Goal: Task Accomplishment & Management: Manage account settings

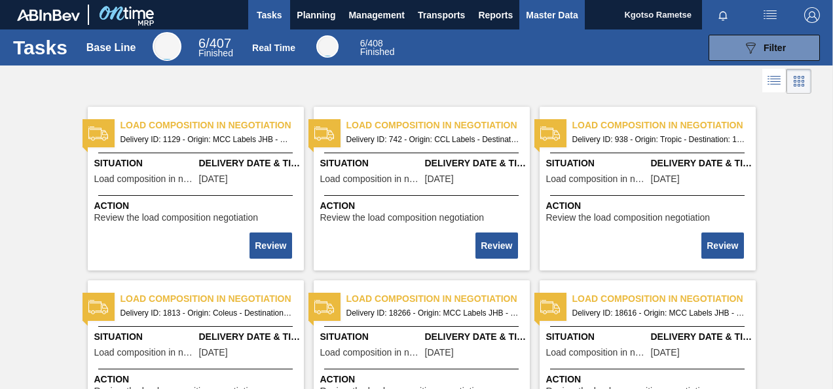
drag, startPoint x: 553, startPoint y: 15, endPoint x: 563, endPoint y: 9, distance: 12.0
click at [553, 15] on span "Master Data" at bounding box center [552, 15] width 52 height 16
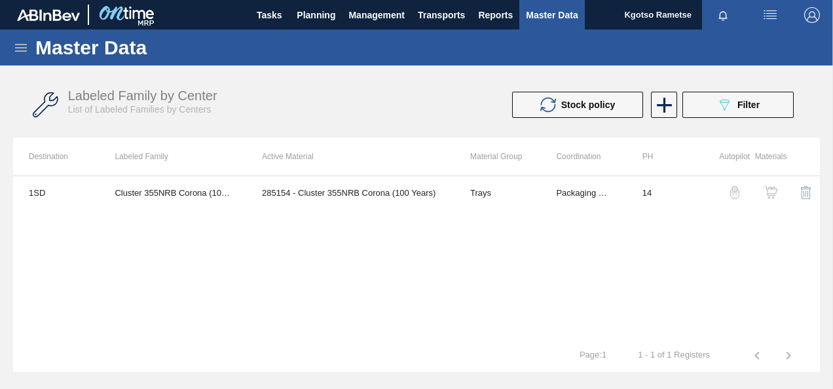
click at [18, 45] on icon at bounding box center [21, 48] width 12 height 8
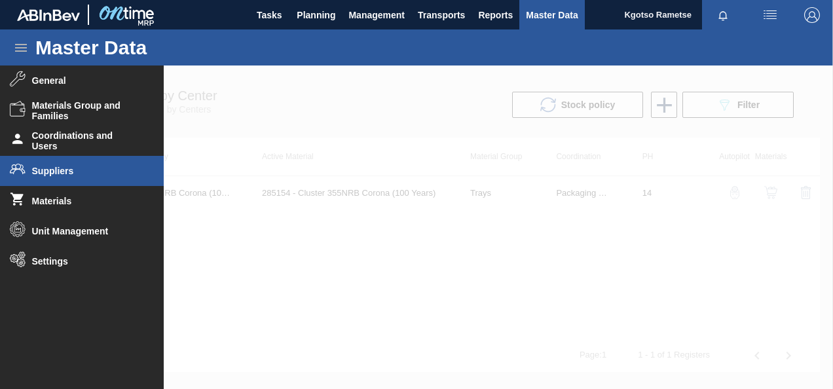
click at [55, 170] on span "Suppliers" at bounding box center [86, 171] width 108 height 10
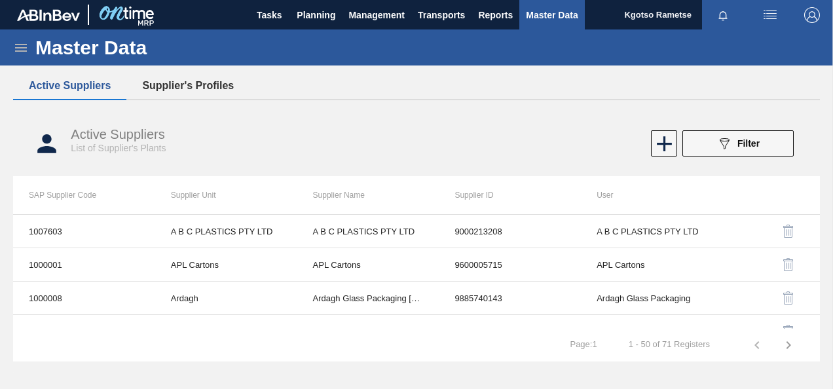
click at [203, 84] on button "Supplier's Profiles" at bounding box center [187, 85] width 123 height 27
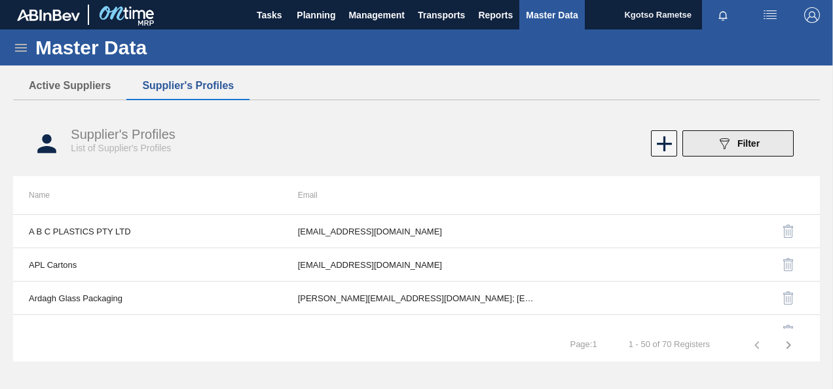
click at [714, 145] on button "089F7B8B-B2A5-4AFE-B5C0-19BA573D28AC Filter" at bounding box center [737, 143] width 111 height 26
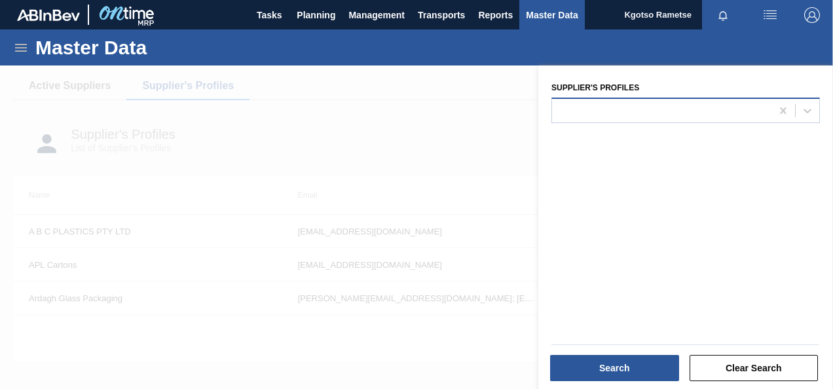
click at [620, 115] on div at bounding box center [661, 110] width 219 height 19
type Profiles "natu"
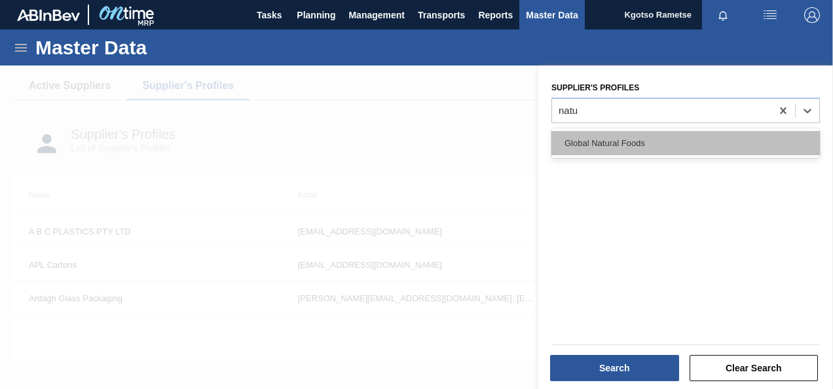
click at [608, 136] on div "Global Natural Foods" at bounding box center [685, 143] width 268 height 24
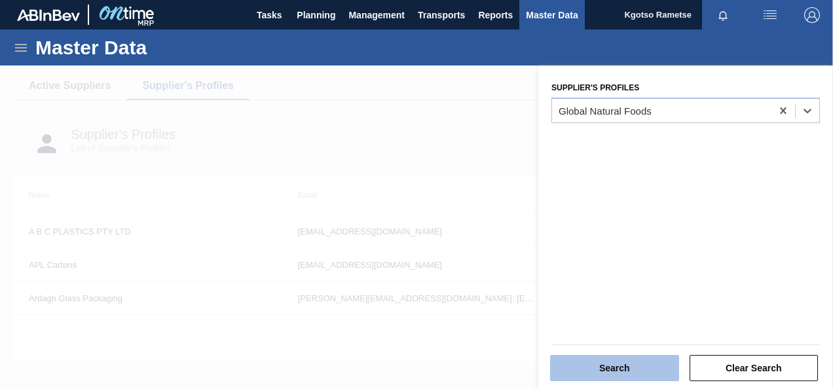
click at [570, 371] on button "Search" at bounding box center [614, 368] width 129 height 26
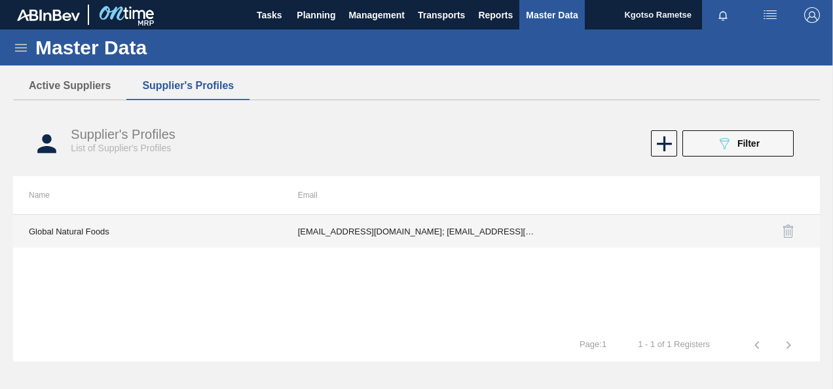
click at [326, 229] on td "marmicven@gmail.com; jdeaux3456@gmail.com" at bounding box center [416, 231] width 269 height 33
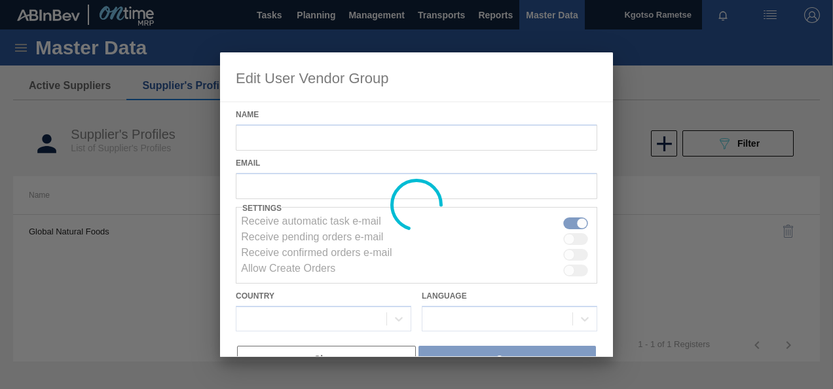
type input "Global Natural Foods"
checkbox input "true"
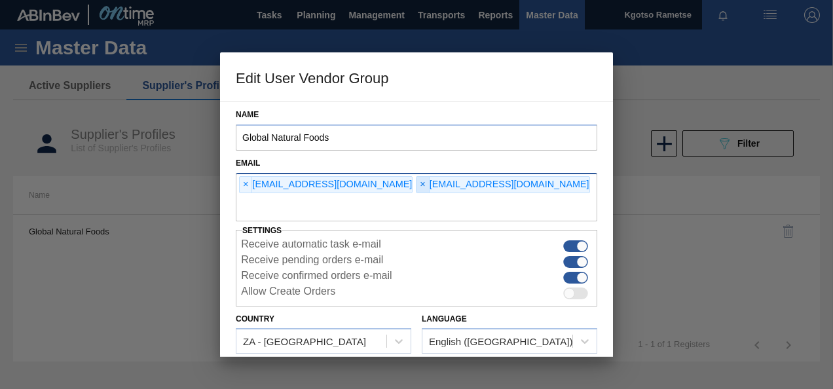
click at [416, 182] on span "×" at bounding box center [422, 185] width 12 height 16
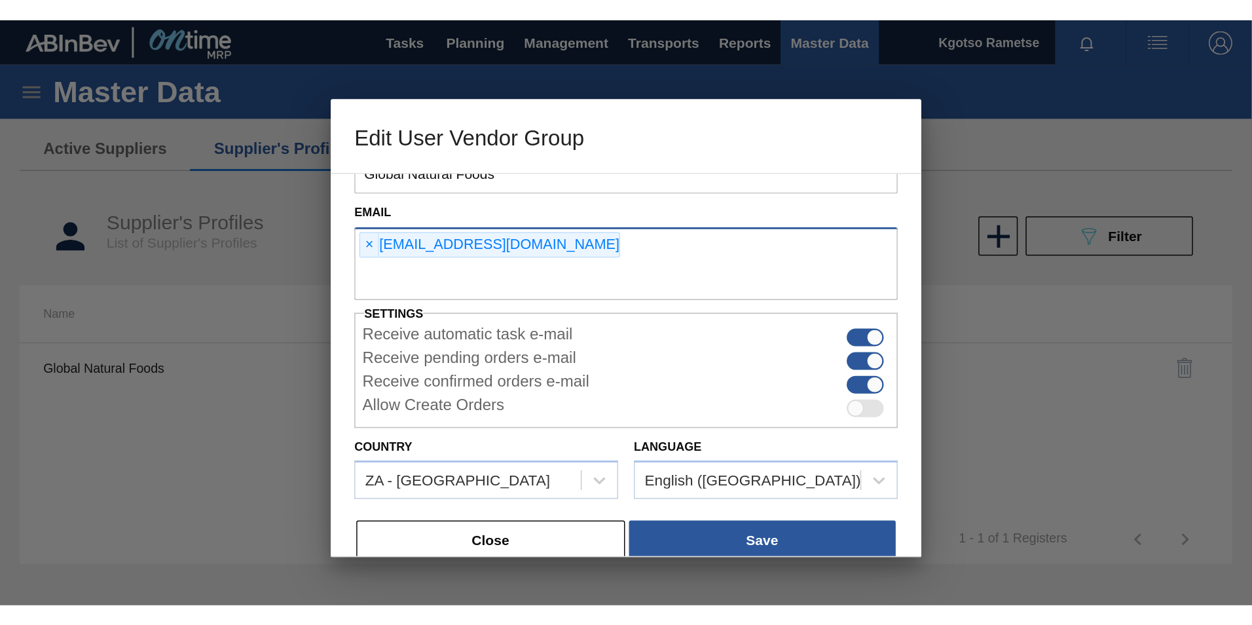
scroll to position [54, 0]
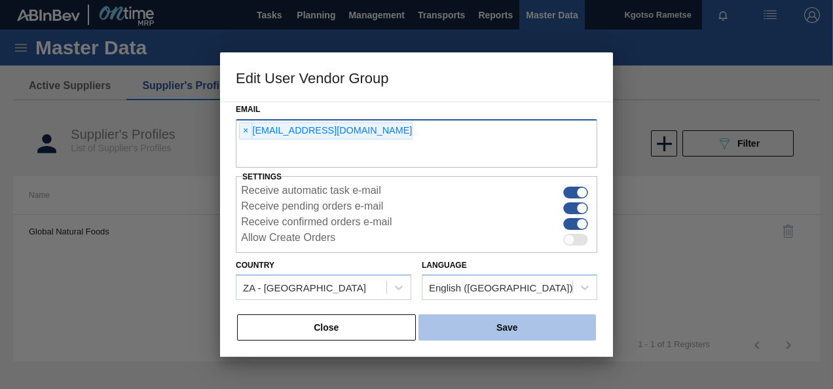
click at [469, 331] on button "Save" at bounding box center [506, 327] width 177 height 26
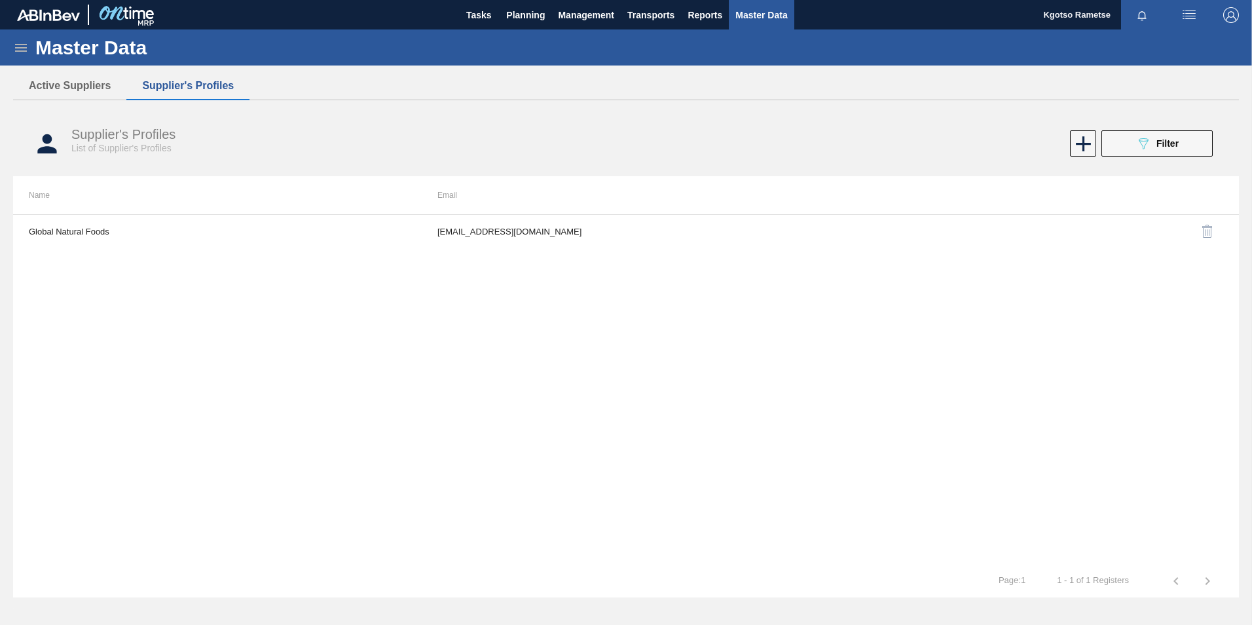
click at [832, 20] on img "button" at bounding box center [1231, 15] width 16 height 16
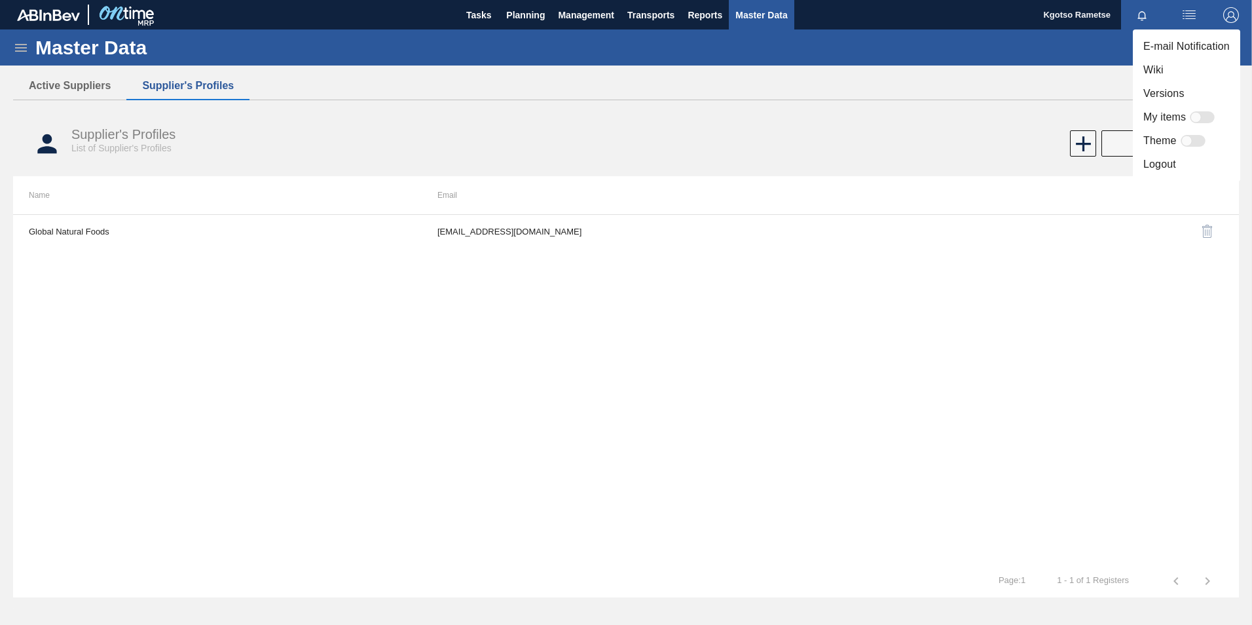
click at [832, 160] on li "Logout" at bounding box center [1186, 165] width 107 height 24
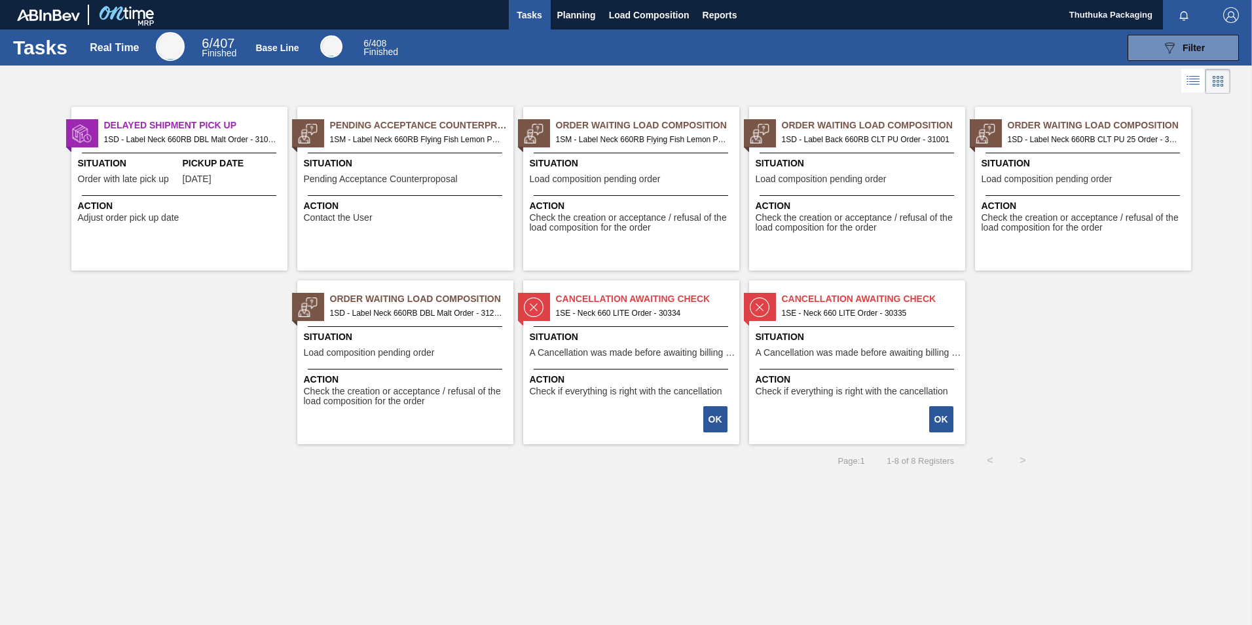
click at [1234, 12] on img "button" at bounding box center [1231, 15] width 16 height 16
click at [1169, 119] on li "Logout" at bounding box center [1179, 117] width 124 height 24
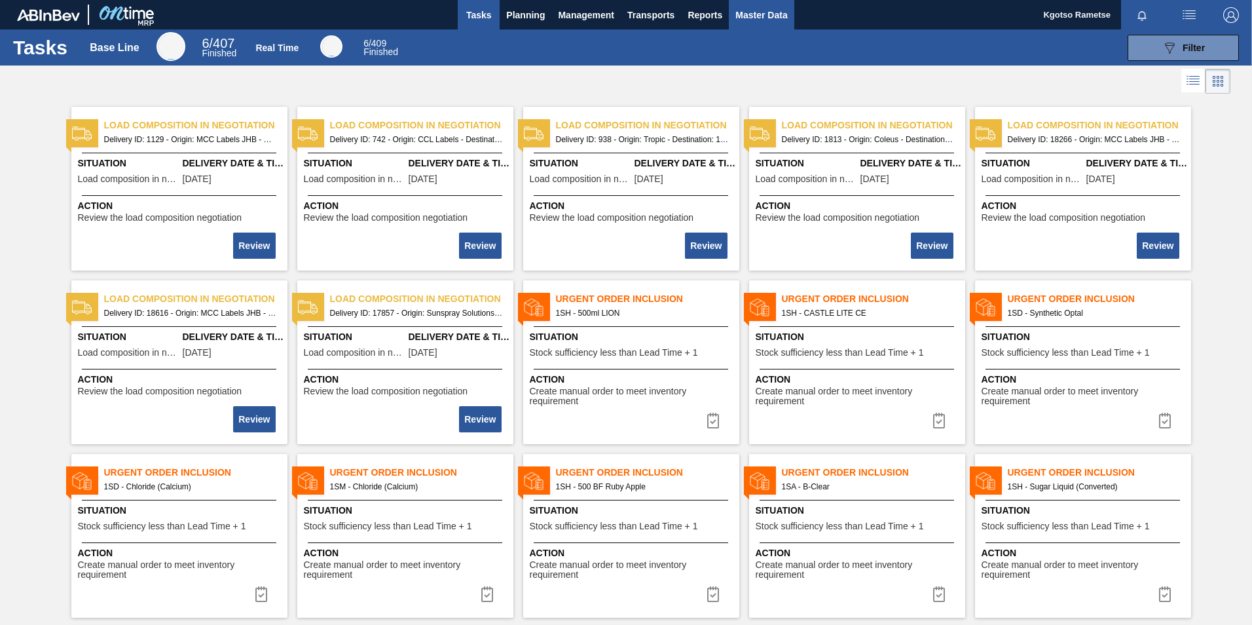
click at [744, 15] on span "Master Data" at bounding box center [761, 15] width 52 height 16
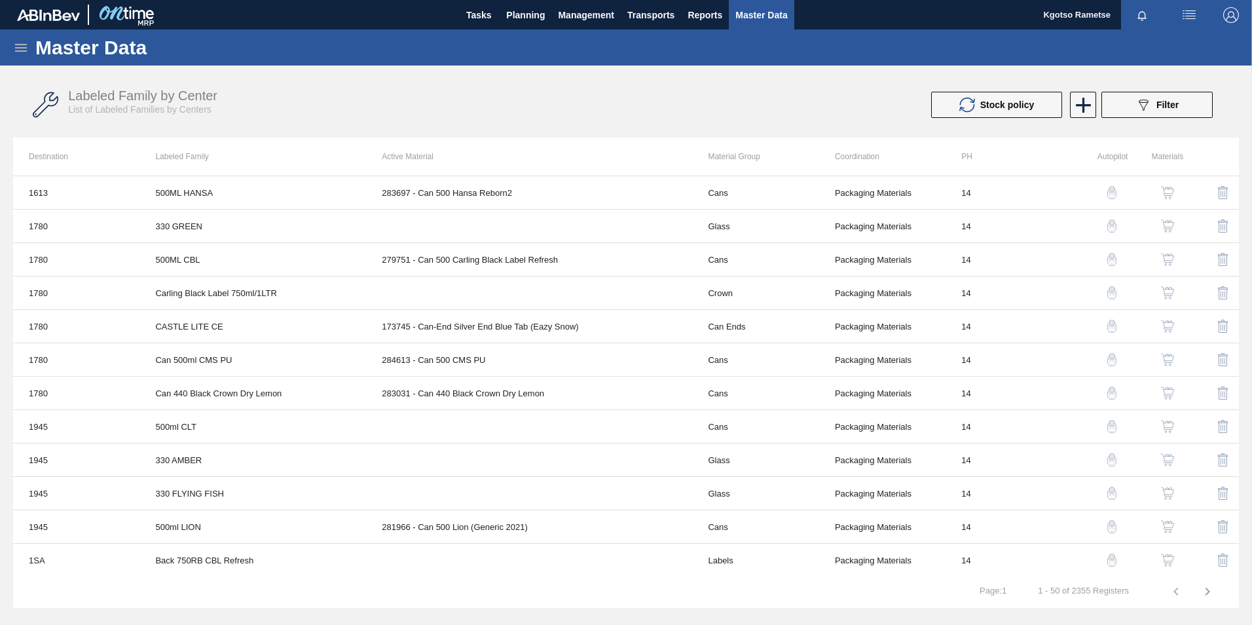
click at [21, 50] on icon at bounding box center [21, 48] width 12 height 8
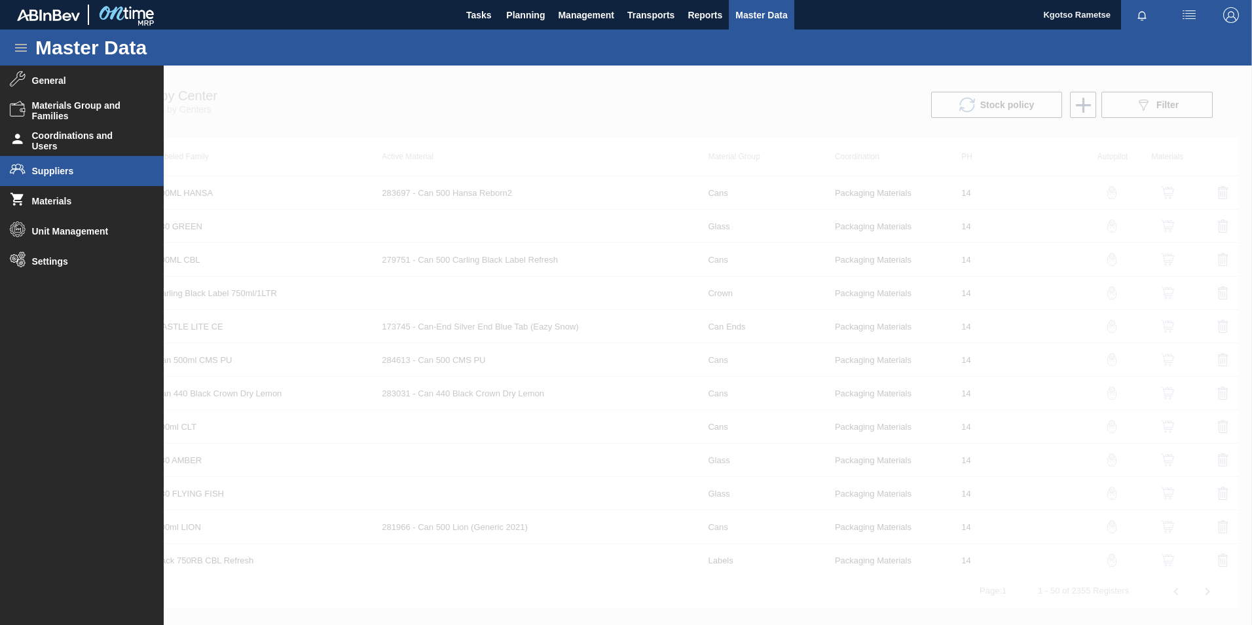
click at [69, 170] on span "Suppliers" at bounding box center [86, 171] width 108 height 10
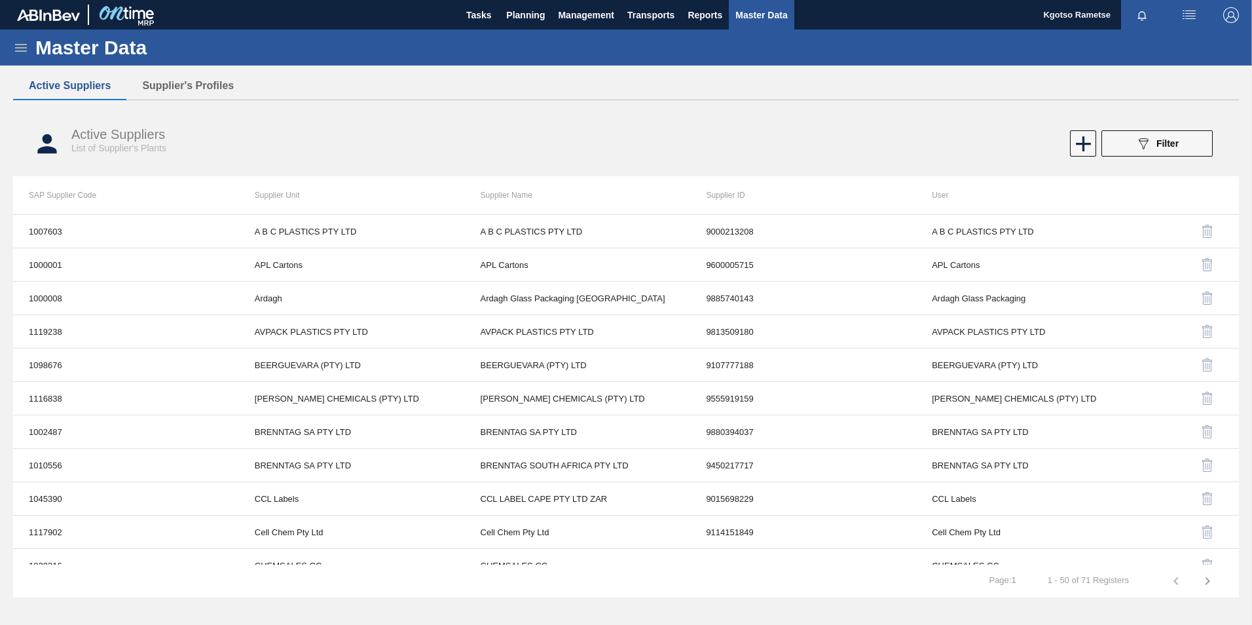
click at [162, 88] on button "Supplier's Profiles" at bounding box center [187, 85] width 123 height 27
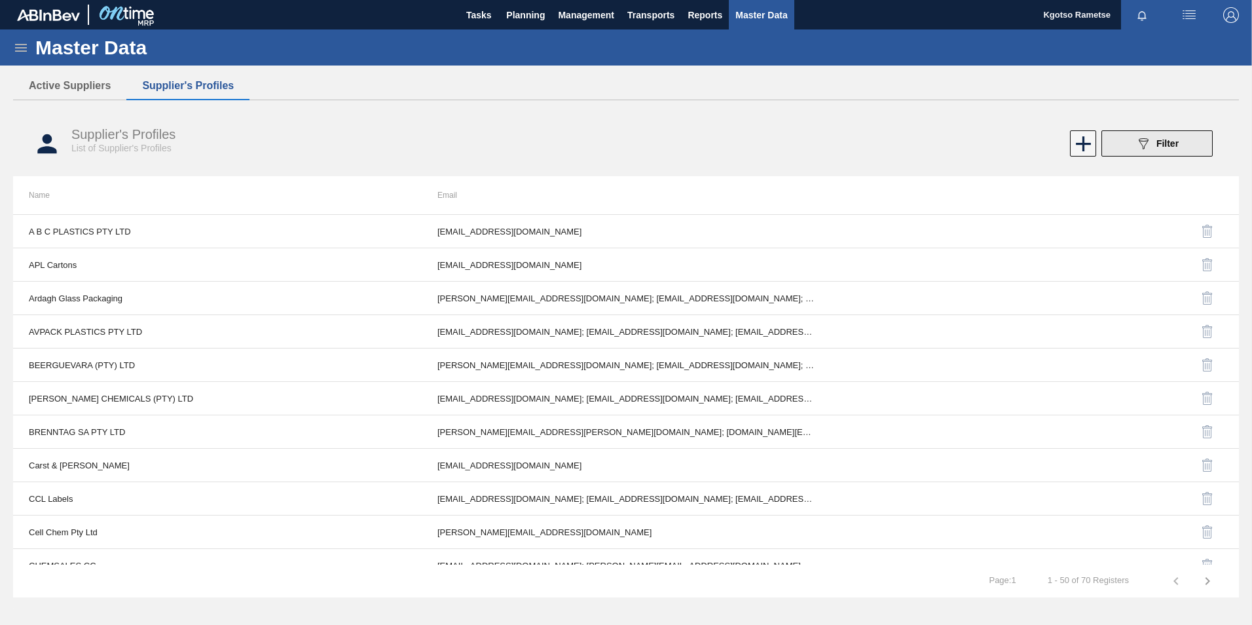
click at [1179, 143] on button "089F7B8B-B2A5-4AFE-B5C0-19BA573D28AC Filter" at bounding box center [1156, 143] width 111 height 26
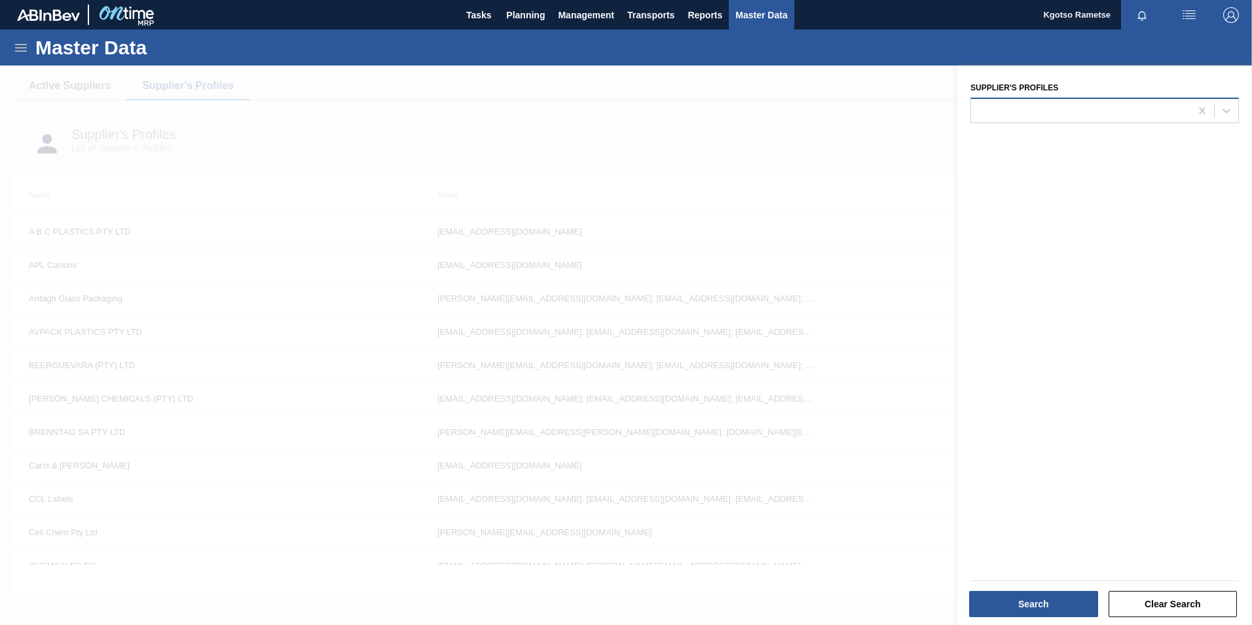
click at [1046, 110] on div at bounding box center [1080, 110] width 219 height 19
type Profiles "carst"
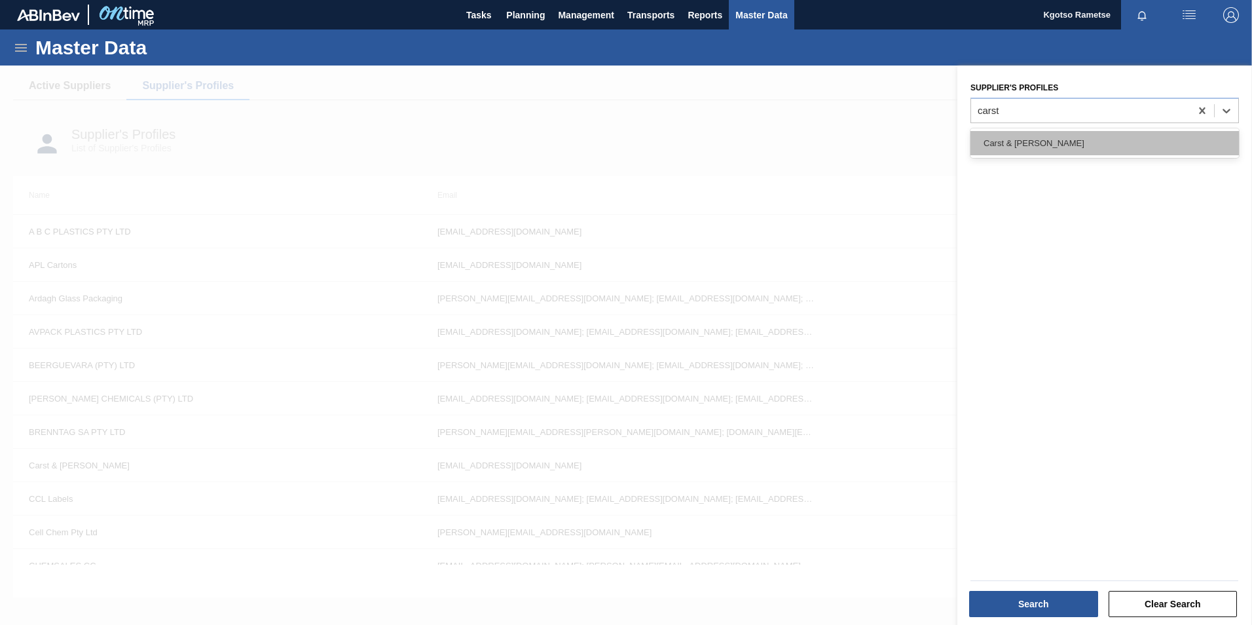
click at [1066, 149] on div "Carst & Walker" at bounding box center [1104, 143] width 268 height 24
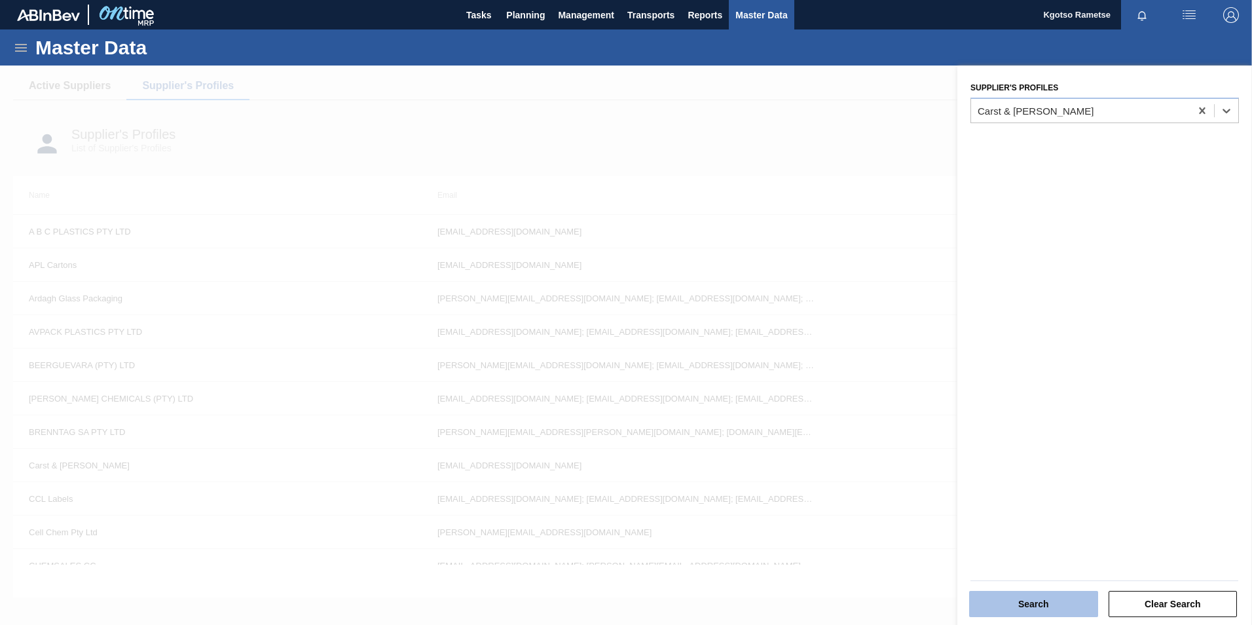
click at [1015, 596] on button "Search" at bounding box center [1033, 604] width 129 height 26
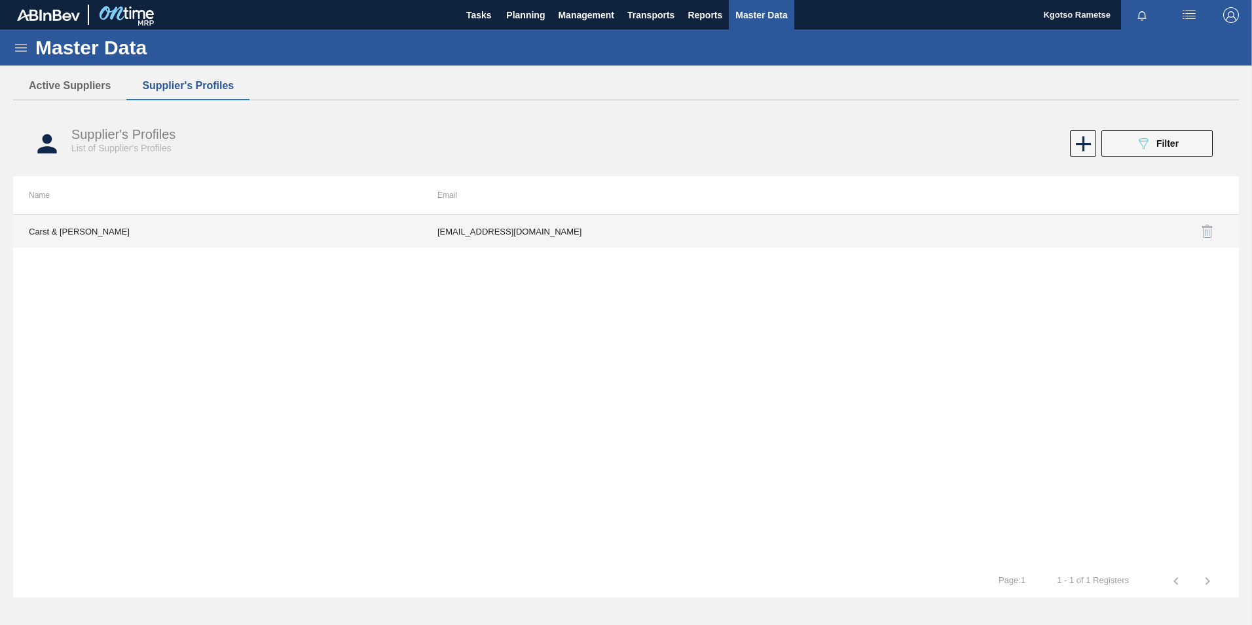
click at [490, 227] on td "cheslan.loggenberg@carst.com" at bounding box center [626, 231] width 409 height 33
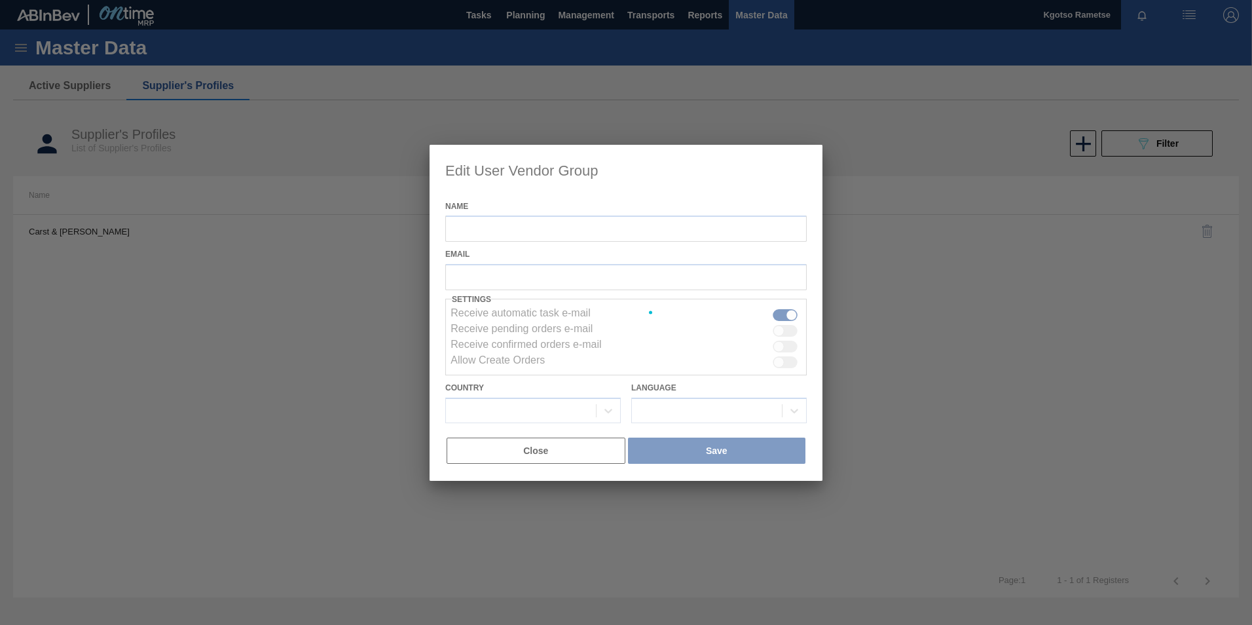
type input "Carst & Walker"
checkbox input "true"
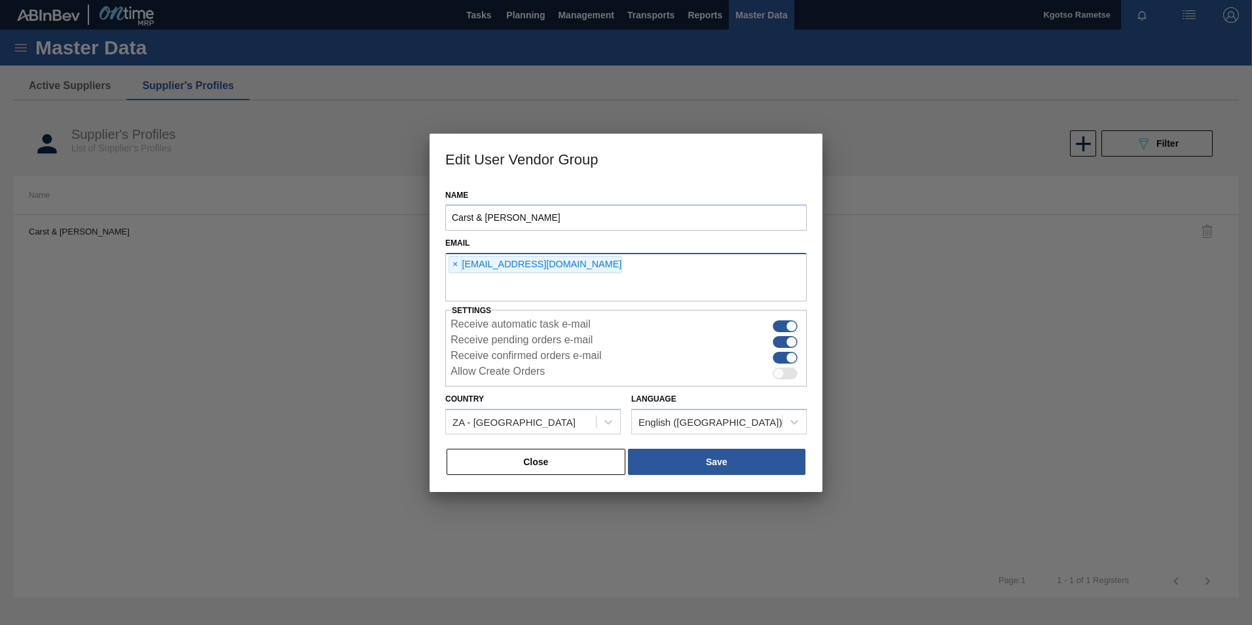
click at [604, 266] on div "× cheslan.loggenberg@carst.com" at bounding box center [625, 277] width 361 height 48
paste input "sharon.manyane@carst.com"
type input "sharon.manyane@carst.com"
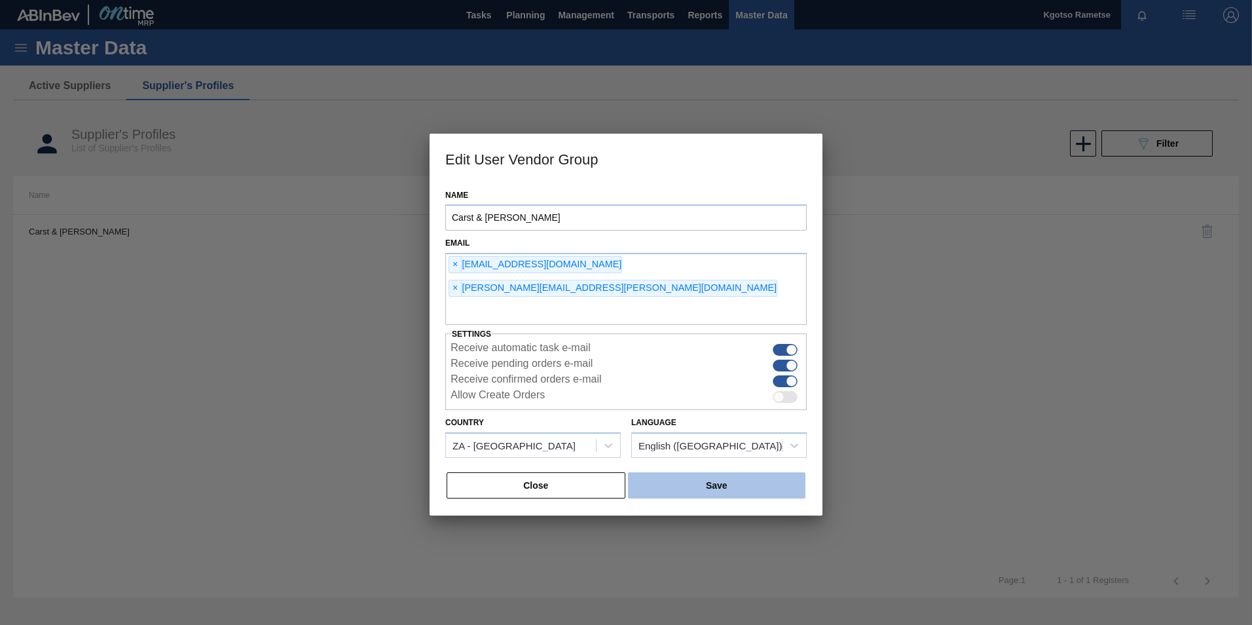
click at [660, 472] on button "Save" at bounding box center [716, 485] width 177 height 26
click at [664, 472] on button "Save" at bounding box center [716, 485] width 177 height 26
click at [462, 280] on span "×" at bounding box center [455, 288] width 12 height 16
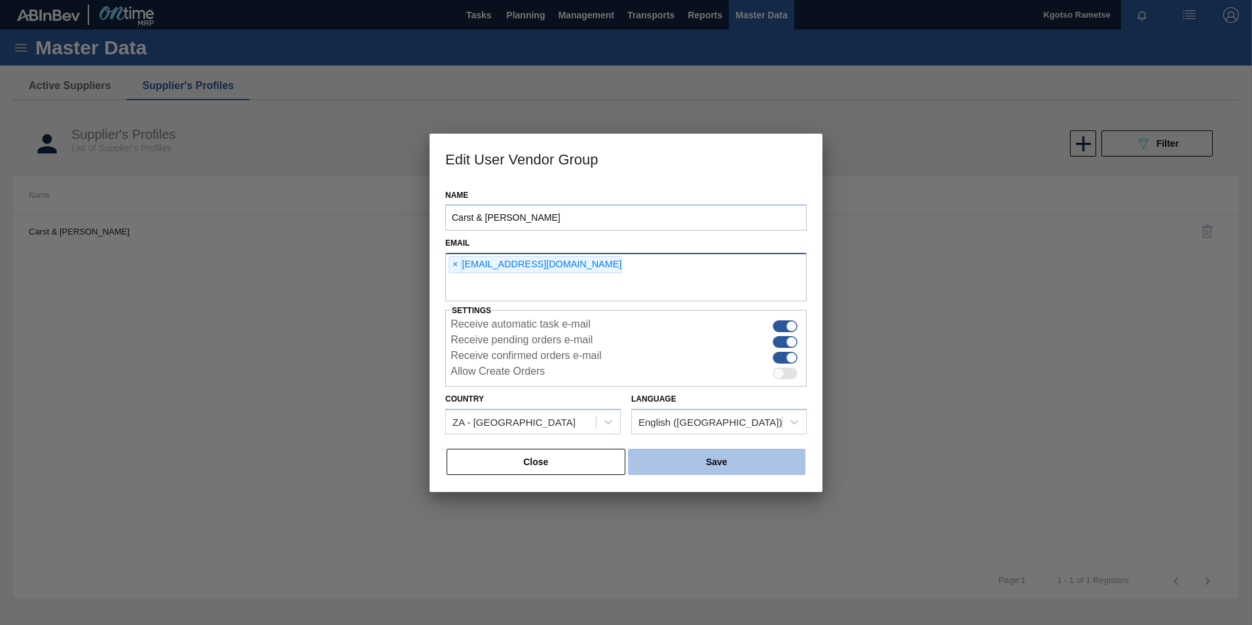
click at [680, 459] on button "Save" at bounding box center [716, 461] width 177 height 26
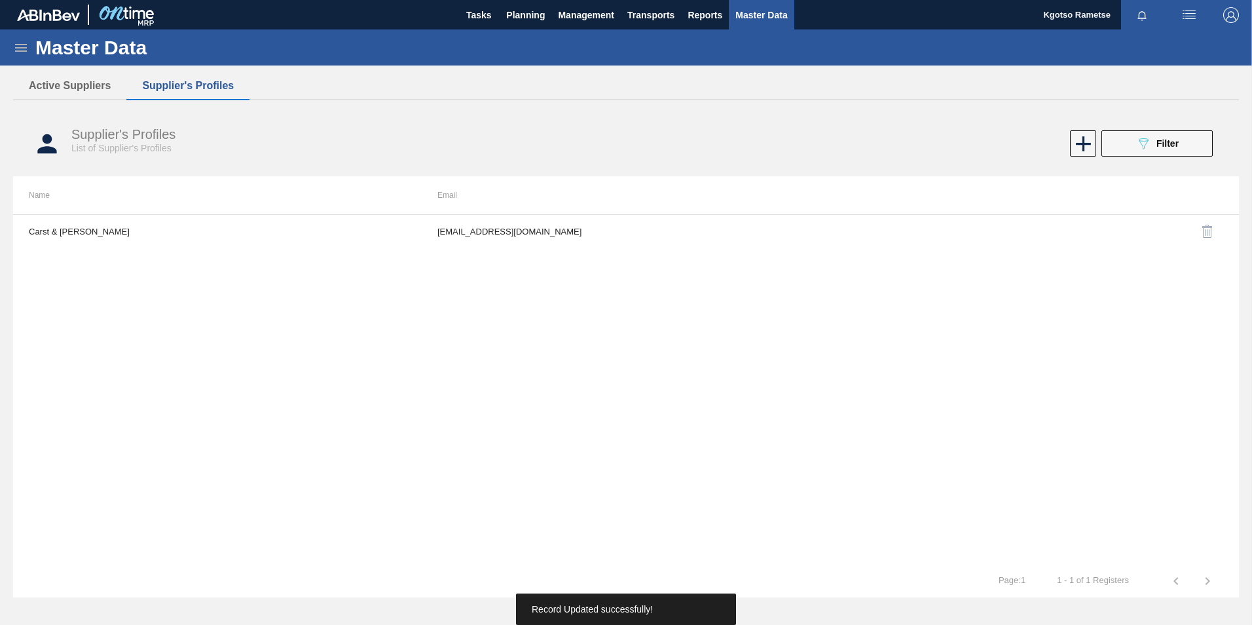
click at [1146, 147] on icon "089F7B8B-B2A5-4AFE-B5C0-19BA573D28AC" at bounding box center [1143, 144] width 16 height 16
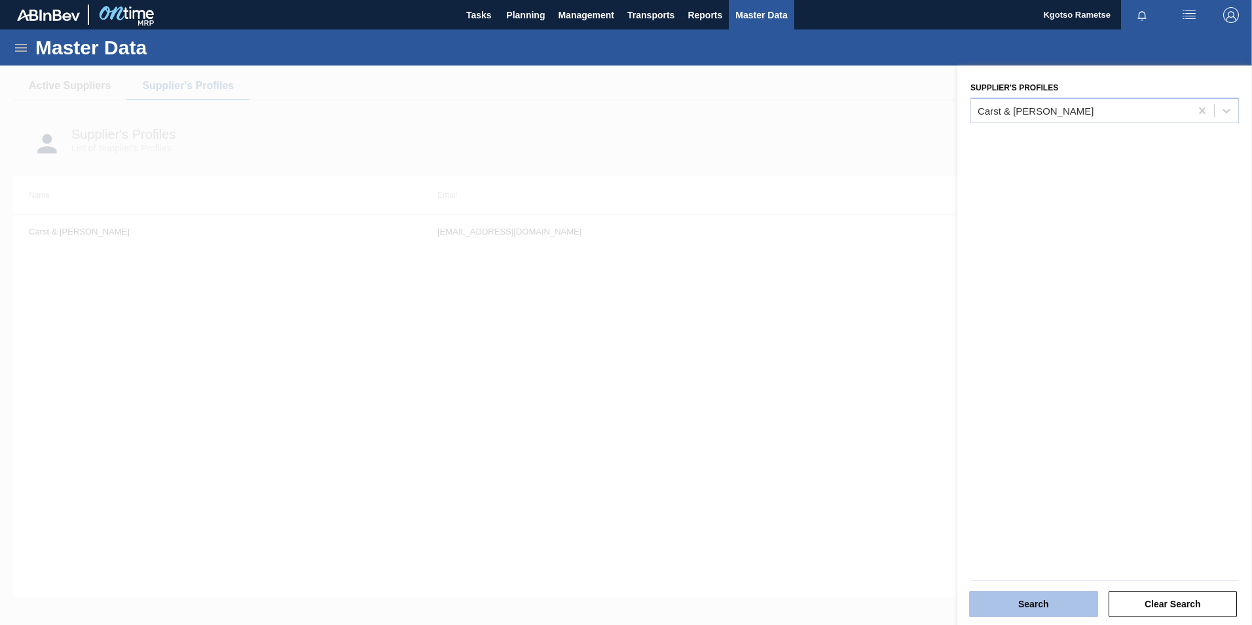
click at [1028, 592] on button "Search" at bounding box center [1033, 604] width 129 height 26
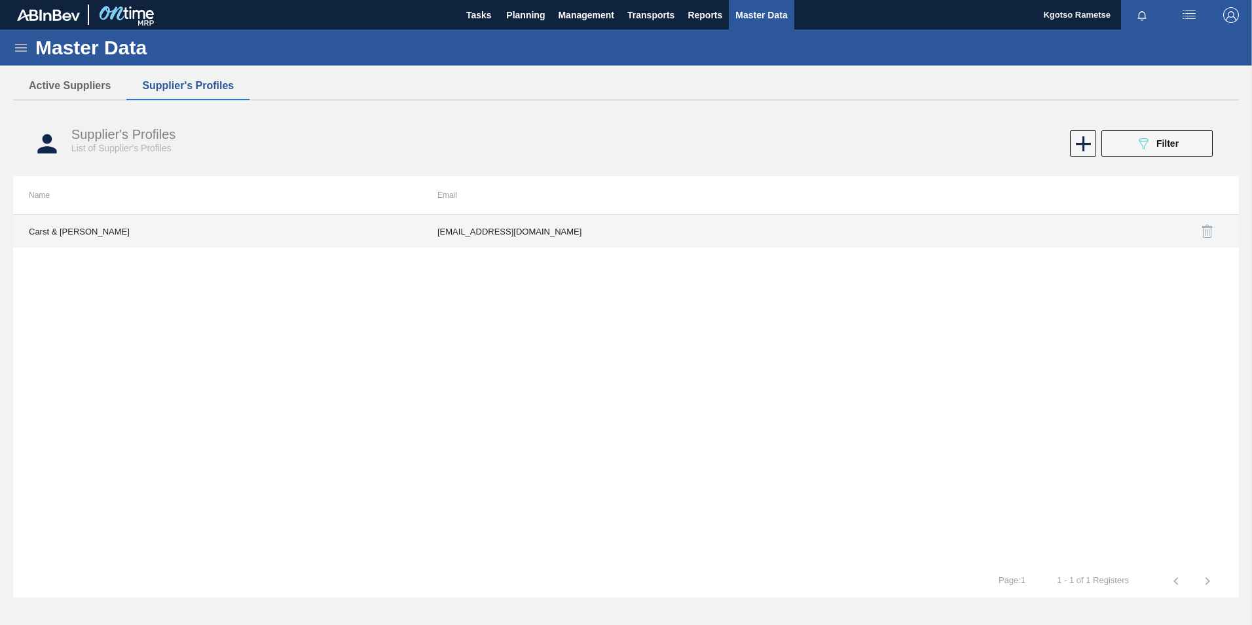
click at [409, 238] on td "Carst & Walker" at bounding box center [217, 231] width 409 height 33
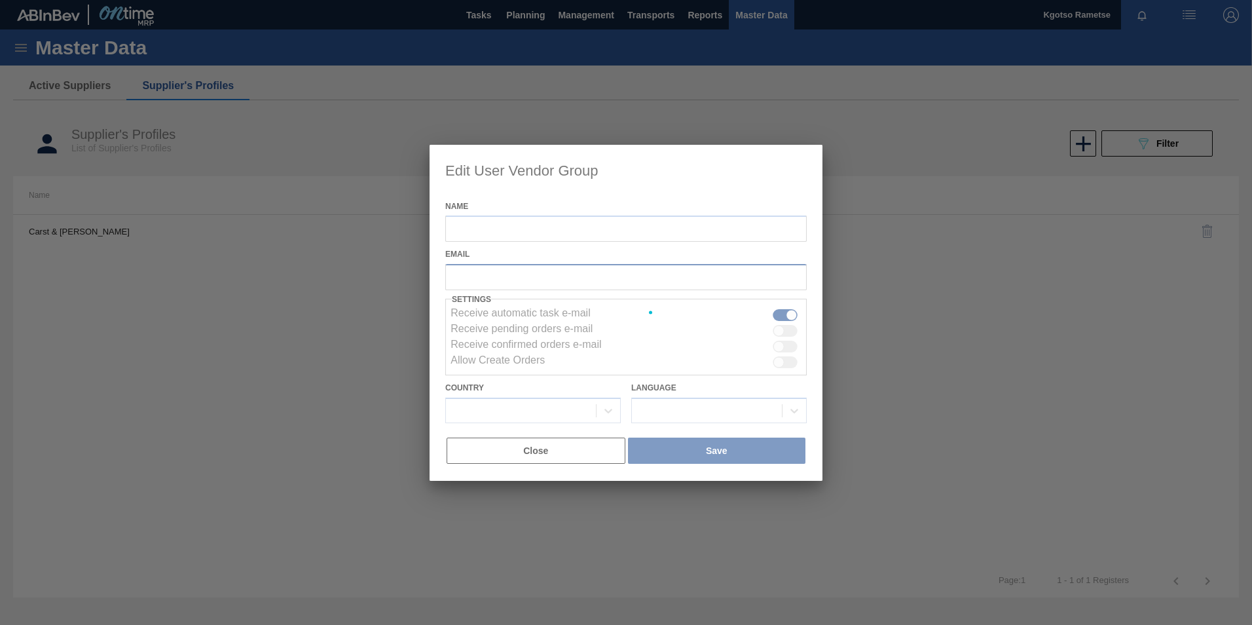
type input "Carst & Walker"
checkbox input "true"
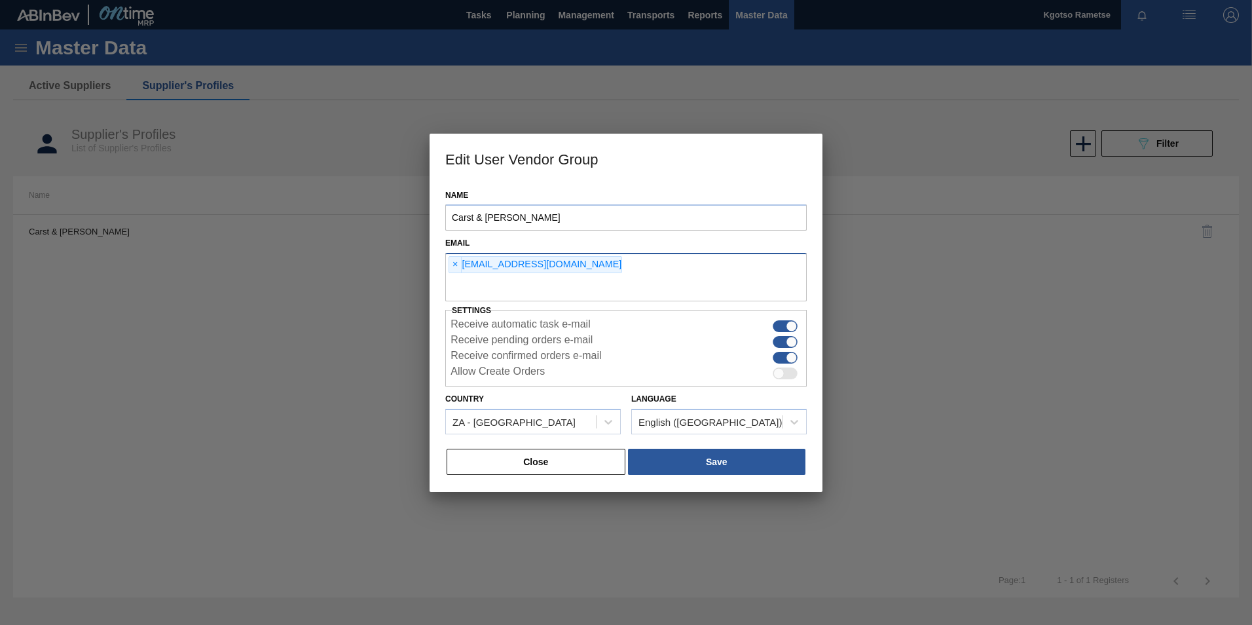
click at [473, 281] on input "text" at bounding box center [625, 288] width 361 height 25
paste input "sharon.manyane@carst.com"
type input "sharon.manyane@carst.com"
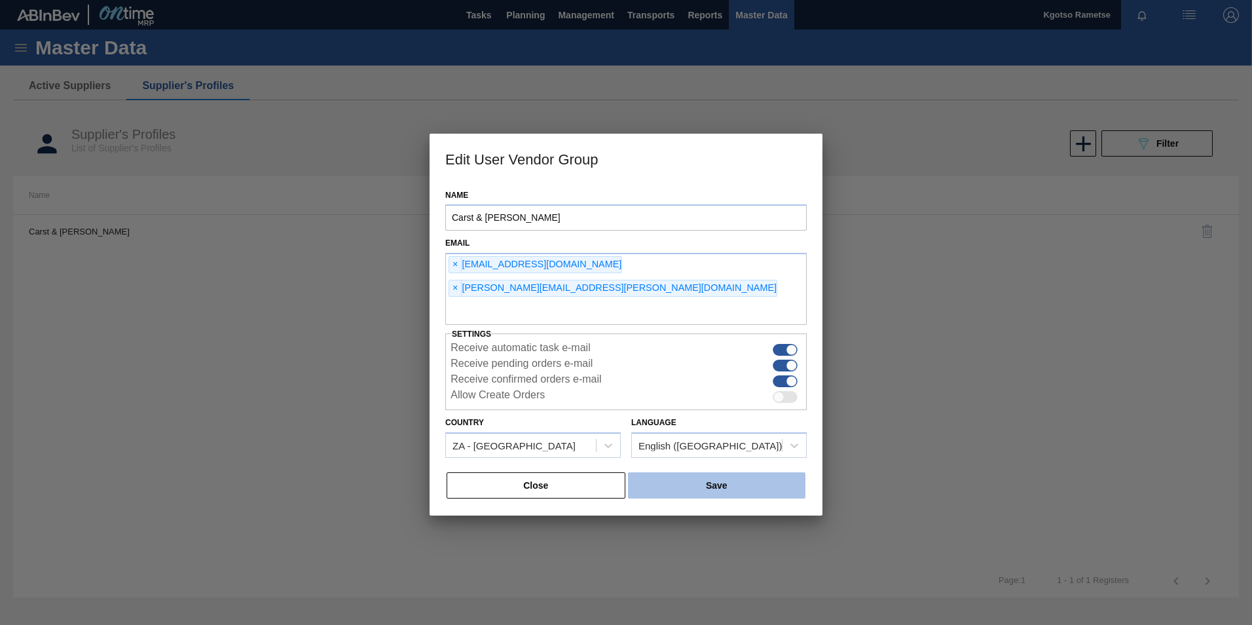
click at [657, 472] on button "Save" at bounding box center [716, 485] width 177 height 26
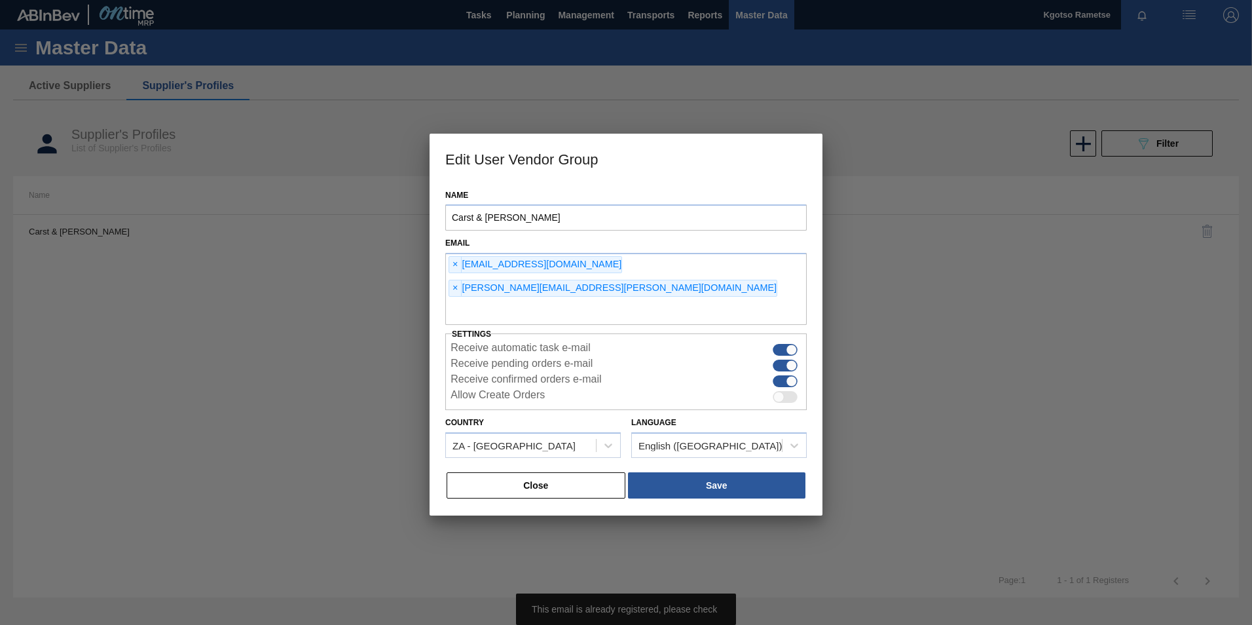
click at [589, 472] on button "Close" at bounding box center [535, 485] width 179 height 26
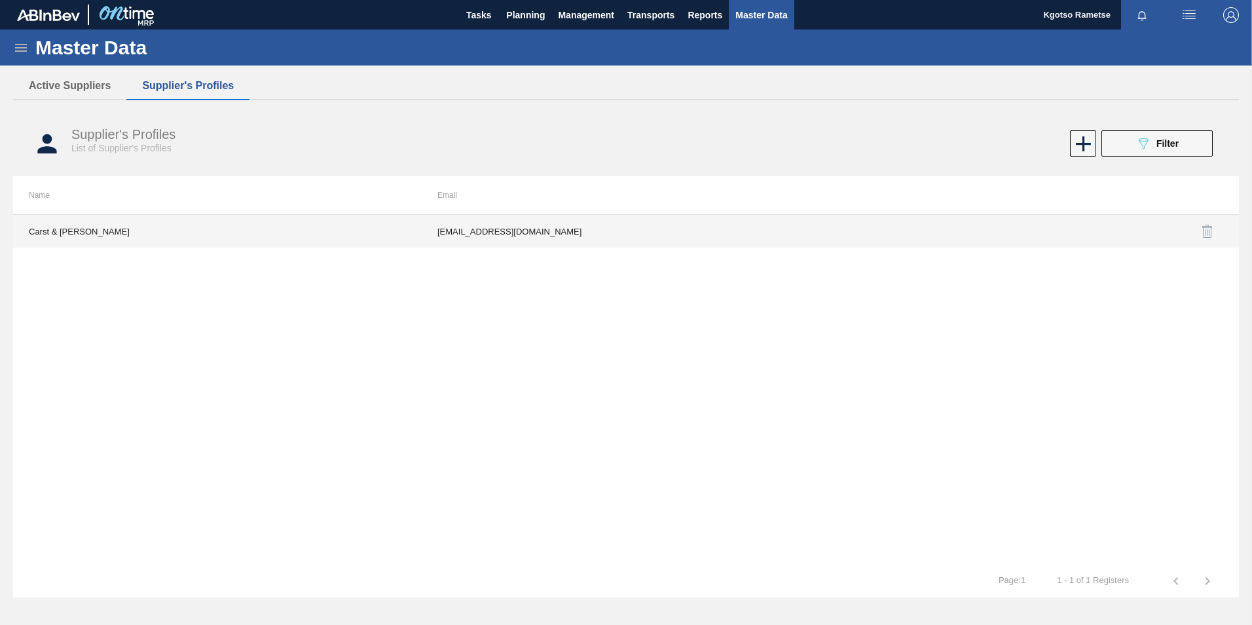
click at [513, 231] on td "cheslan.loggenberg@carst.com" at bounding box center [626, 231] width 409 height 33
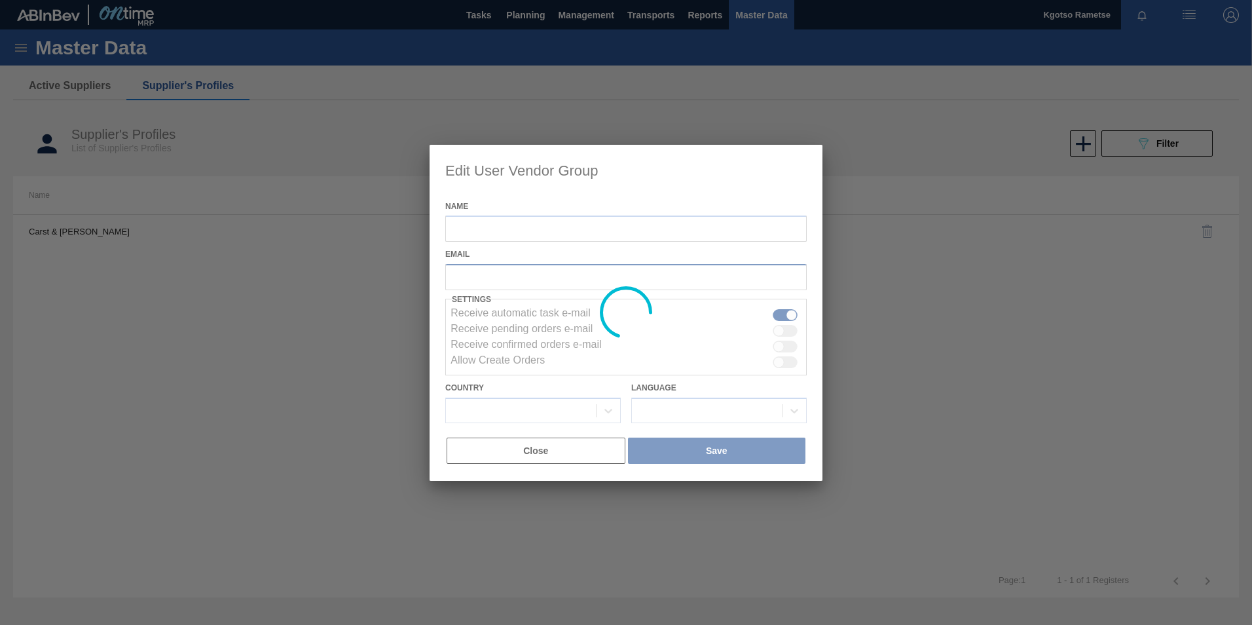
type input "Carst & Walker"
checkbox input "true"
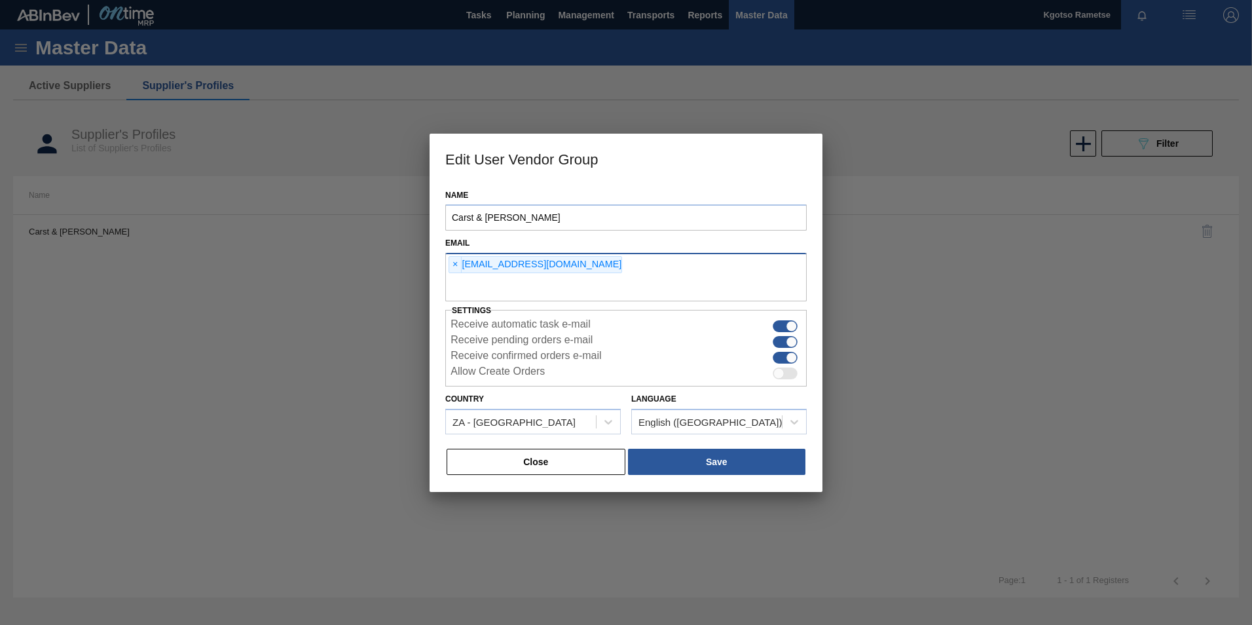
click at [553, 280] on input "text" at bounding box center [625, 288] width 361 height 25
type input "kgotso.rametse201@gmail.com"
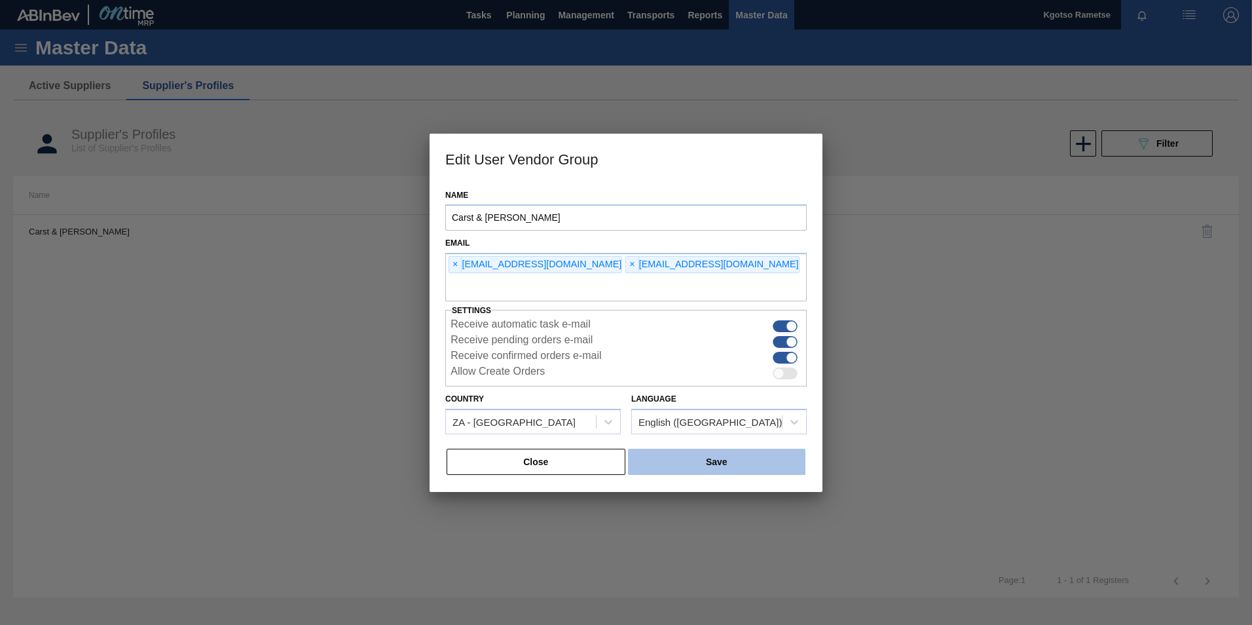
click at [662, 456] on button "Save" at bounding box center [716, 461] width 177 height 26
click at [626, 267] on span "×" at bounding box center [632, 265] width 12 height 16
click at [702, 464] on button "Save" at bounding box center [716, 461] width 177 height 26
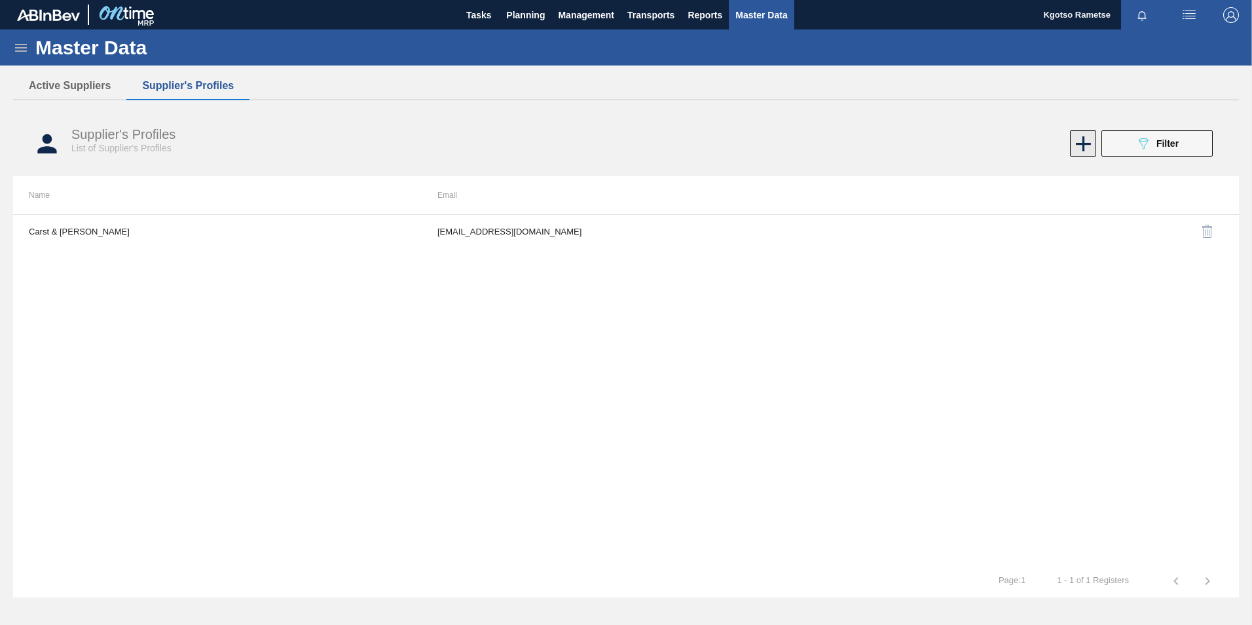
click at [1090, 137] on icon at bounding box center [1083, 144] width 26 height 26
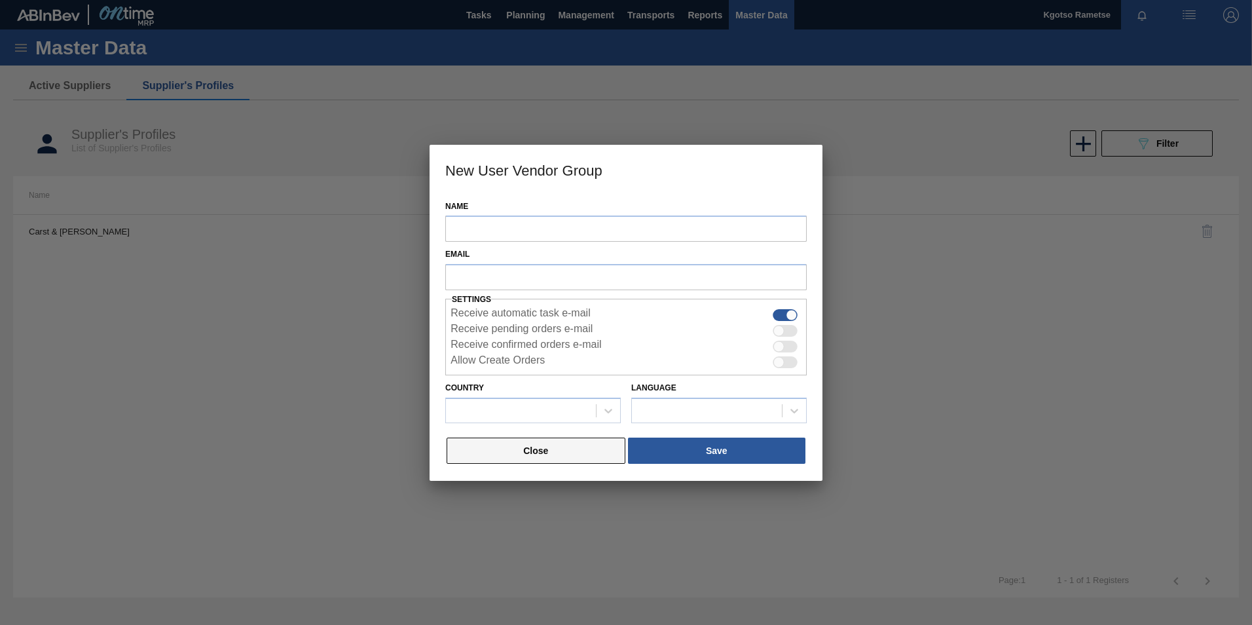
click at [494, 452] on button "Close" at bounding box center [535, 450] width 179 height 26
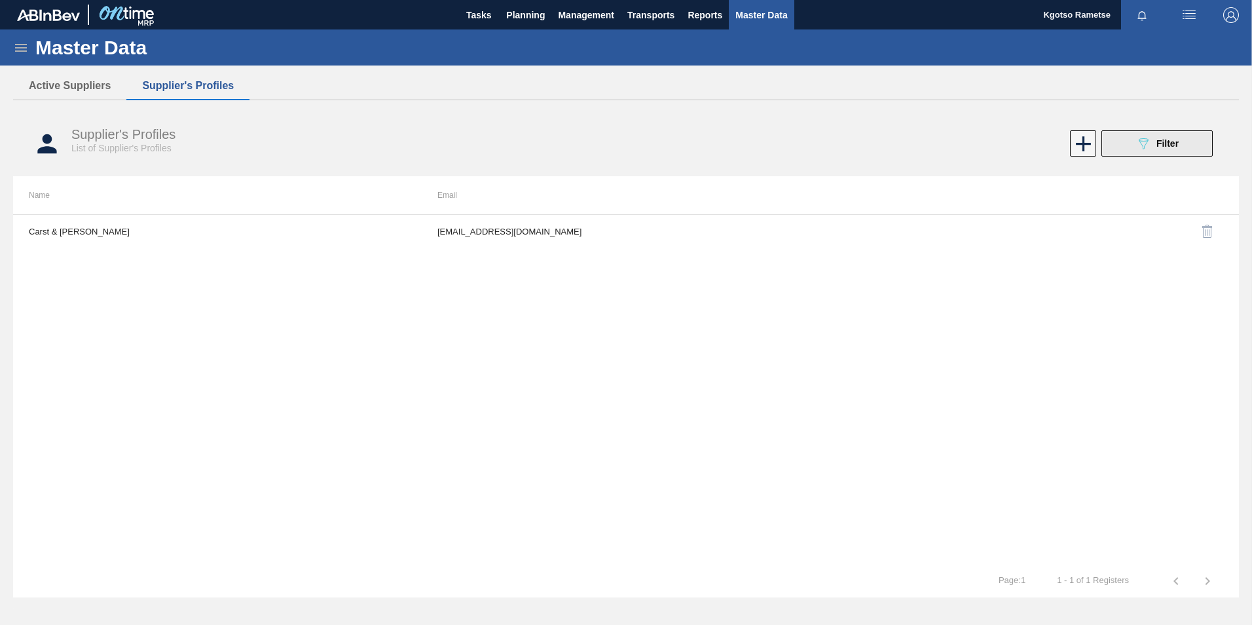
click at [1148, 144] on icon "089F7B8B-B2A5-4AFE-B5C0-19BA573D28AC" at bounding box center [1143, 144] width 16 height 16
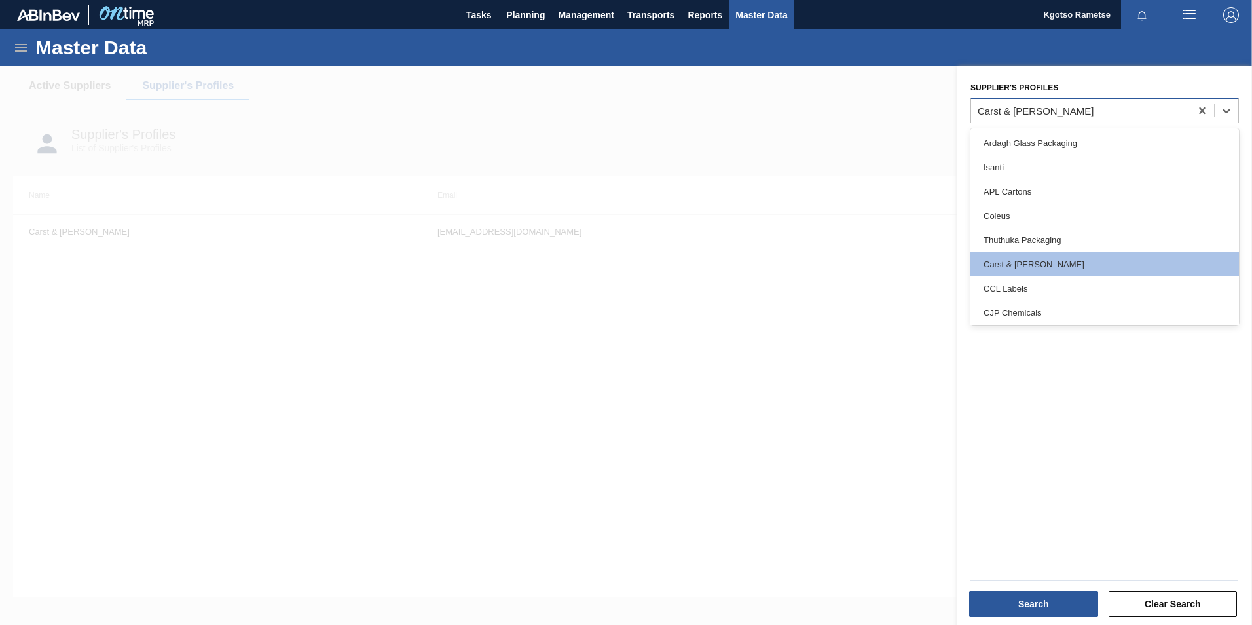
click at [1033, 106] on div "Carst & Walker" at bounding box center [1035, 110] width 117 height 11
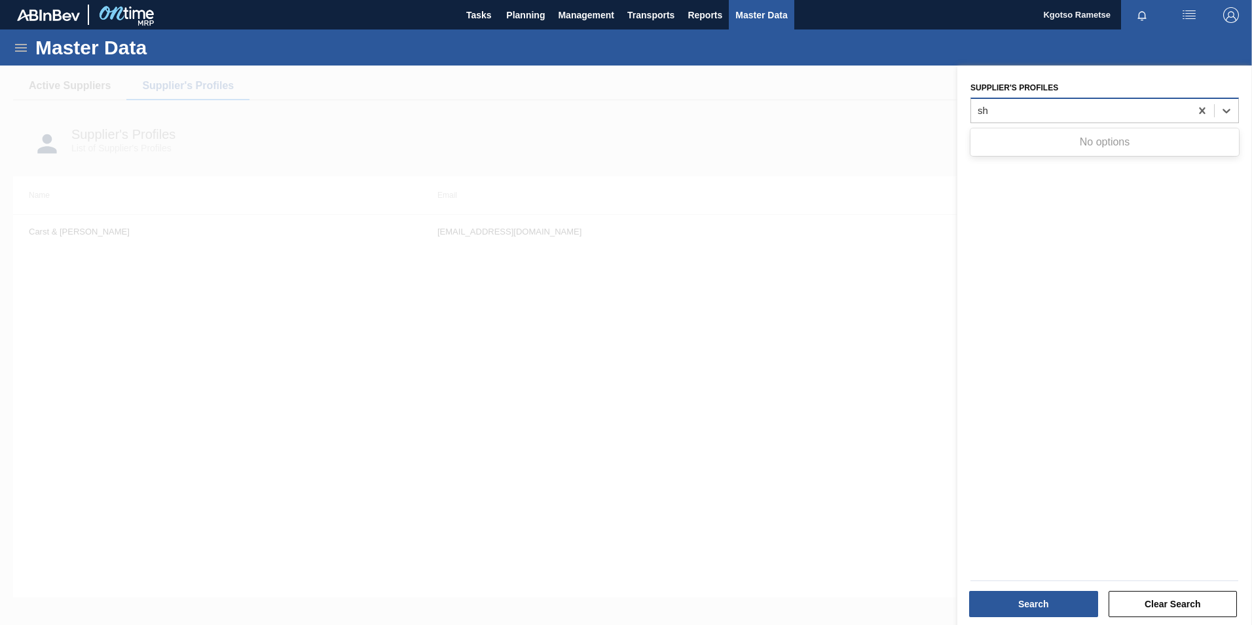
type Profiles "s"
click at [1002, 115] on div at bounding box center [1080, 110] width 219 height 19
type Profiles "zeni"
click at [996, 150] on div "Zenith Holdings" at bounding box center [1104, 143] width 268 height 24
click at [1000, 591] on button "Search" at bounding box center [1033, 604] width 129 height 26
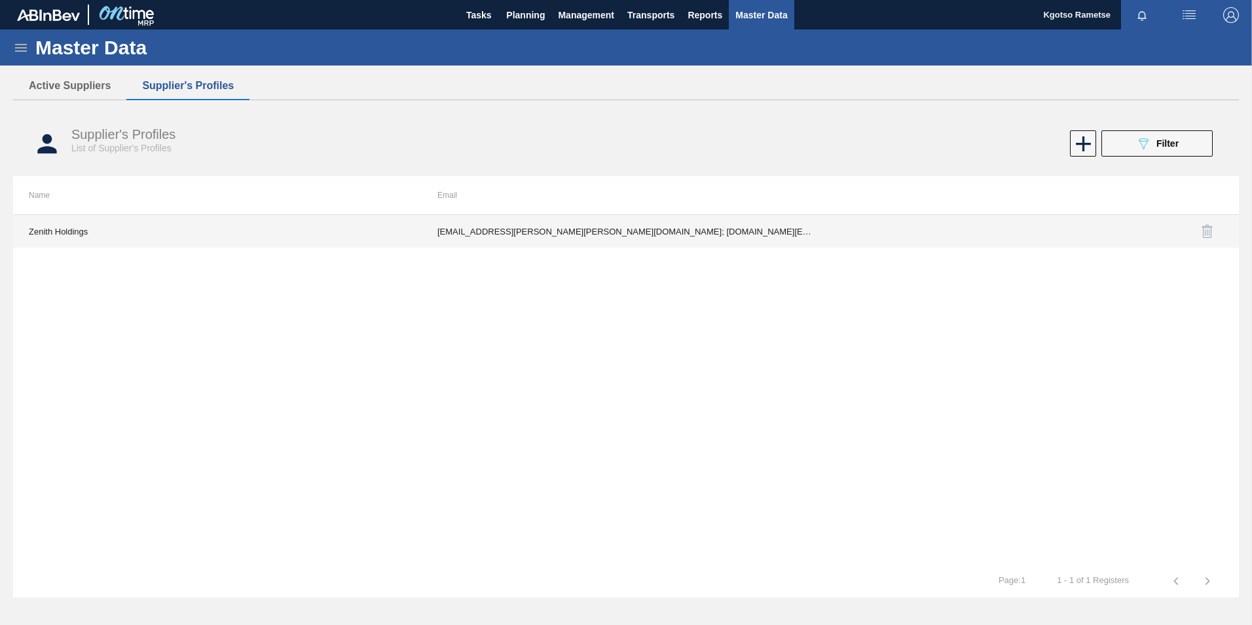
click at [507, 235] on td "Gwyneth.melvin@carst.co.za; cheslan.loggenberg@carst.co.za; Majeda.rahim@carst.…" at bounding box center [626, 231] width 409 height 33
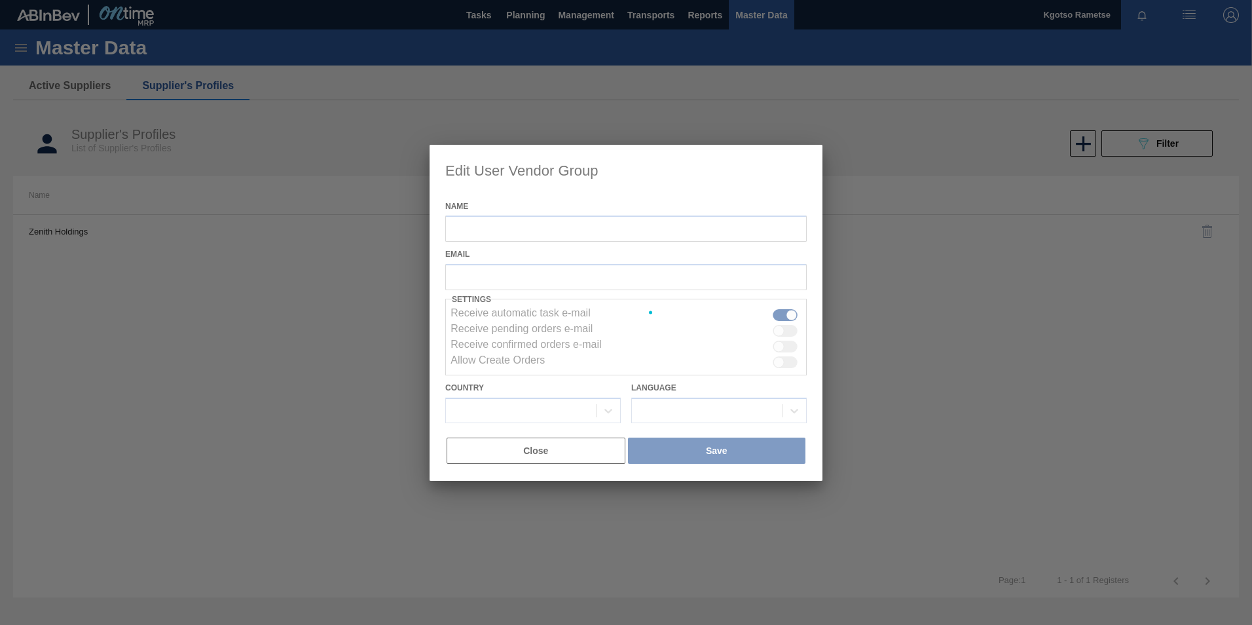
type input "Zenith Holdings"
checkbox input "true"
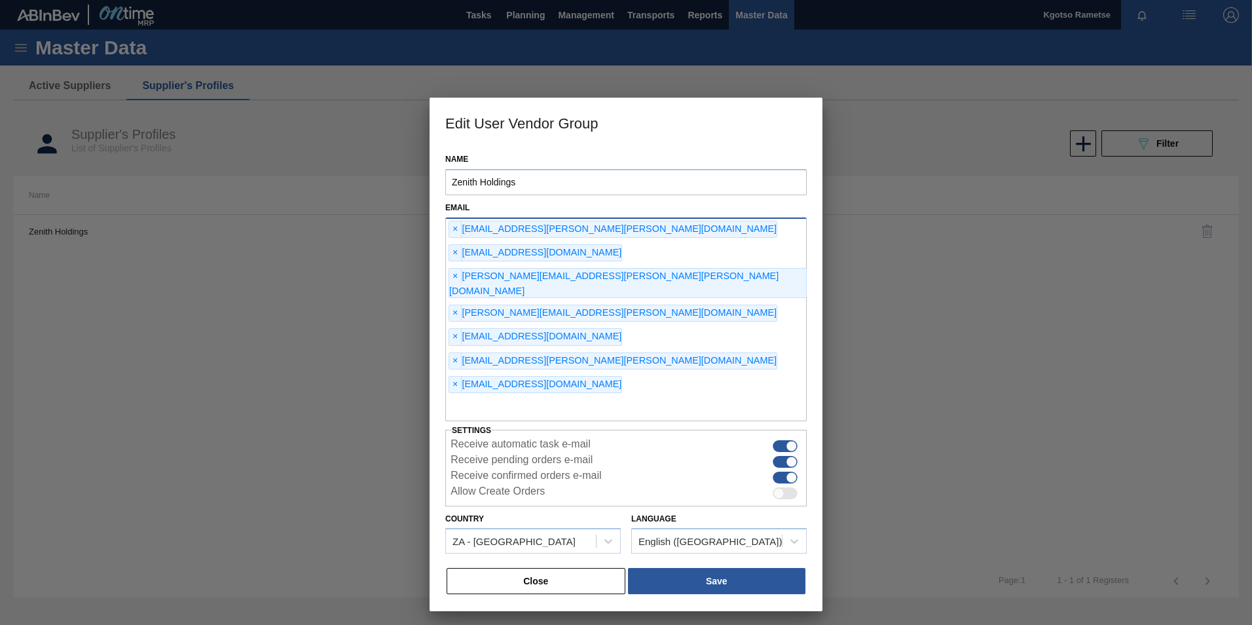
click at [537, 396] on input "text" at bounding box center [625, 408] width 361 height 25
type input "kgotso.rametse201@gmail.com"
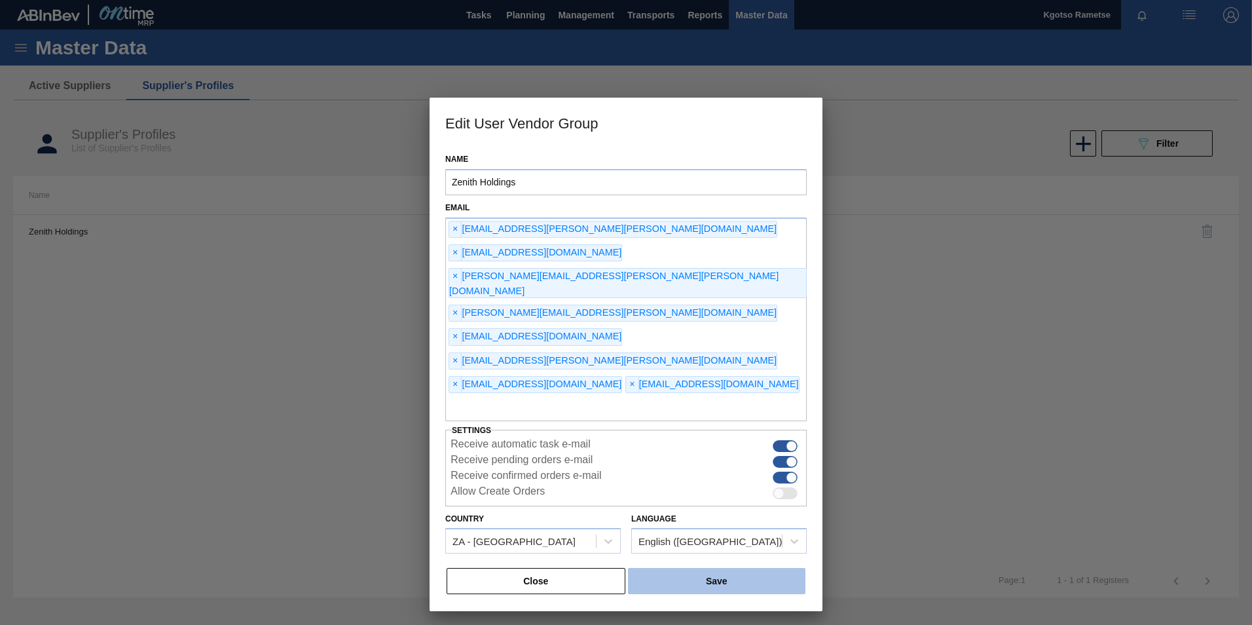
click at [683, 568] on button "Save" at bounding box center [716, 581] width 177 height 26
click at [655, 568] on button "Save" at bounding box center [716, 581] width 177 height 26
click at [659, 568] on button "Save" at bounding box center [716, 581] width 177 height 26
click at [657, 568] on button "Save" at bounding box center [716, 581] width 177 height 26
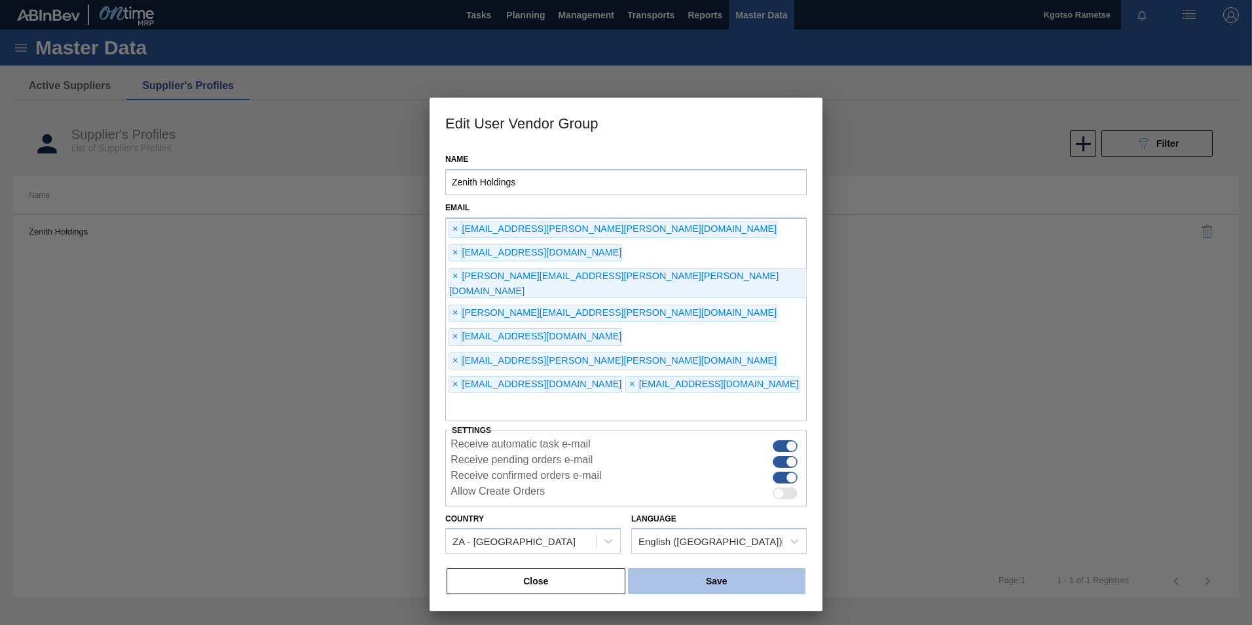
drag, startPoint x: 657, startPoint y: 487, endPoint x: 656, endPoint y: 495, distance: 8.0
click at [656, 568] on button "Save" at bounding box center [716, 581] width 177 height 26
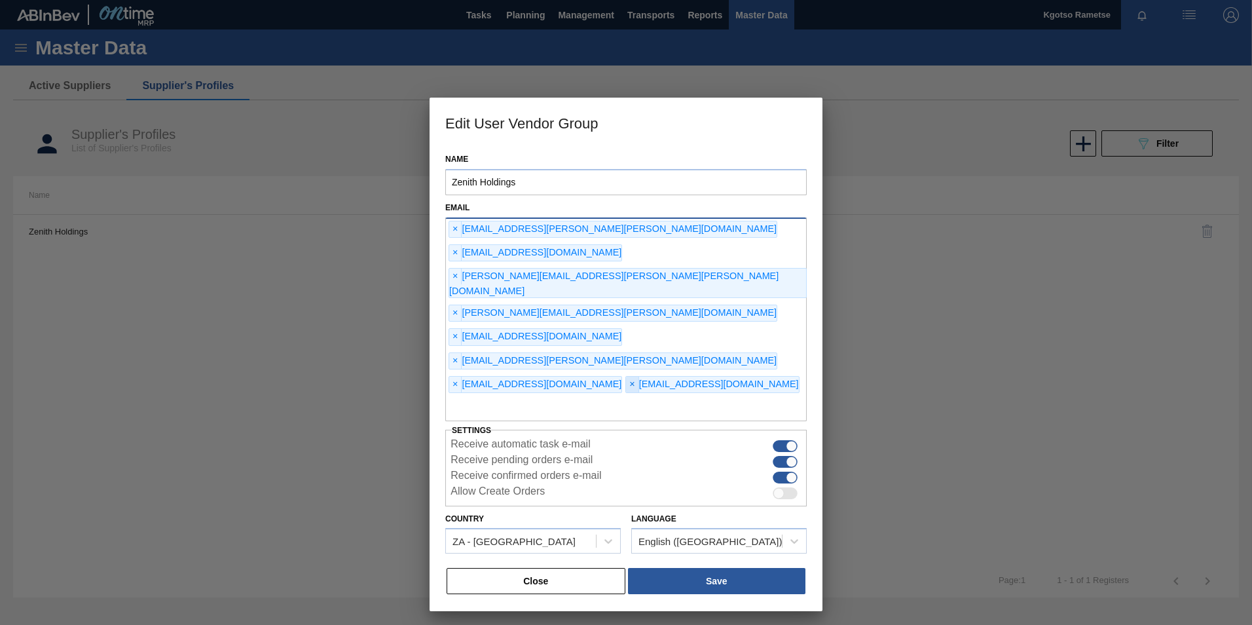
click at [626, 376] on span "×" at bounding box center [632, 384] width 12 height 16
type input "kgotso.rametse201@gmai.com"
click at [626, 376] on span "×" at bounding box center [632, 384] width 12 height 16
type input "kgotso.rametse201@gmail.com"
click at [681, 568] on button "Save" at bounding box center [716, 581] width 177 height 26
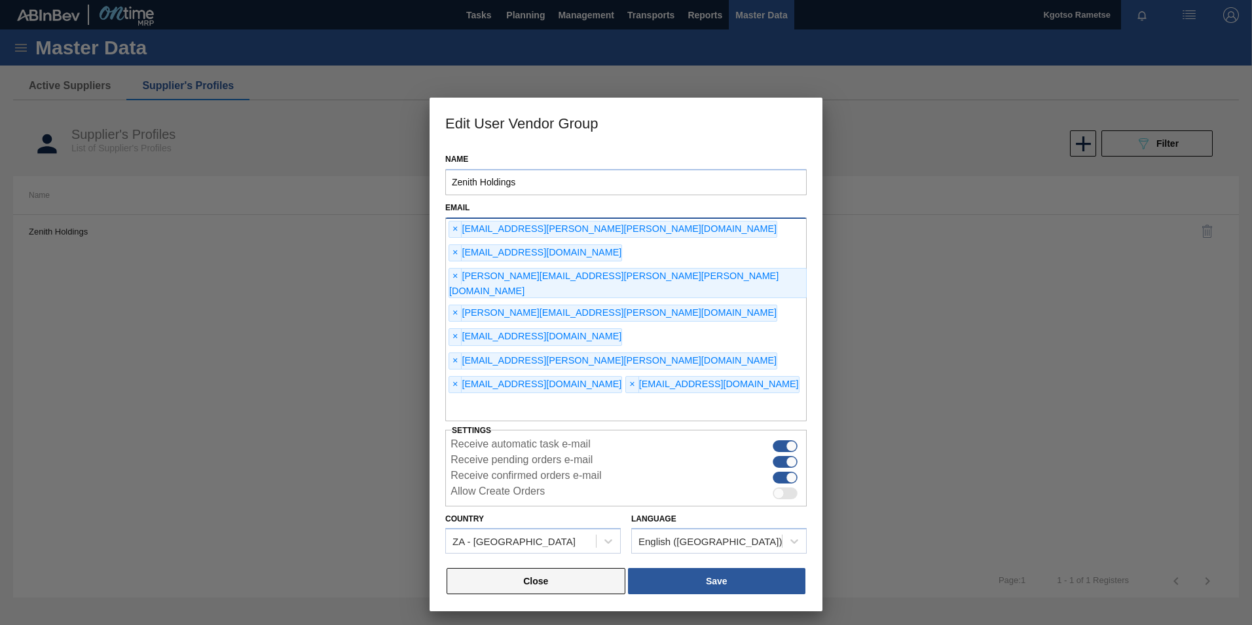
click at [596, 568] on button "Close" at bounding box center [535, 581] width 179 height 26
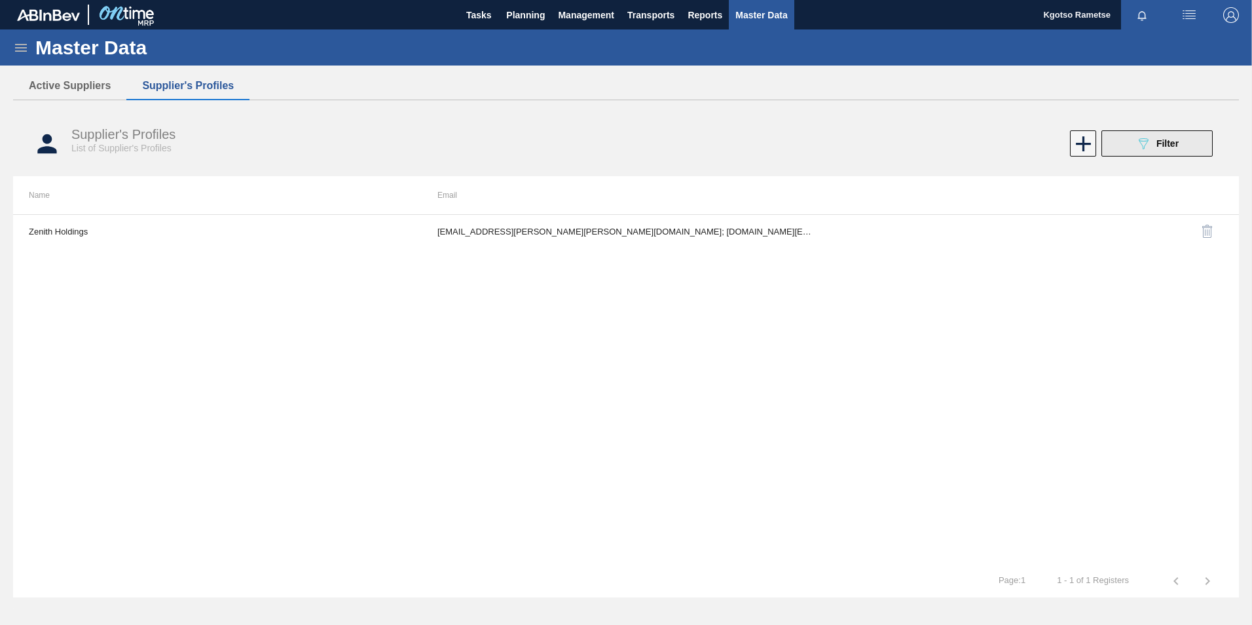
click at [1144, 136] on icon "089F7B8B-B2A5-4AFE-B5C0-19BA573D28AC" at bounding box center [1143, 144] width 16 height 16
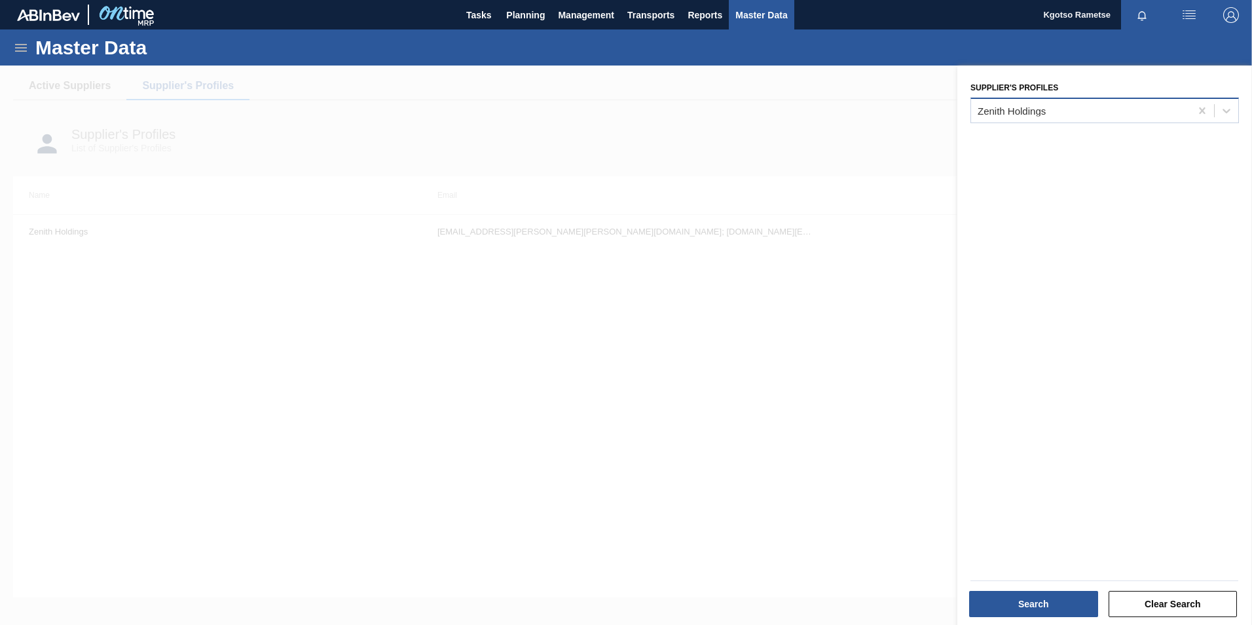
click at [1091, 117] on div "Zenith Holdings" at bounding box center [1080, 110] width 219 height 19
type Profiles "thu"
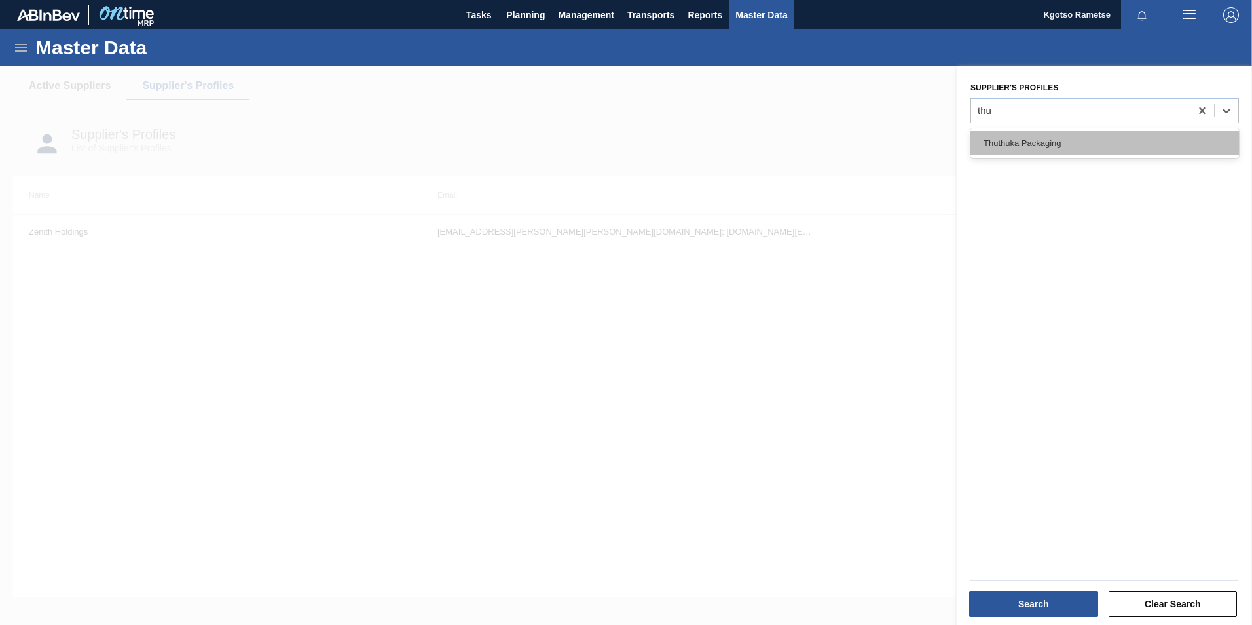
click at [1053, 143] on div "Thuthuka Packaging" at bounding box center [1104, 143] width 268 height 24
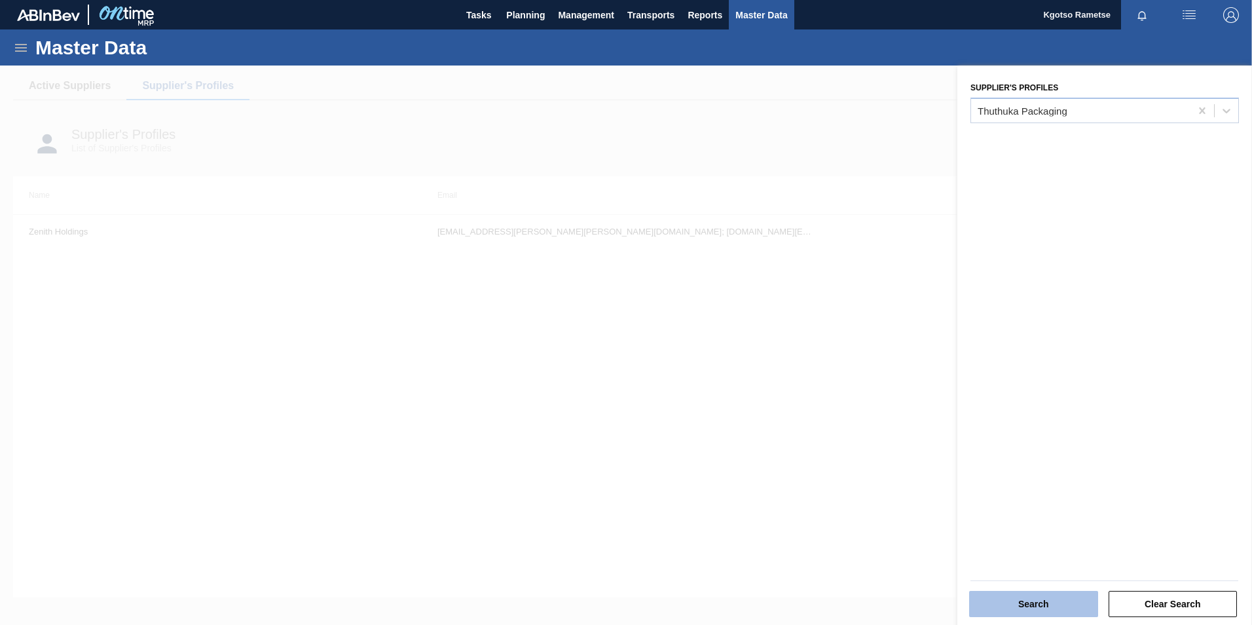
click at [1021, 603] on button "Search" at bounding box center [1033, 604] width 129 height 26
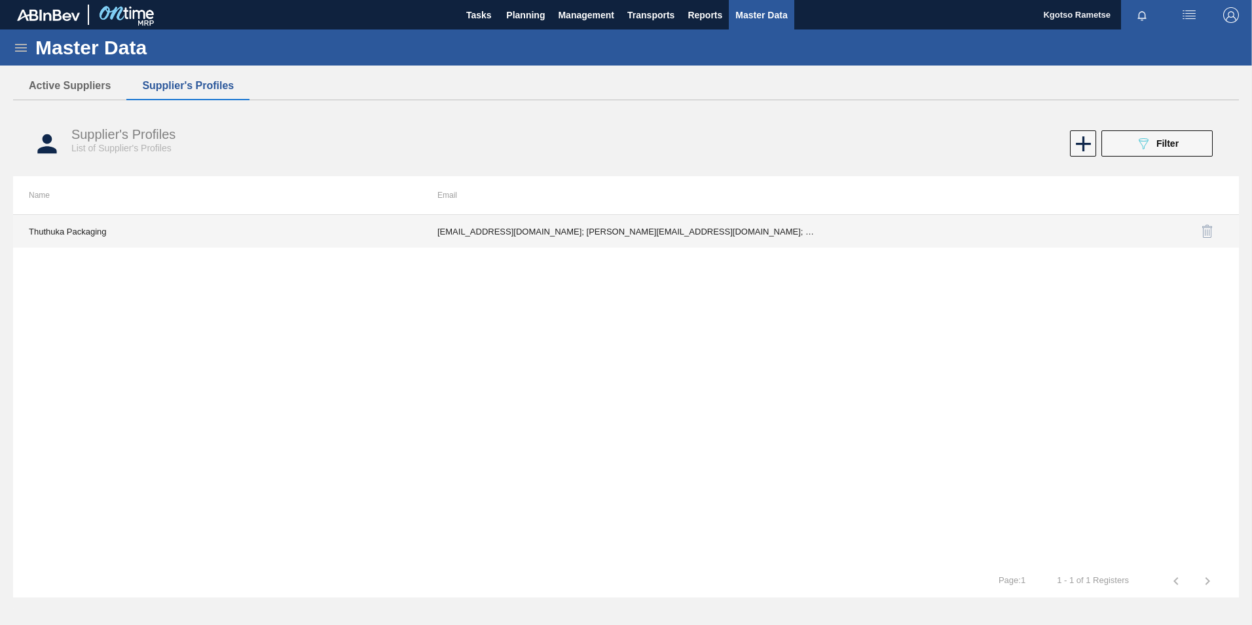
click at [683, 224] on td "ianc@thuthukapack.co.za; priscilla@thuthukapack.co.za; sthabiso.mhlongo24@gmail…" at bounding box center [626, 231] width 409 height 33
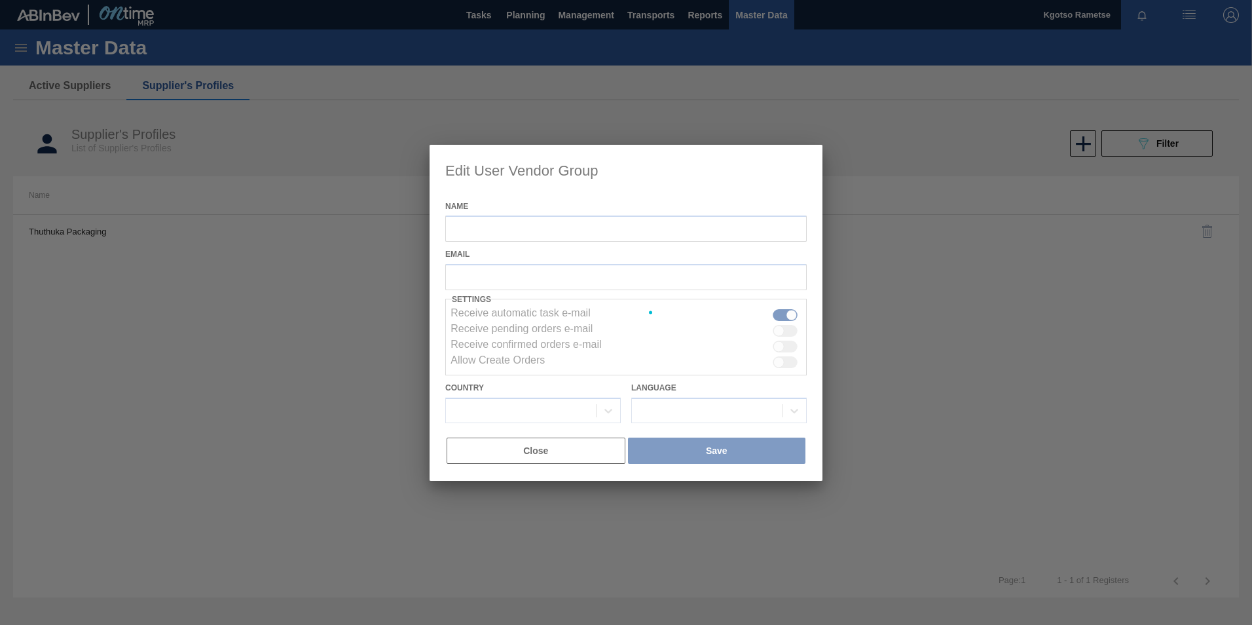
type input "Thuthuka Packaging"
checkbox input "true"
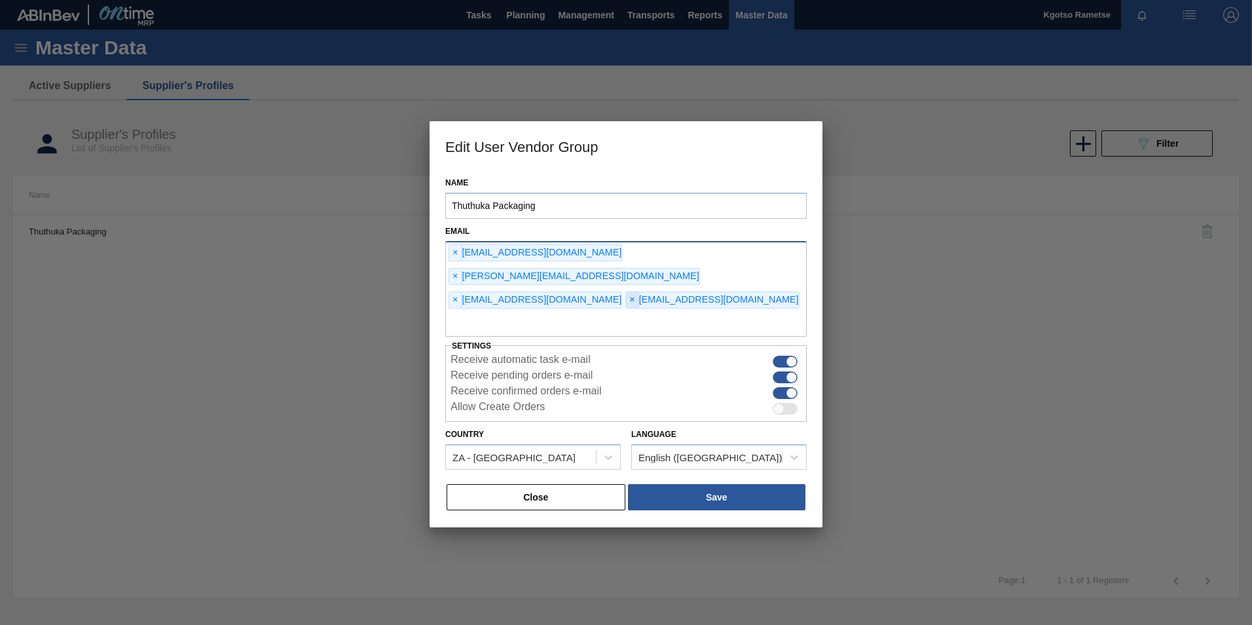
click at [626, 292] on span "×" at bounding box center [632, 300] width 12 height 16
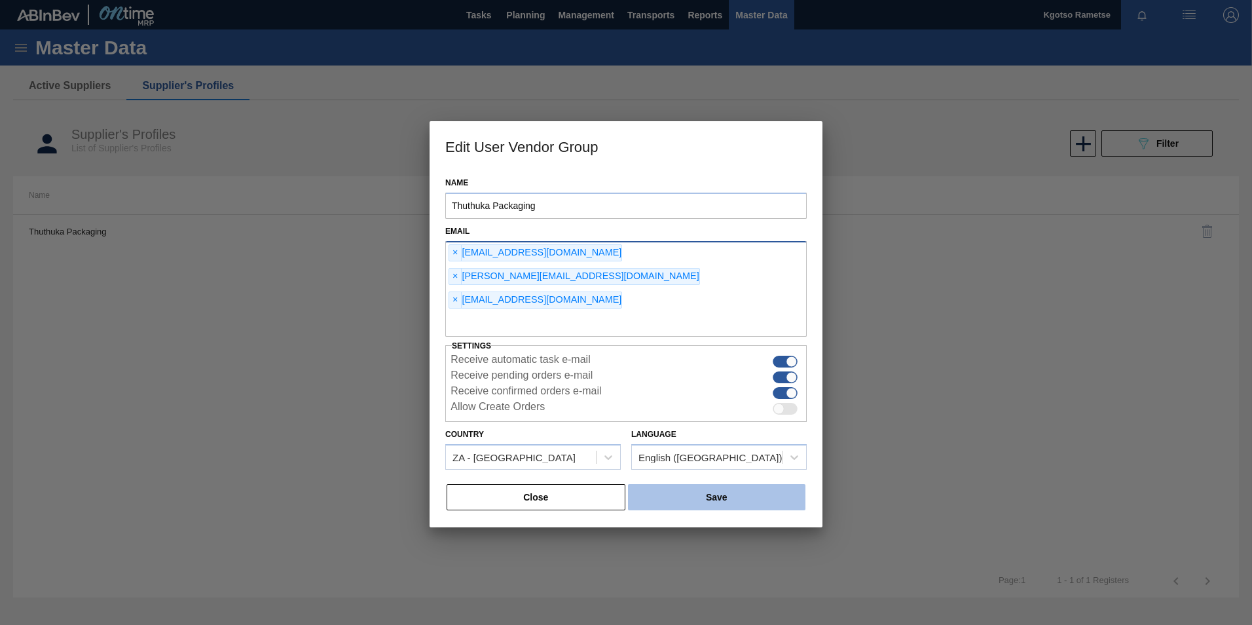
click at [727, 484] on button "Save" at bounding box center [716, 497] width 177 height 26
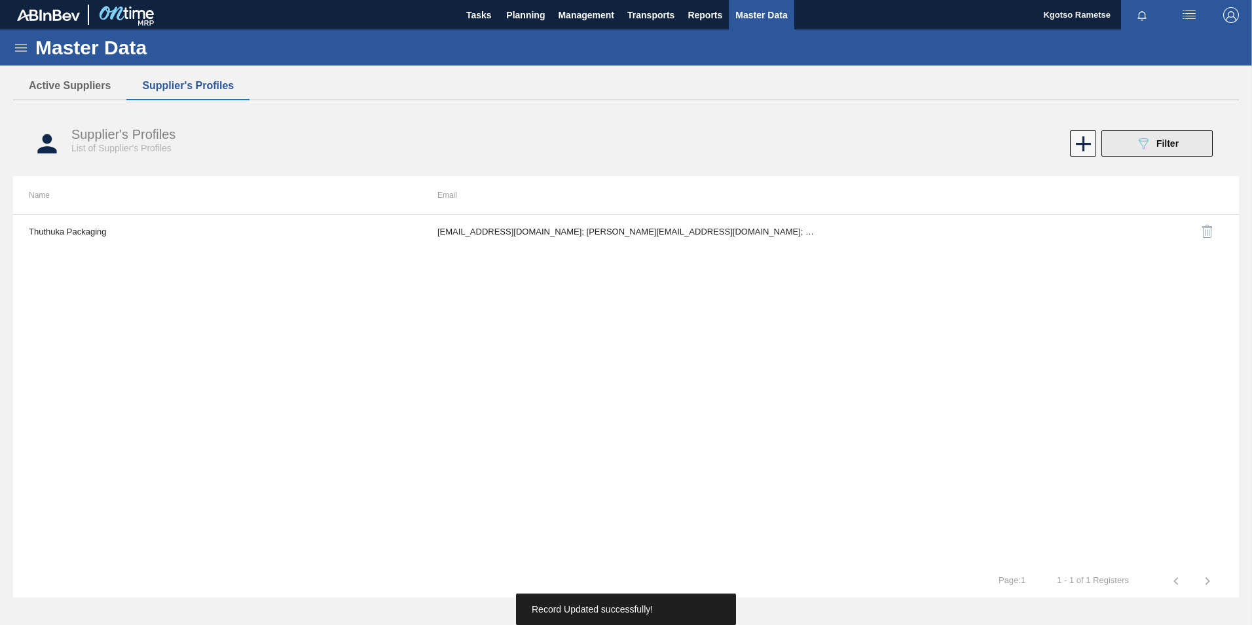
click at [1141, 141] on icon at bounding box center [1143, 143] width 10 height 11
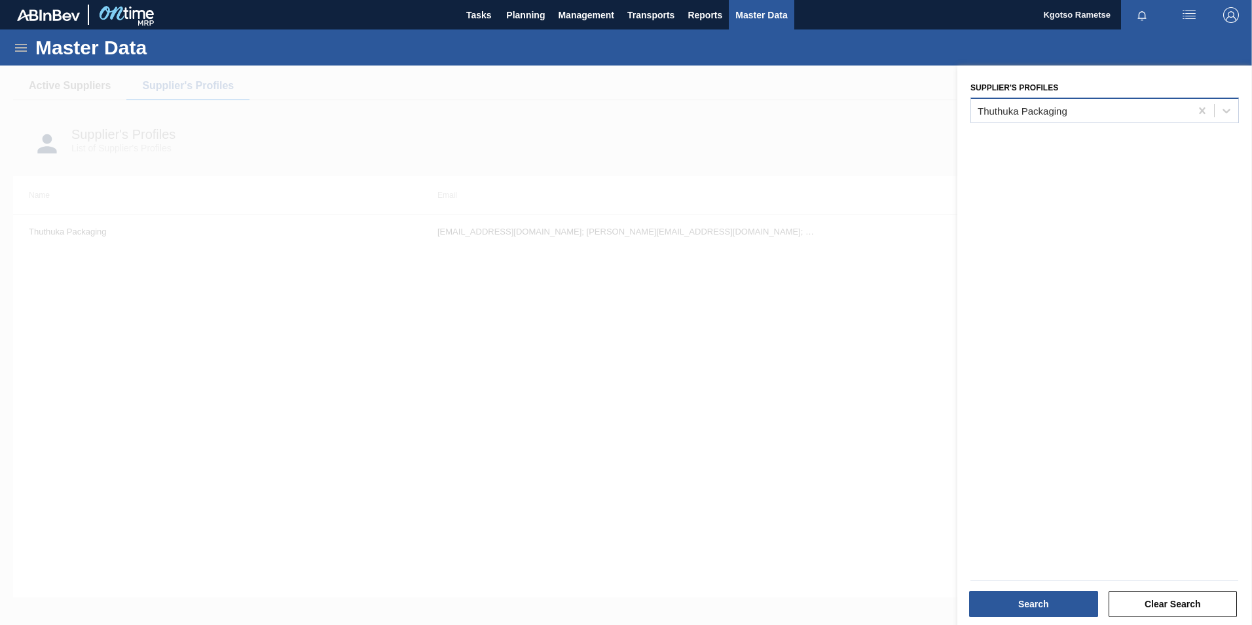
click at [1075, 118] on div "Thuthuka Packaging" at bounding box center [1080, 110] width 219 height 19
type Profiles "zeni"
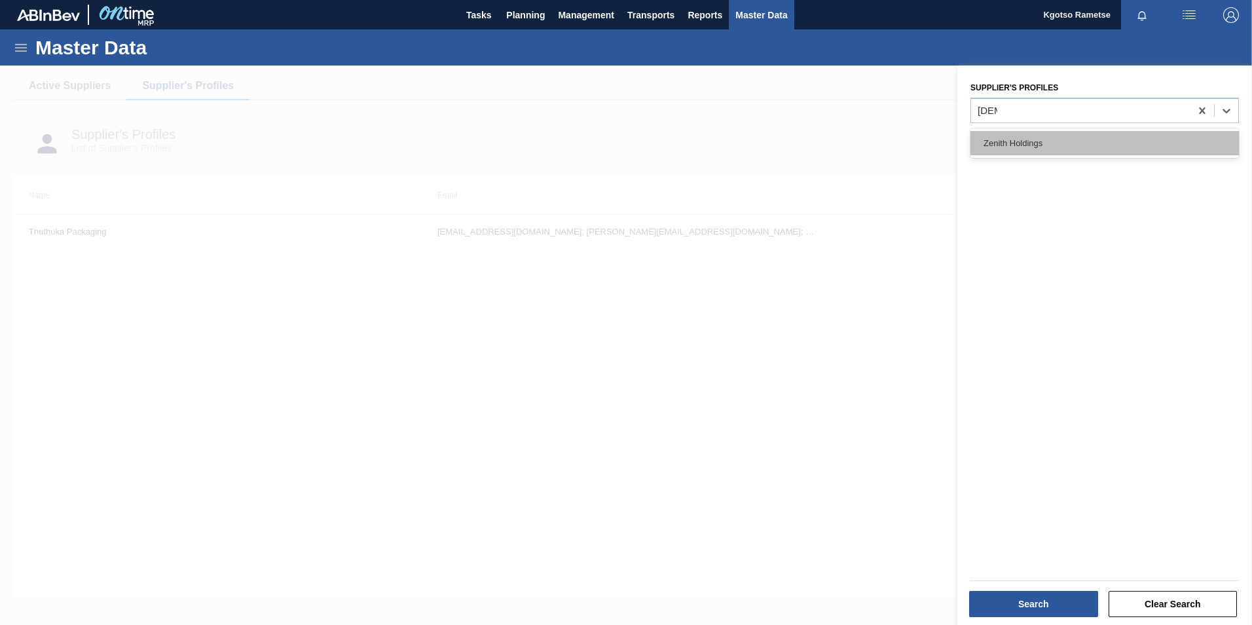
click at [1042, 136] on div "Zenith Holdings" at bounding box center [1104, 143] width 268 height 24
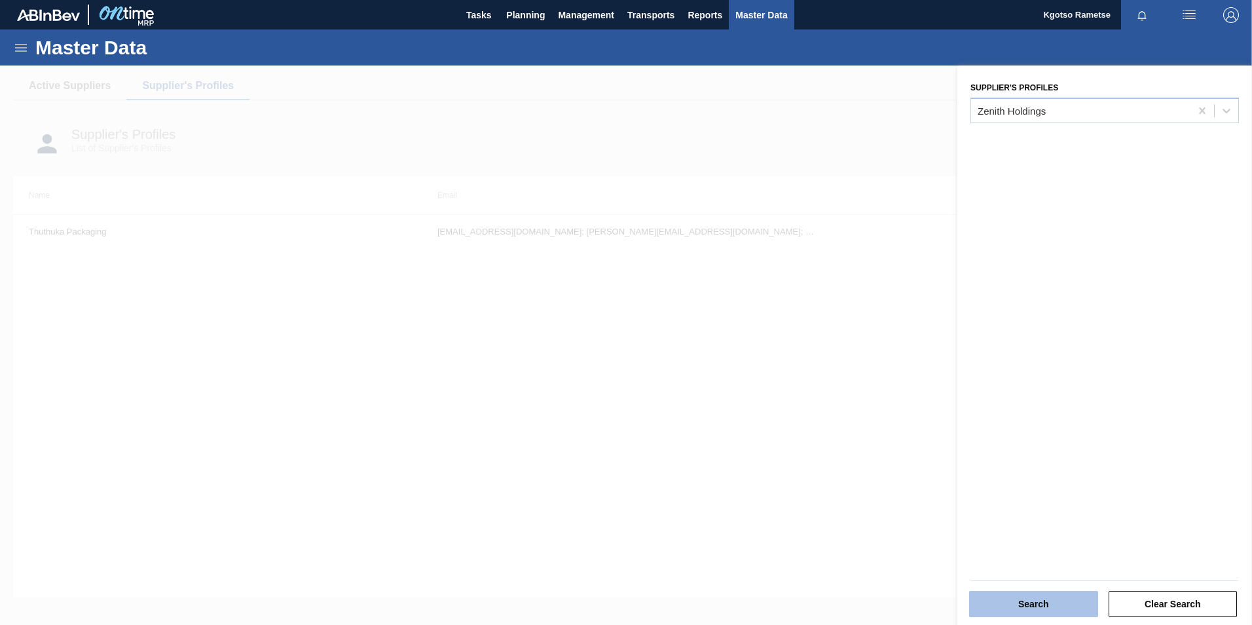
click at [1000, 601] on button "Search" at bounding box center [1033, 604] width 129 height 26
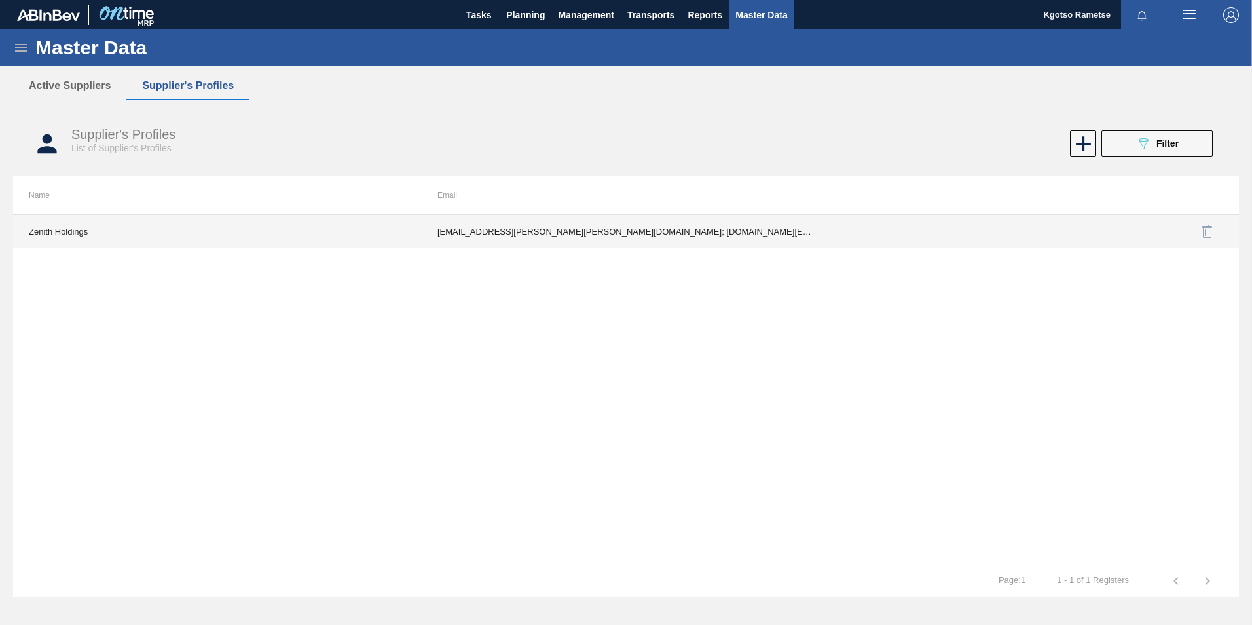
click at [632, 243] on td "Gwyneth.melvin@carst.co.za; cheslan.loggenberg@carst.co.za; Majeda.rahim@carst.…" at bounding box center [626, 231] width 409 height 33
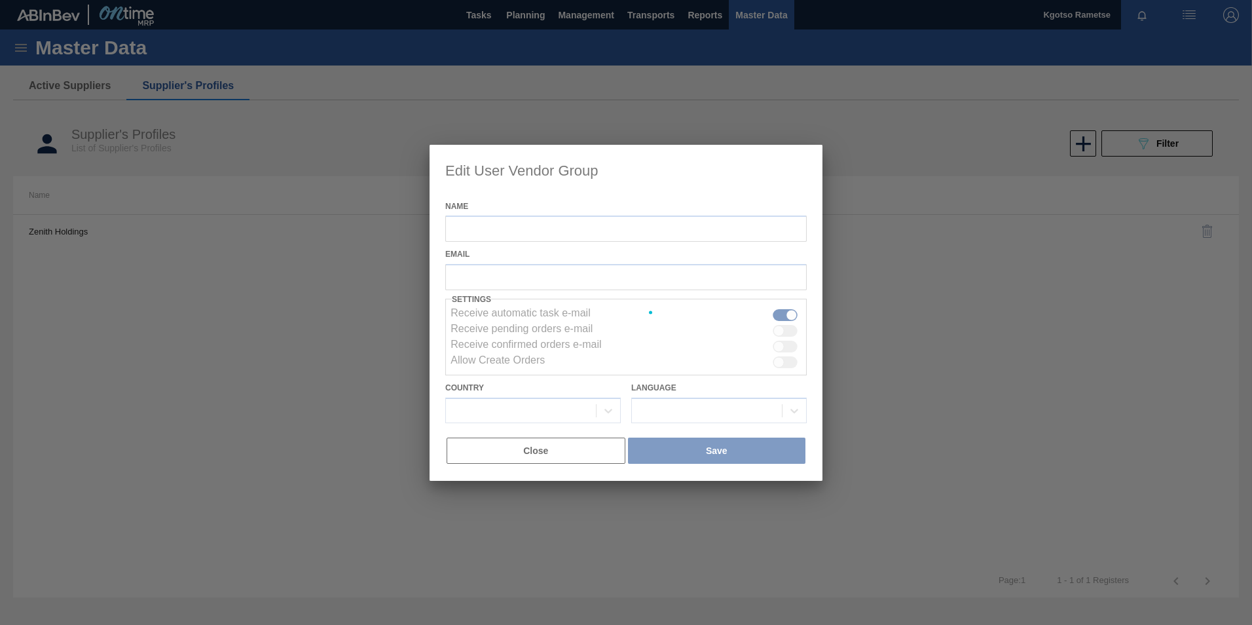
type input "Zenith Holdings"
checkbox input "true"
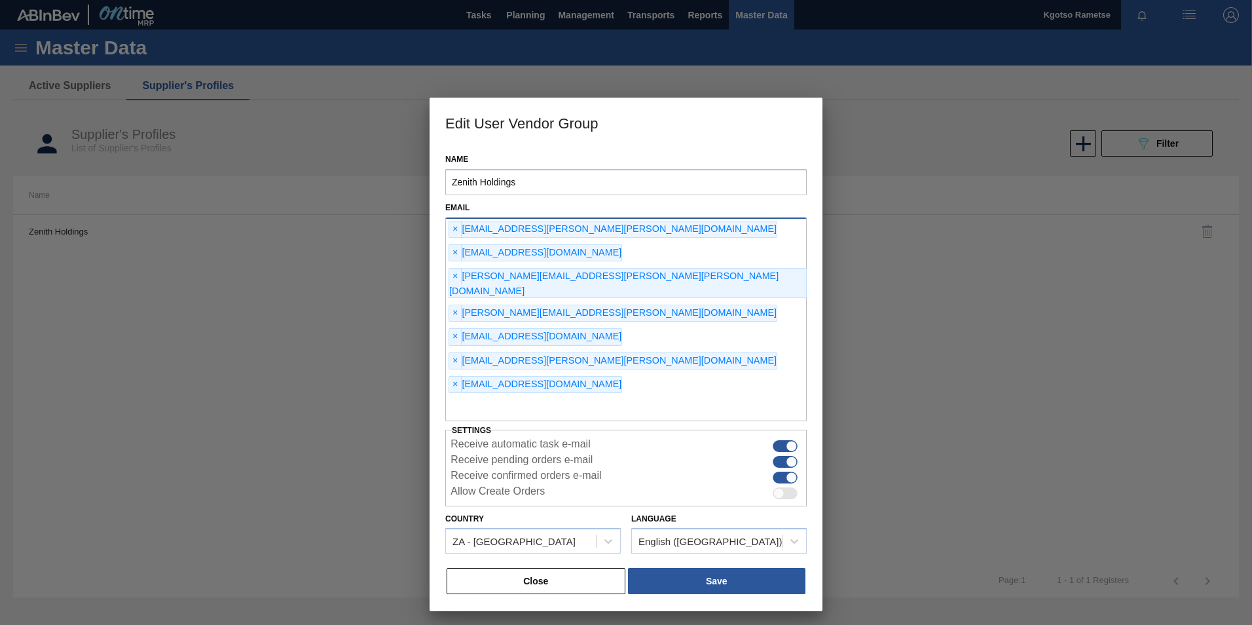
click at [536, 396] on input "text" at bounding box center [625, 408] width 361 height 25
type input "kgotso.rametse201@gmail.com"
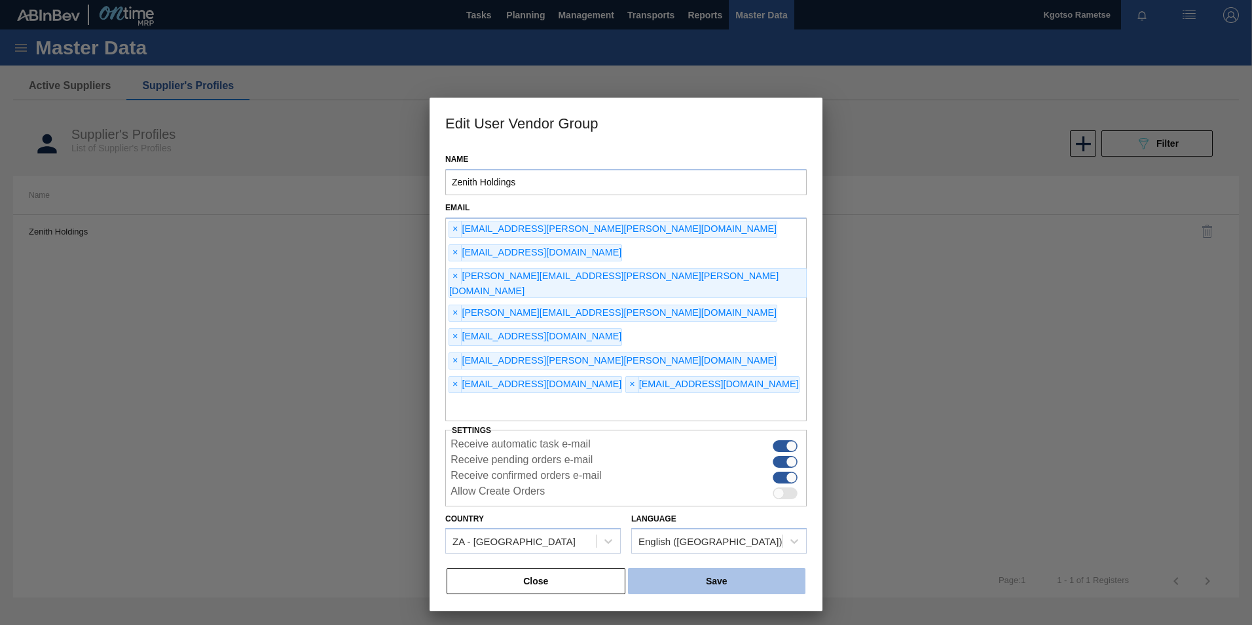
click at [700, 568] on button "Save" at bounding box center [716, 581] width 177 height 26
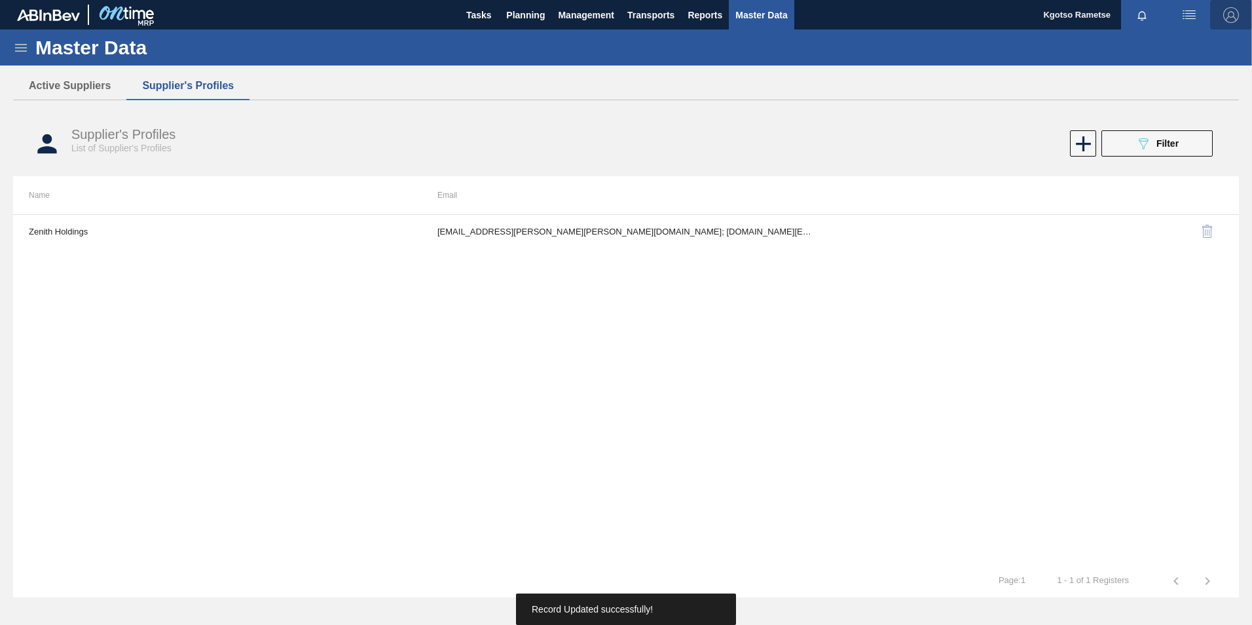
click at [1233, 16] on img "button" at bounding box center [1231, 15] width 16 height 16
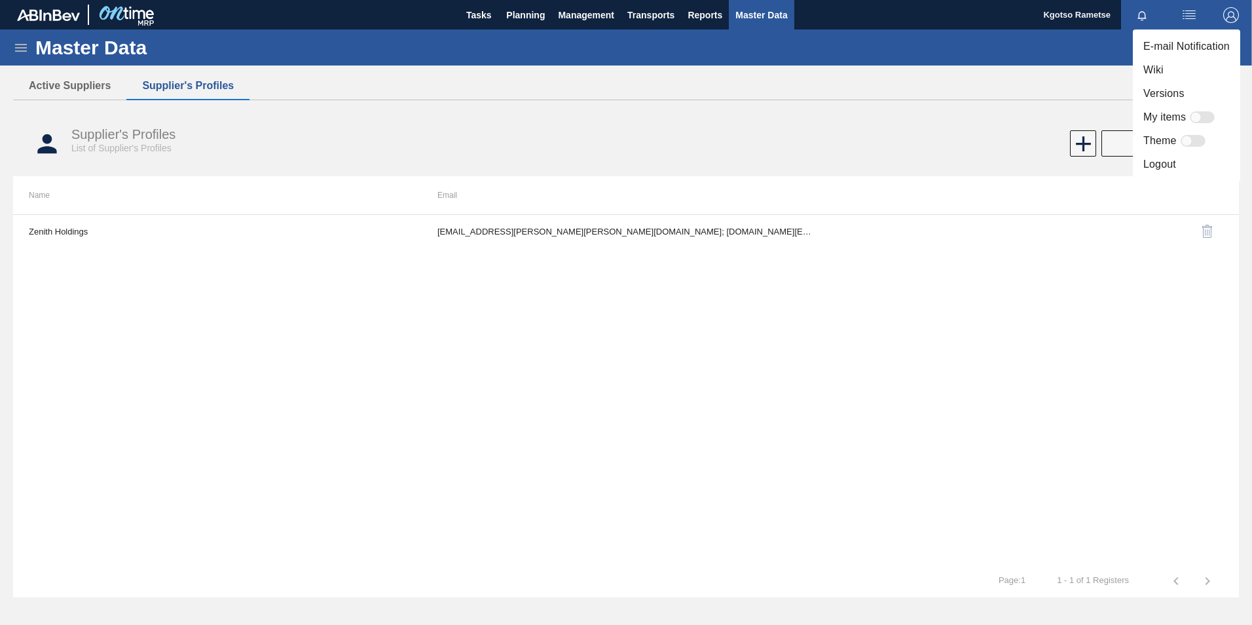
click at [1171, 162] on li "Logout" at bounding box center [1186, 165] width 107 height 24
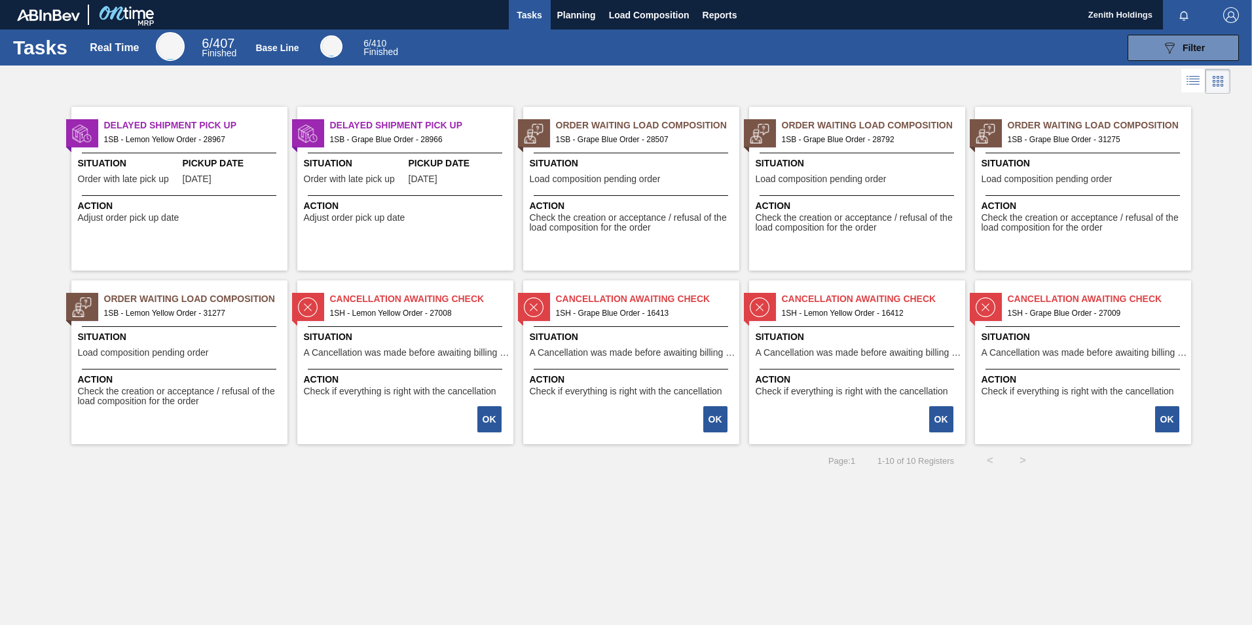
click at [1083, 134] on span "1SB - Grape Blue Order - 31275" at bounding box center [1094, 139] width 173 height 14
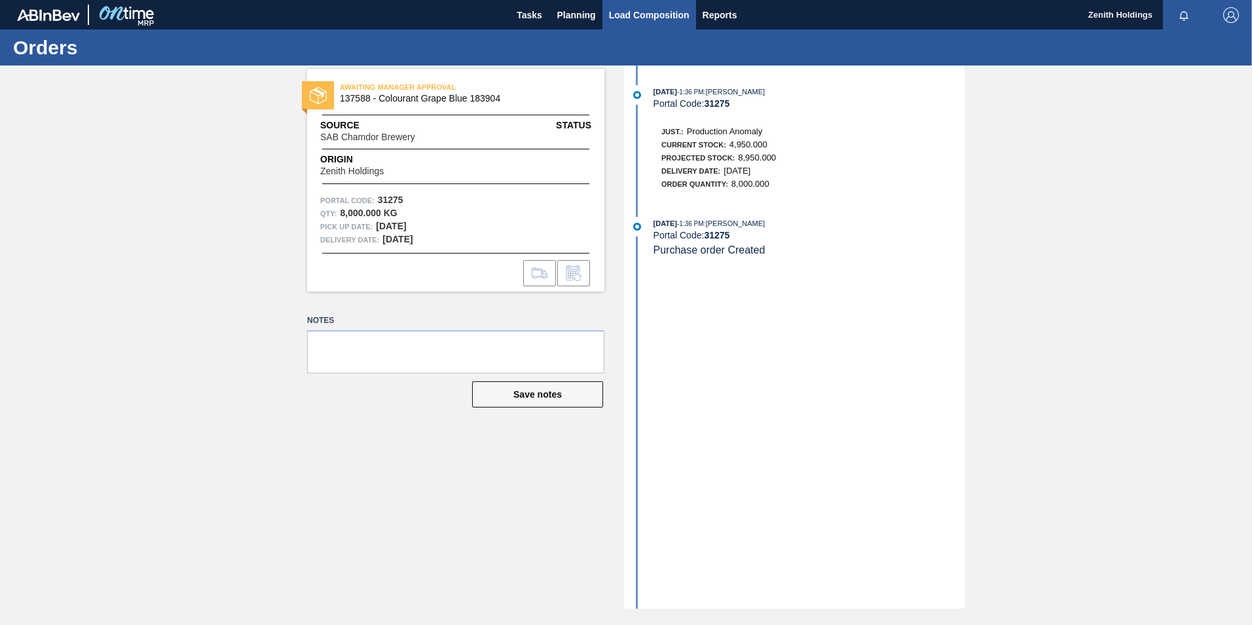
click at [647, 16] on span "Load Composition" at bounding box center [649, 15] width 81 height 16
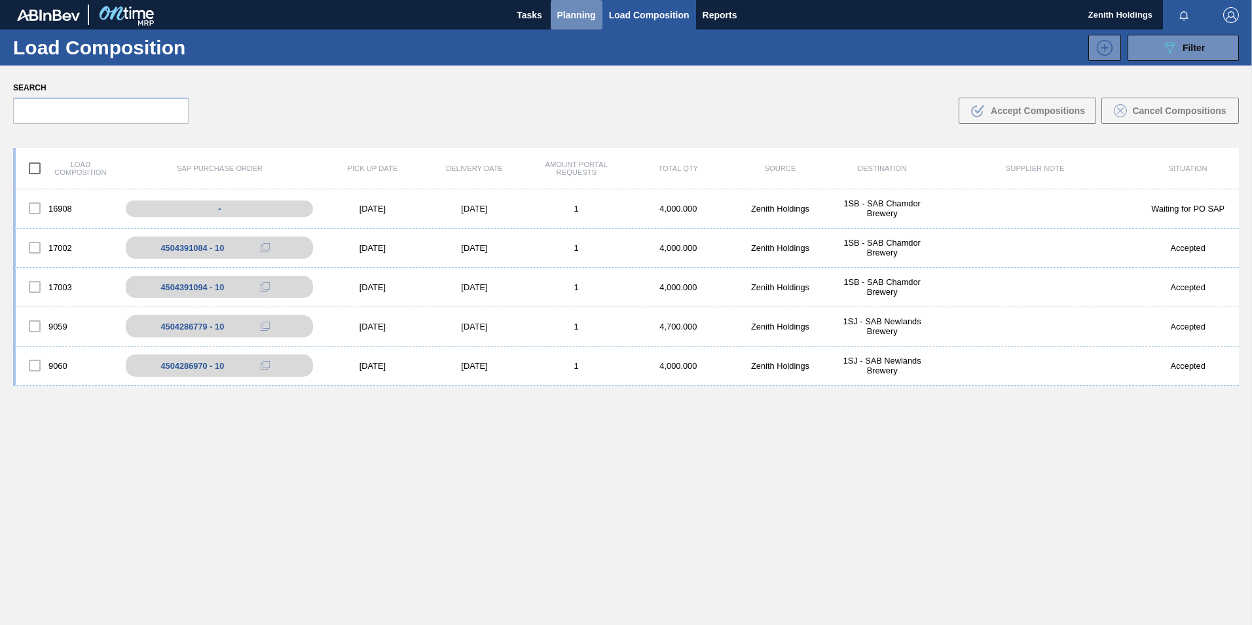
click at [564, 17] on span "Planning" at bounding box center [576, 15] width 39 height 16
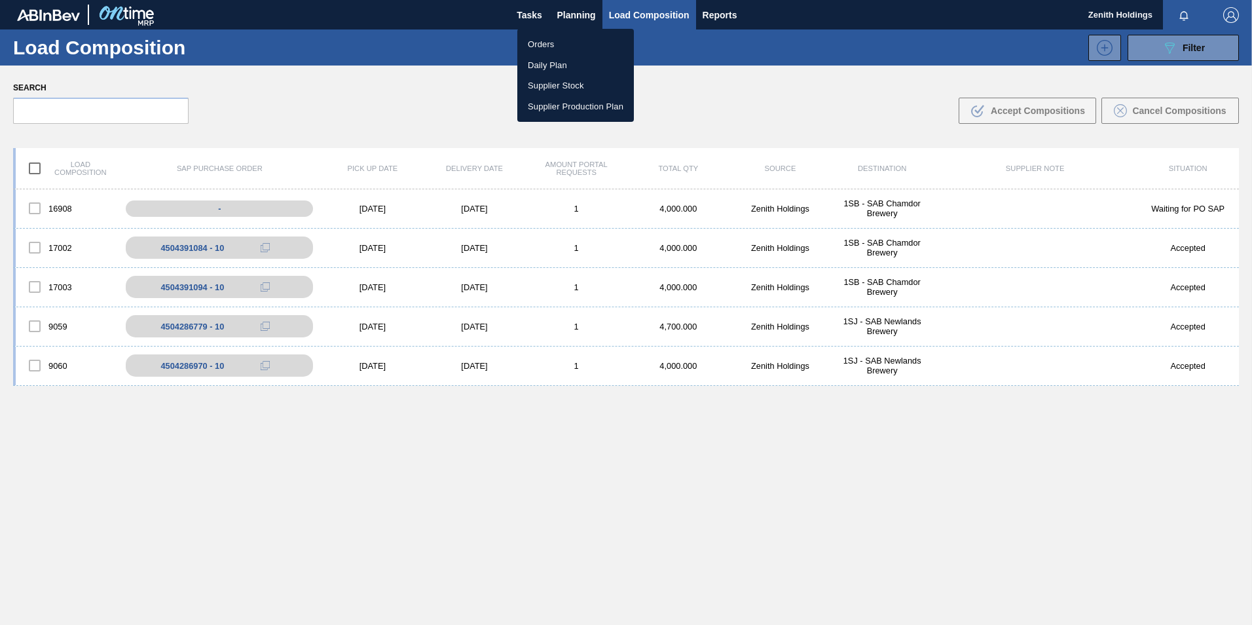
click at [528, 10] on div at bounding box center [626, 312] width 1252 height 625
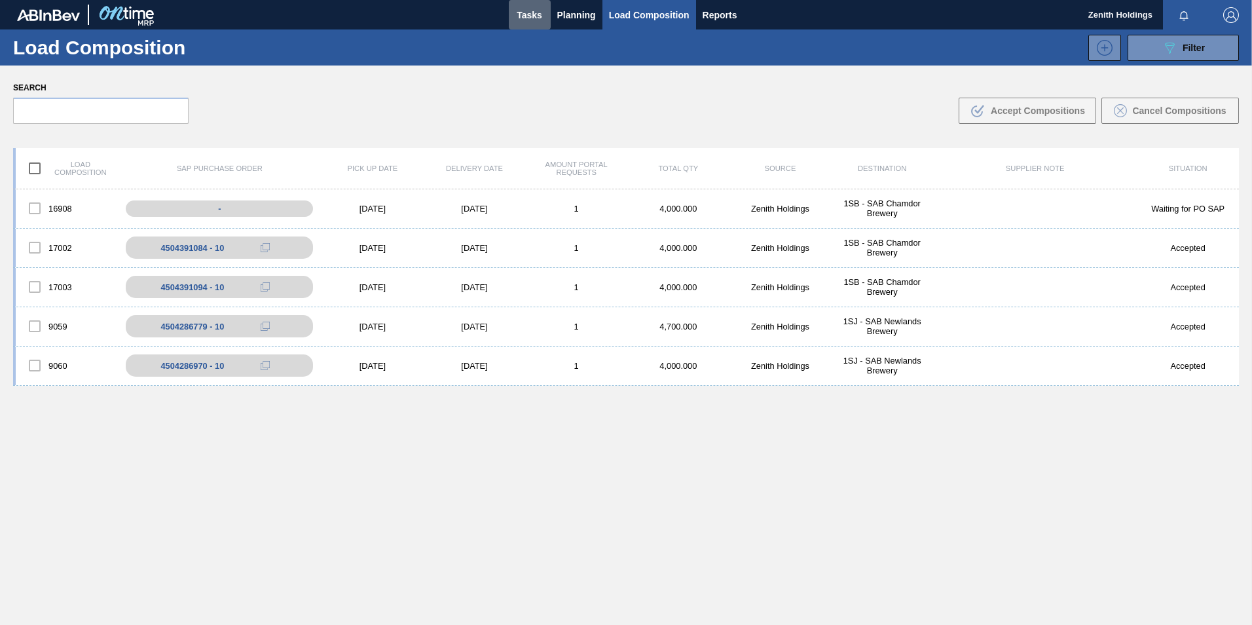
click at [528, 10] on span "Tasks" at bounding box center [529, 15] width 29 height 16
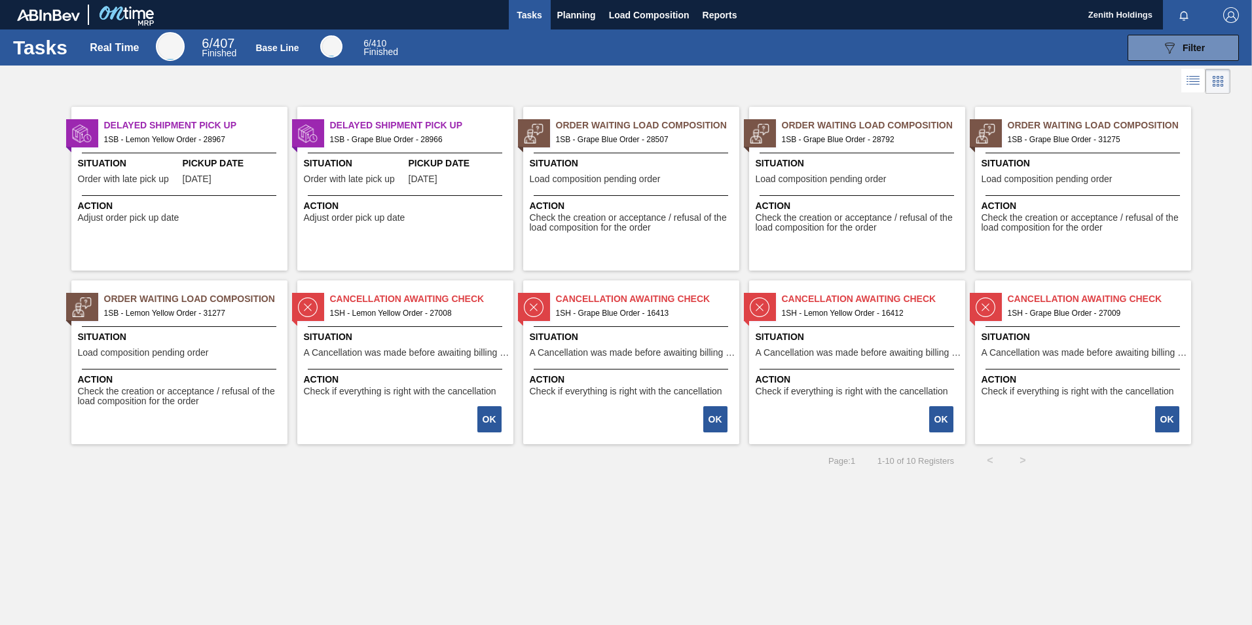
click at [1232, 18] on img "button" at bounding box center [1231, 15] width 16 height 16
click at [1145, 107] on li "Logout" at bounding box center [1179, 117] width 124 height 24
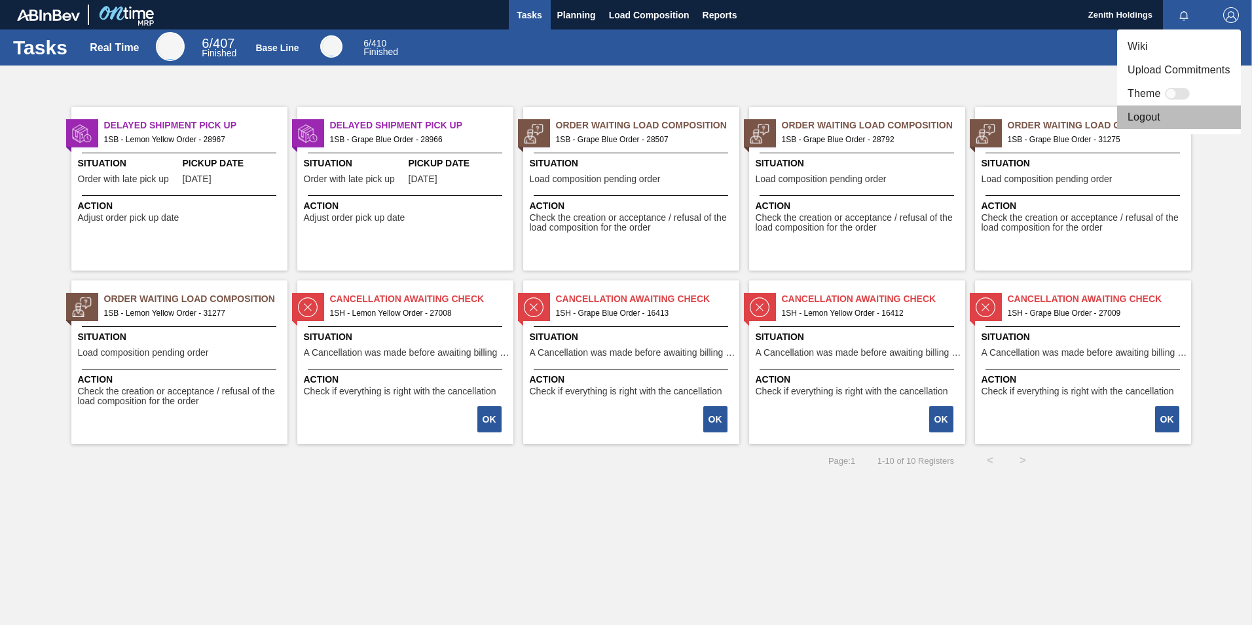
click at [1139, 122] on li "Logout" at bounding box center [1179, 117] width 124 height 24
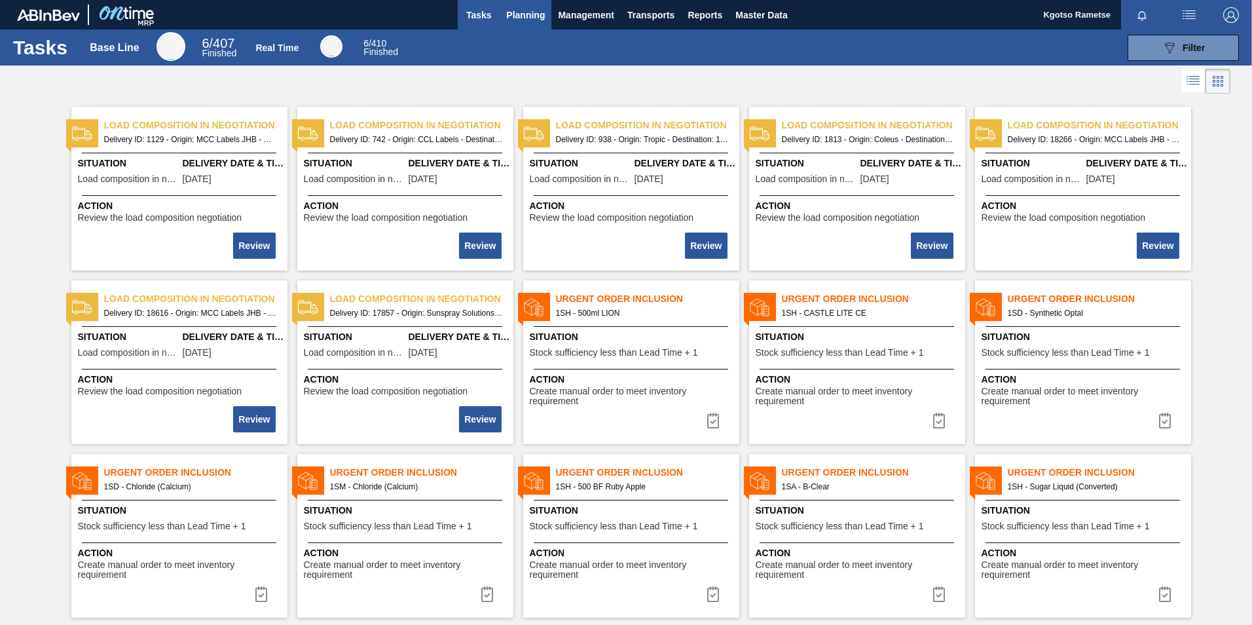
click at [528, 22] on span "Planning" at bounding box center [525, 15] width 39 height 16
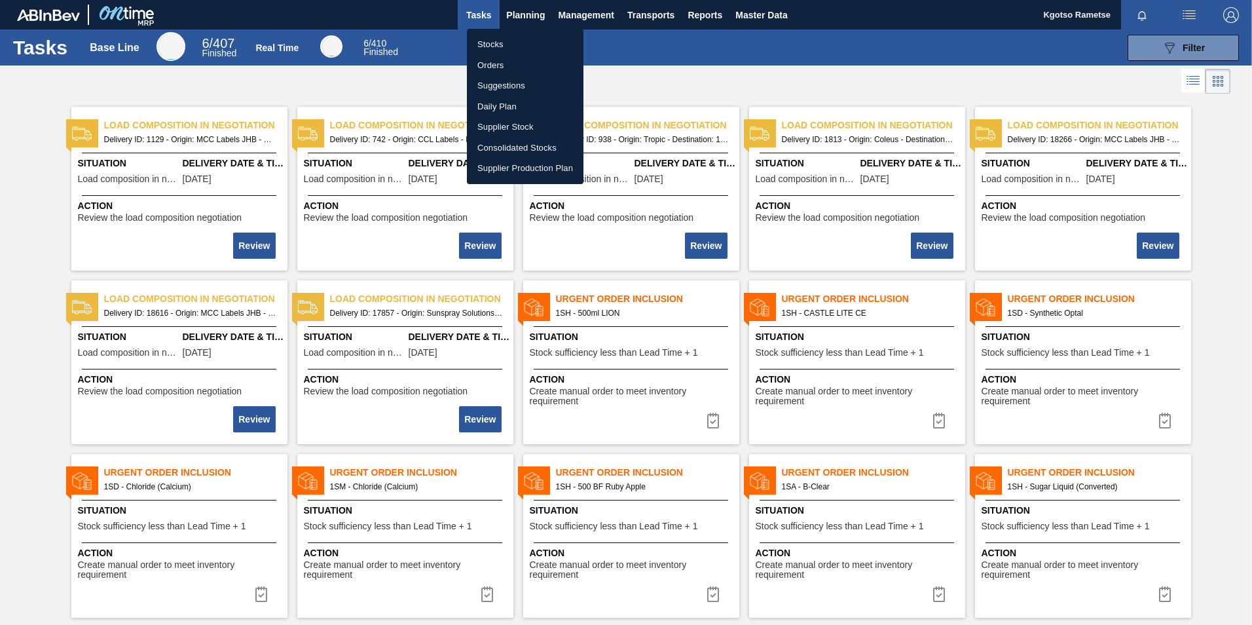
click at [507, 57] on li "Orders" at bounding box center [525, 65] width 117 height 21
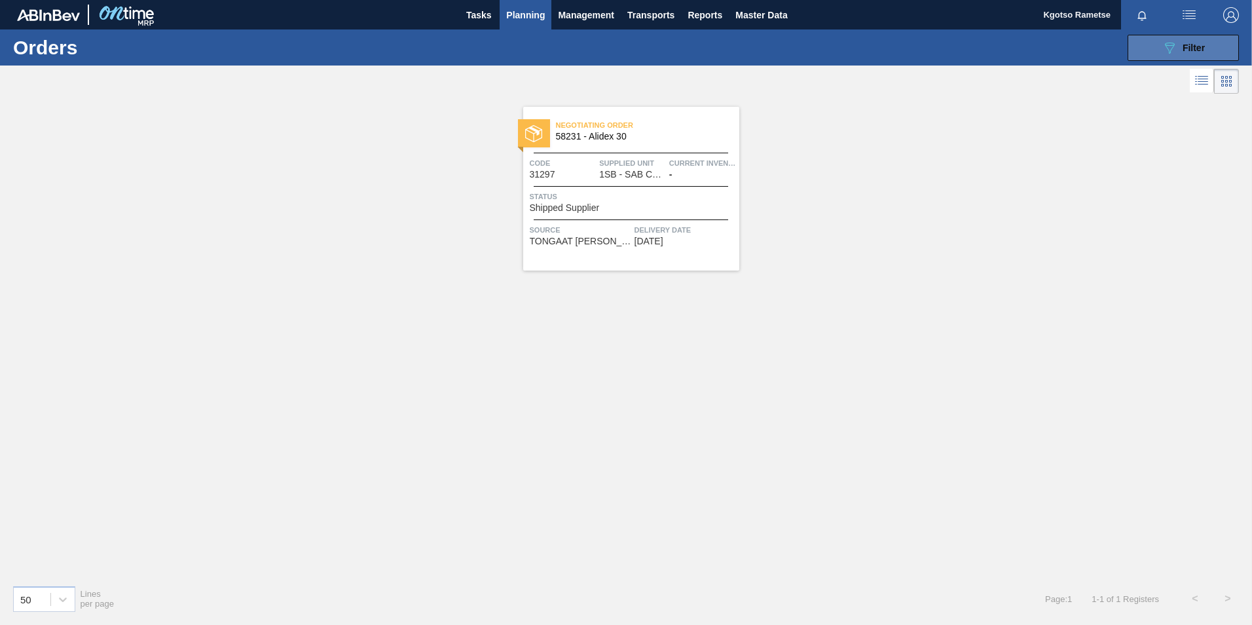
click at [1179, 38] on button "089F7B8B-B2A5-4AFE-B5C0-19BA573D28AC Filter" at bounding box center [1182, 48] width 111 height 26
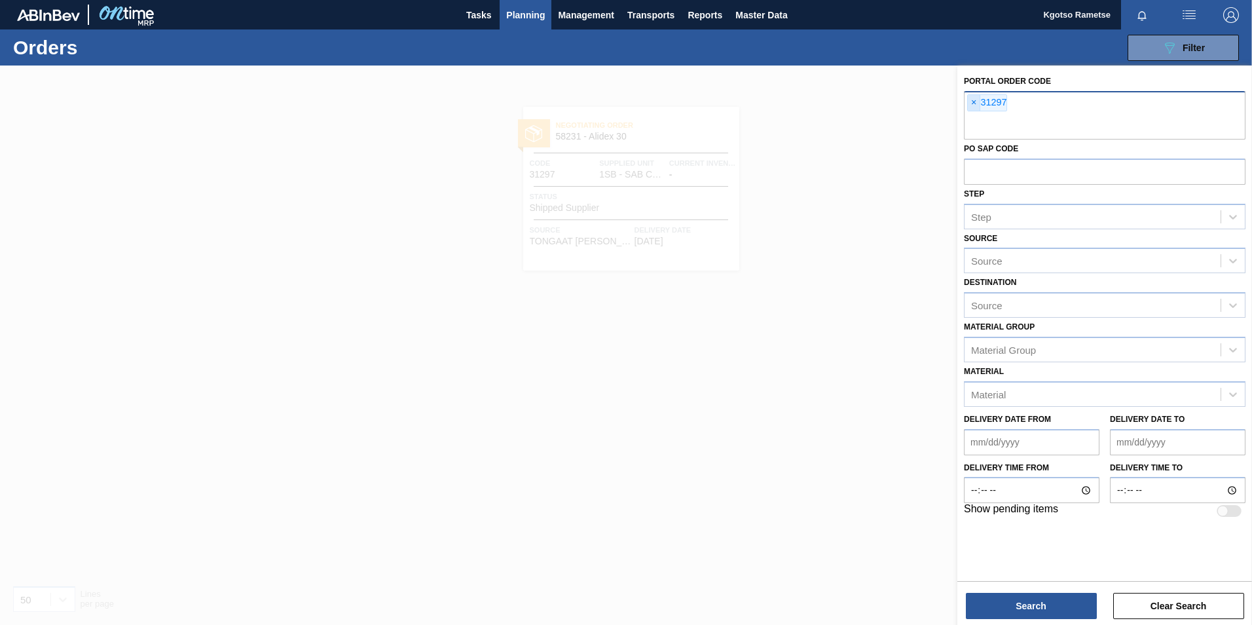
click at [972, 101] on span "×" at bounding box center [974, 103] width 12 height 16
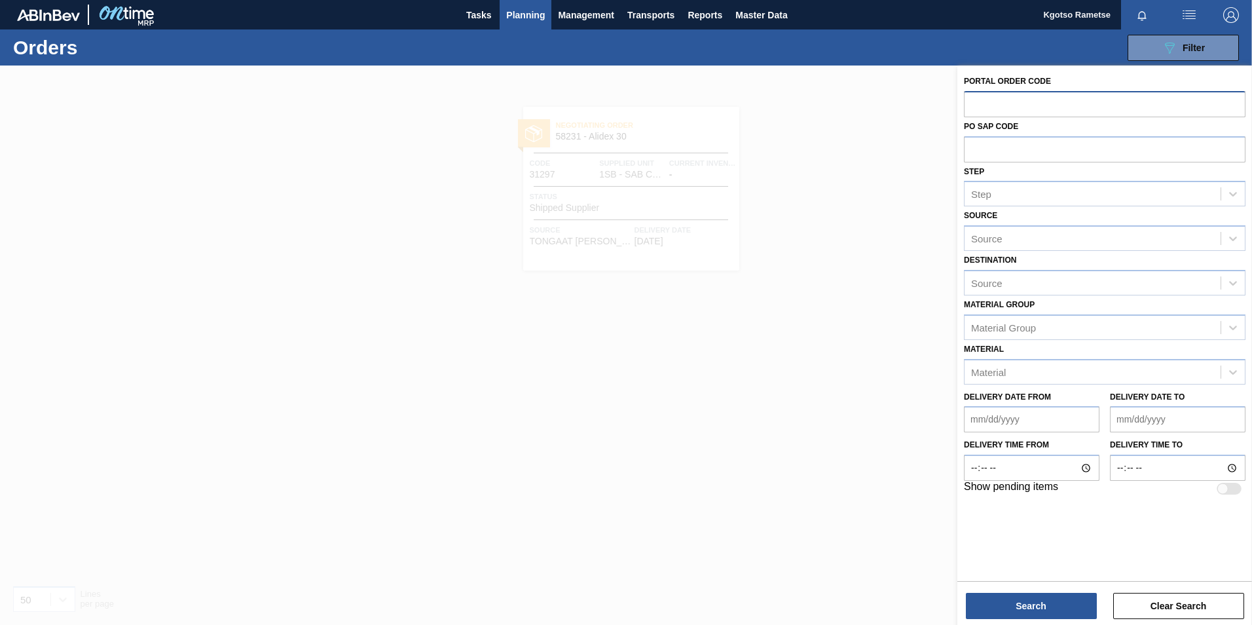
click at [1002, 97] on input "text" at bounding box center [1105, 103] width 282 height 25
paste input "31275"
type input "31275"
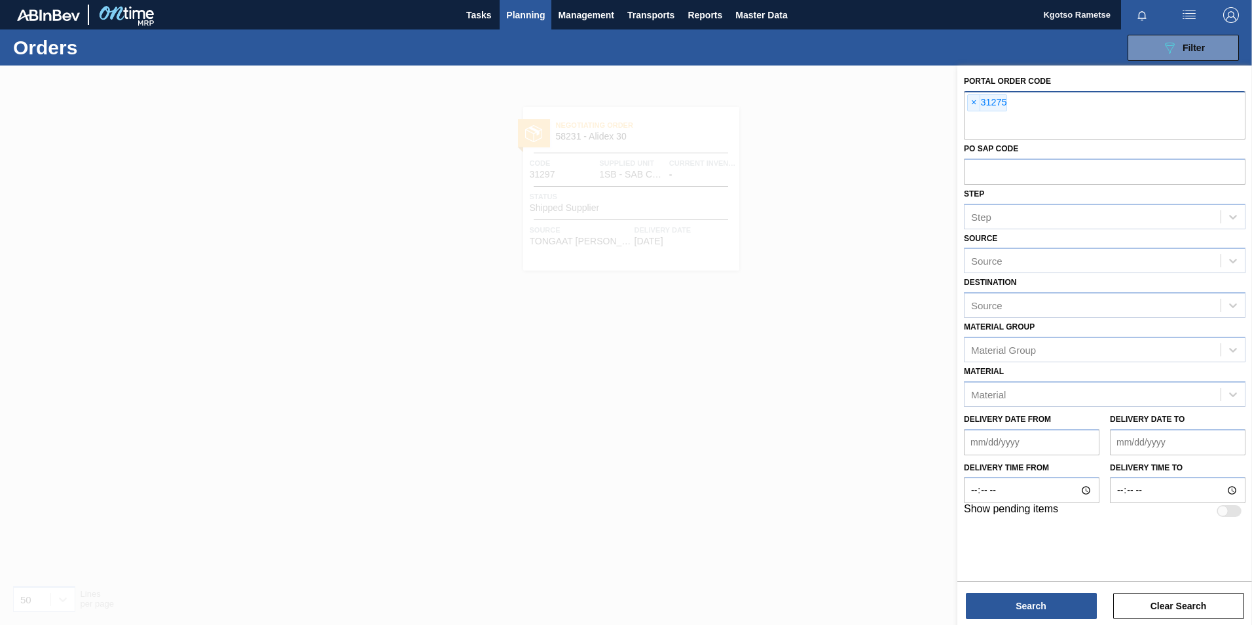
click at [979, 122] on input "text" at bounding box center [1105, 127] width 282 height 25
paste input "31277"
type input "31277"
click at [1039, 604] on button "Search" at bounding box center [1031, 605] width 131 height 26
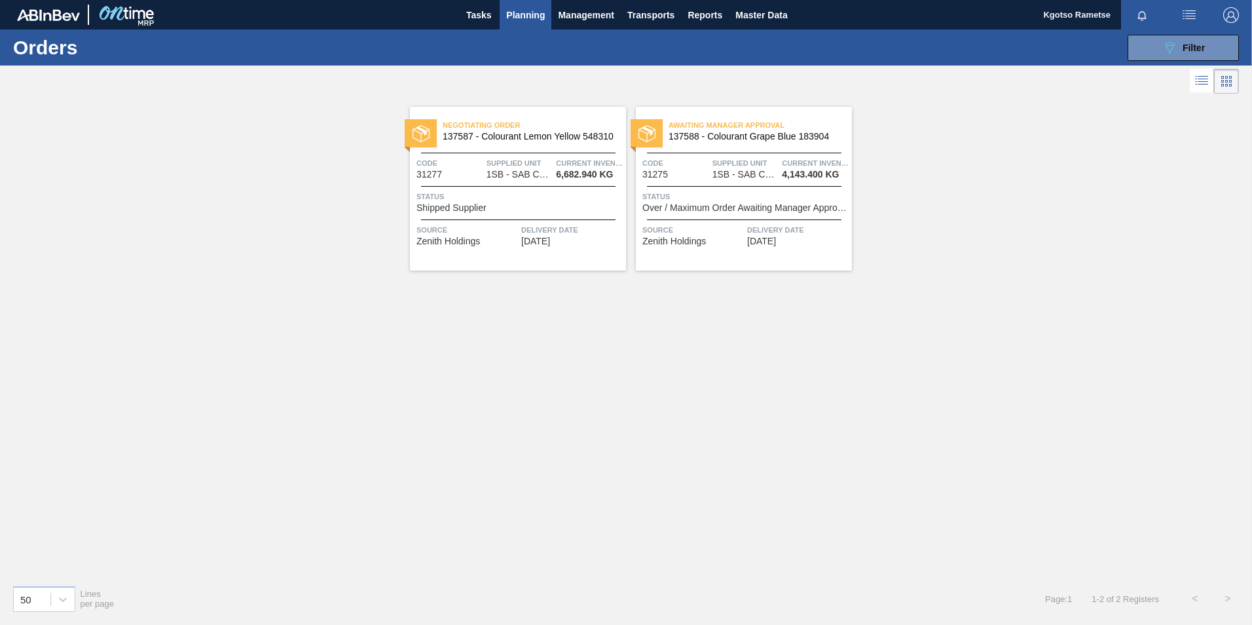
click at [543, 133] on span "137587 - Colourant Lemon Yellow 548310" at bounding box center [529, 137] width 173 height 10
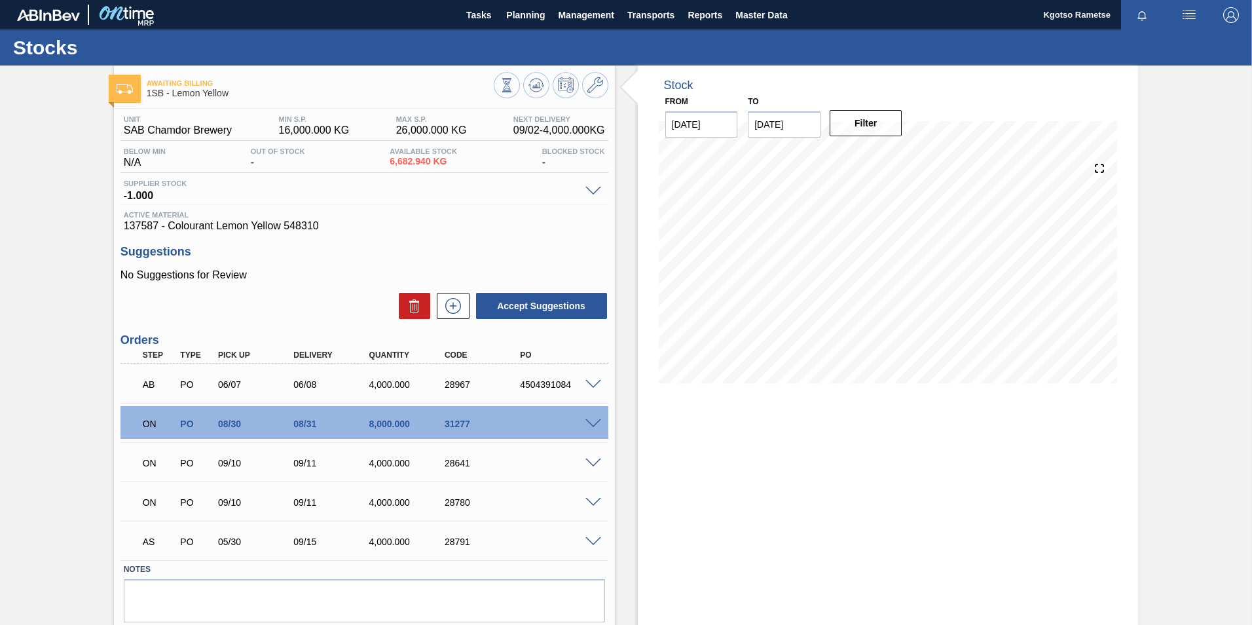
click at [593, 424] on span at bounding box center [593, 424] width 16 height 10
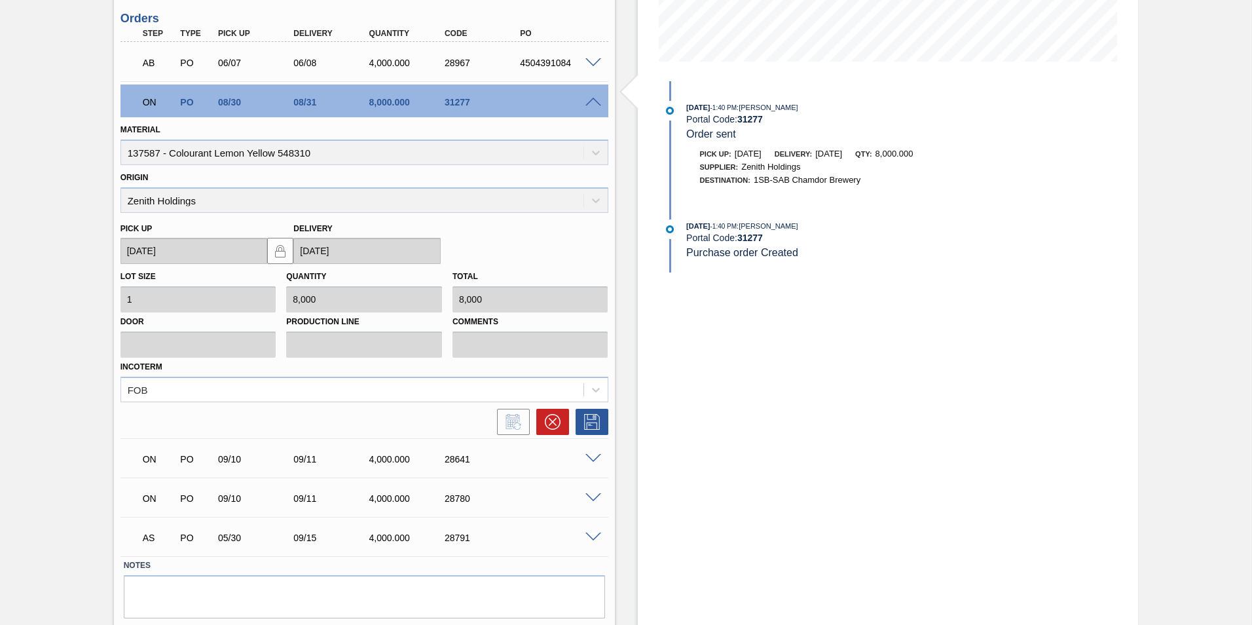
scroll to position [360, 0]
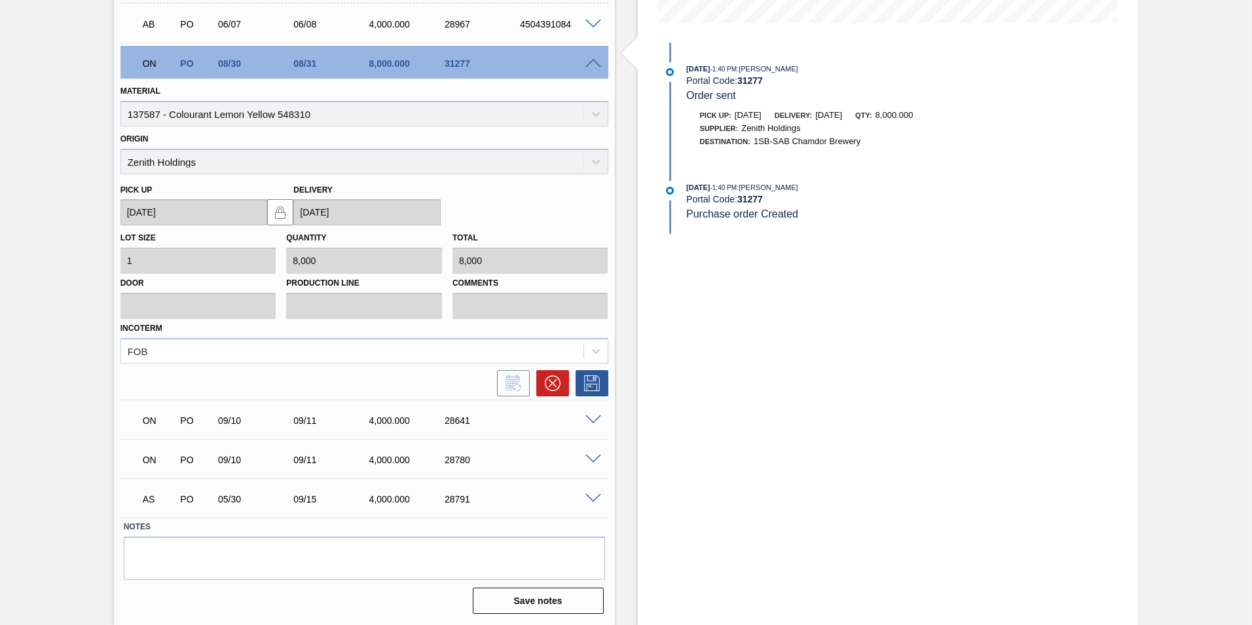
click at [592, 420] on span at bounding box center [593, 420] width 16 height 10
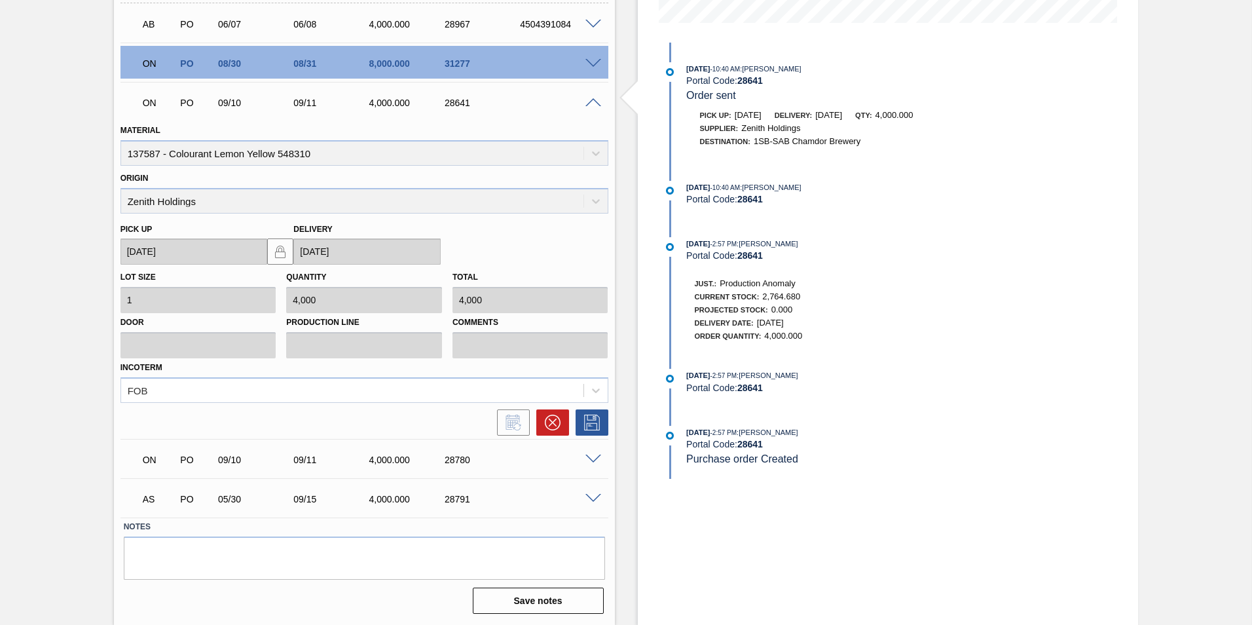
click at [596, 100] on span at bounding box center [593, 103] width 16 height 10
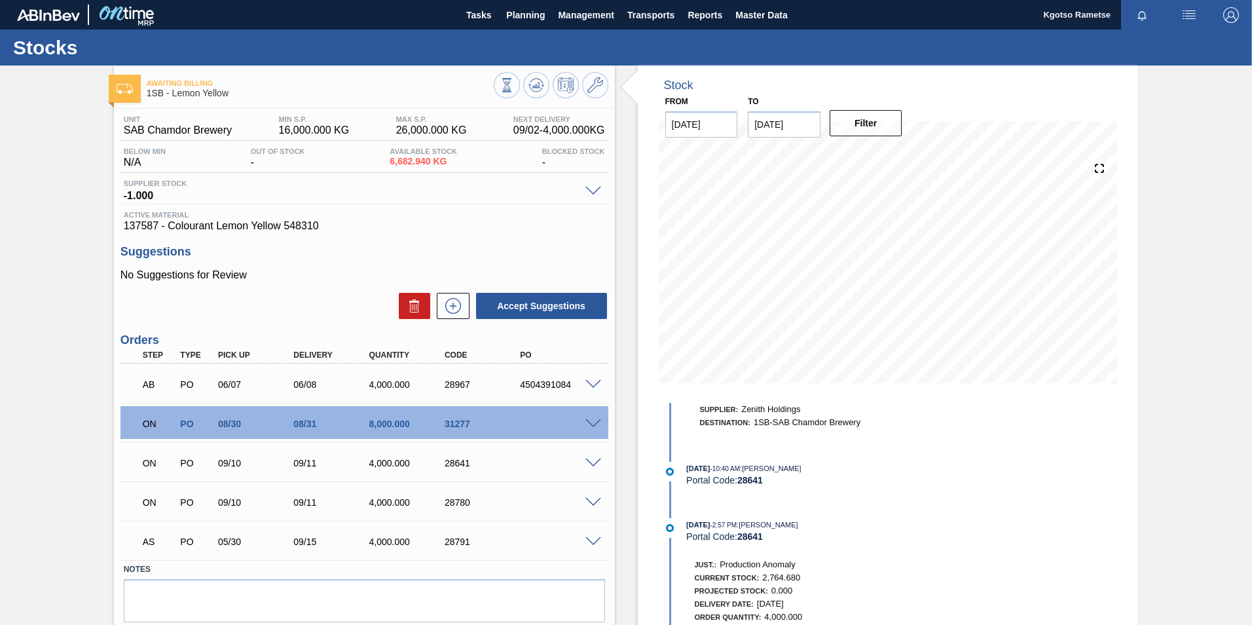
scroll to position [0, 0]
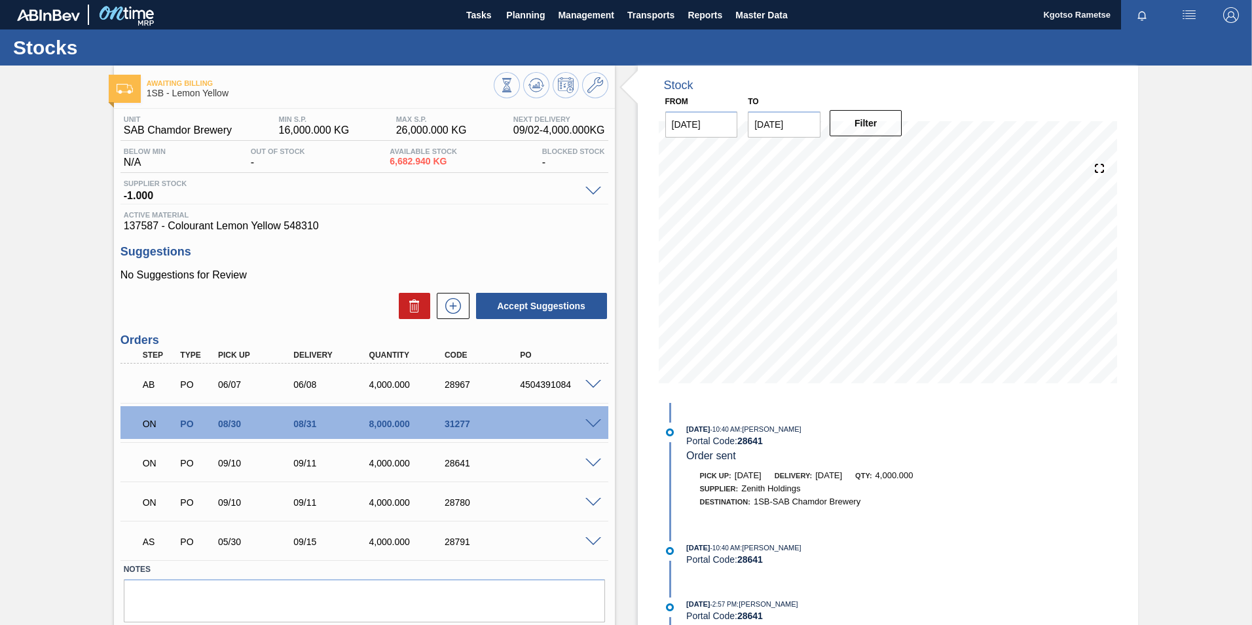
click at [543, 470] on div "ON PO 09/10 09/11 4,000.000 28641" at bounding box center [360, 461] width 453 height 26
click at [589, 457] on div at bounding box center [595, 462] width 26 height 10
click at [591, 458] on span at bounding box center [593, 463] width 16 height 10
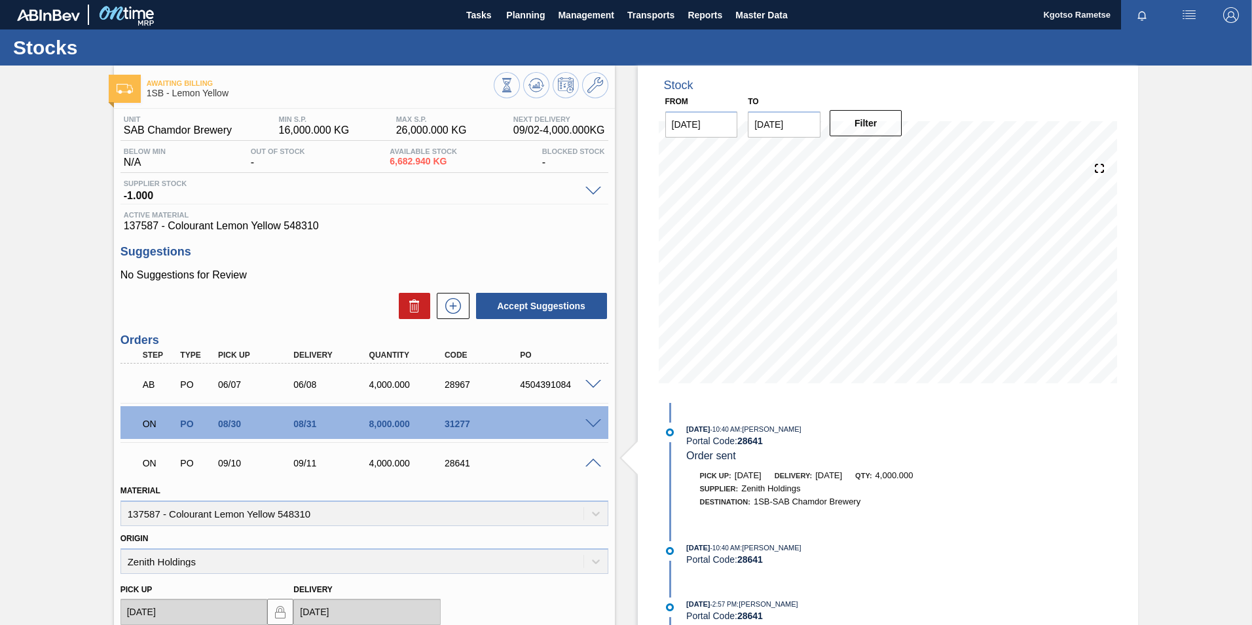
click at [536, 460] on div "ON PO 09/10 09/11 4,000.000 28641" at bounding box center [360, 461] width 453 height 26
click at [436, 458] on div "28641" at bounding box center [473, 463] width 75 height 10
click at [591, 456] on div "ON PO 09/10 09/11 4,000.000 28641" at bounding box center [364, 461] width 488 height 33
click at [591, 461] on span at bounding box center [593, 463] width 16 height 10
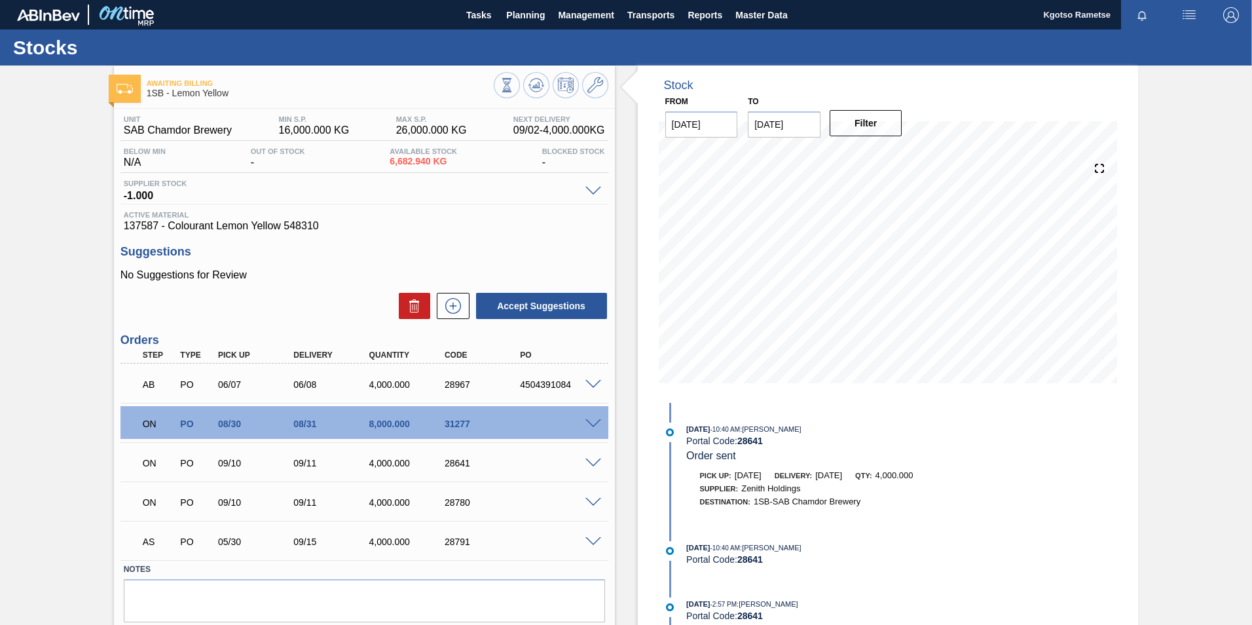
click at [591, 426] on span at bounding box center [593, 424] width 16 height 10
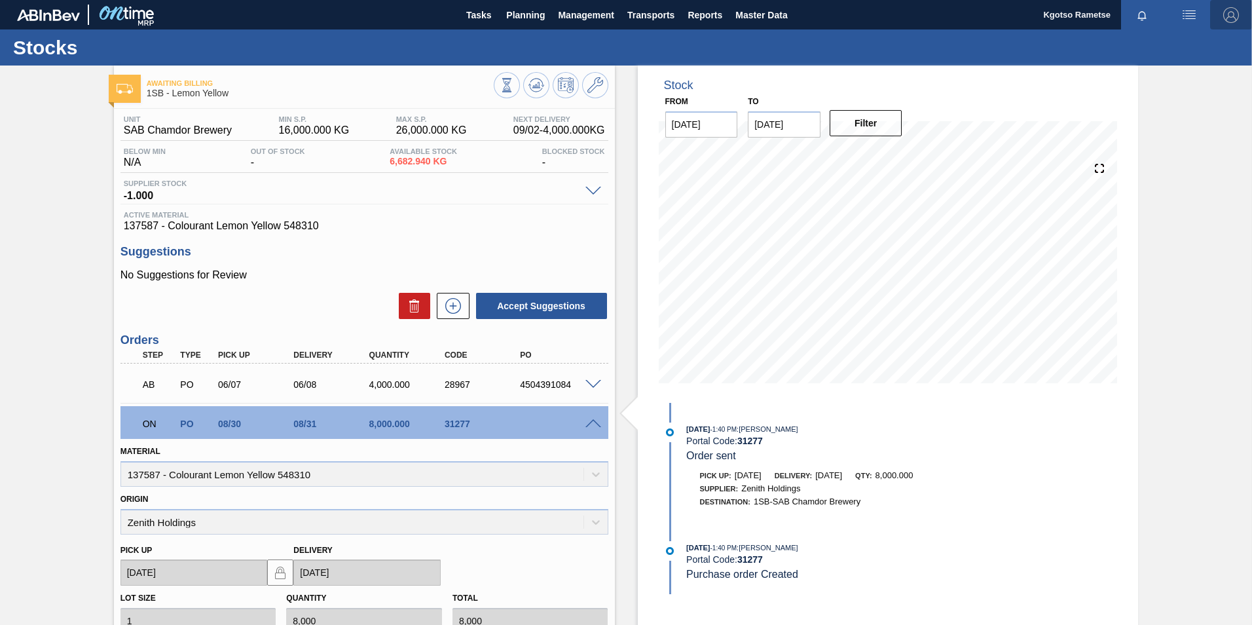
click at [1227, 18] on img "button" at bounding box center [1231, 15] width 16 height 16
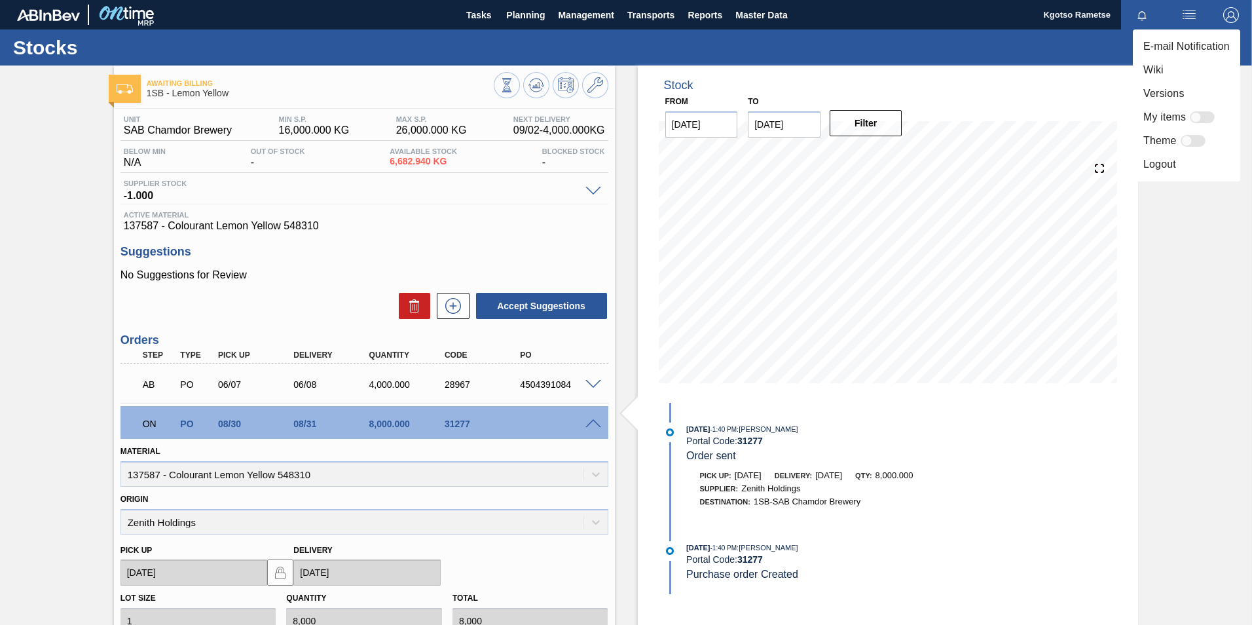
click at [1154, 165] on li "Logout" at bounding box center [1186, 165] width 107 height 24
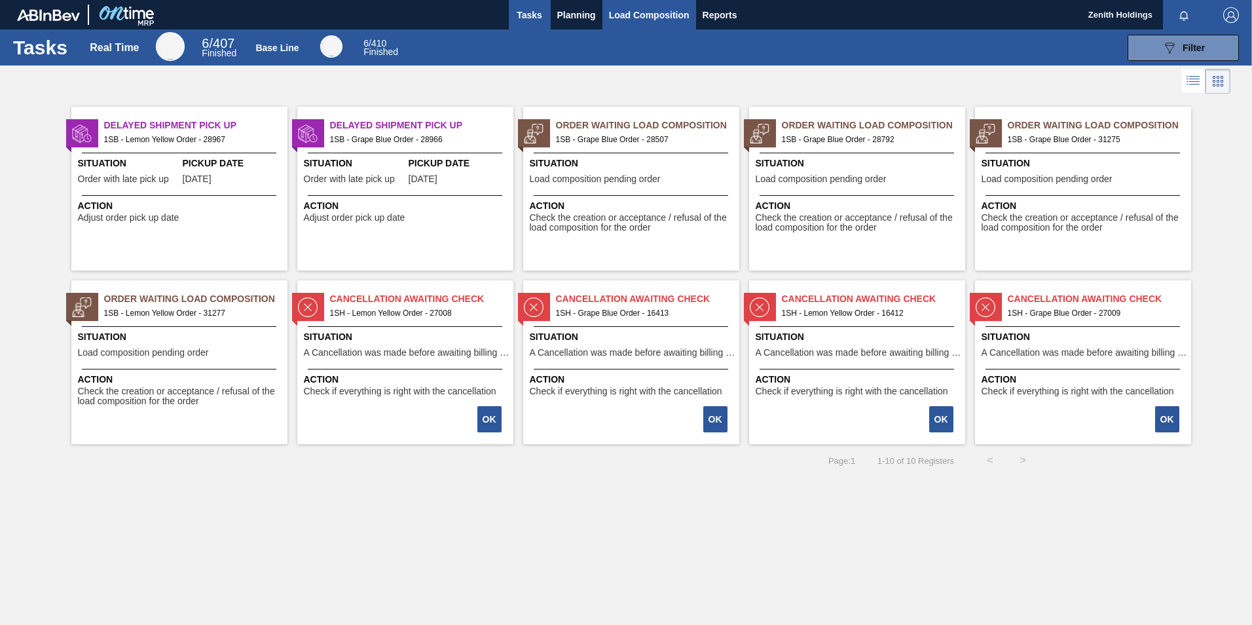
click at [642, 6] on button "Load Composition" at bounding box center [649, 14] width 94 height 29
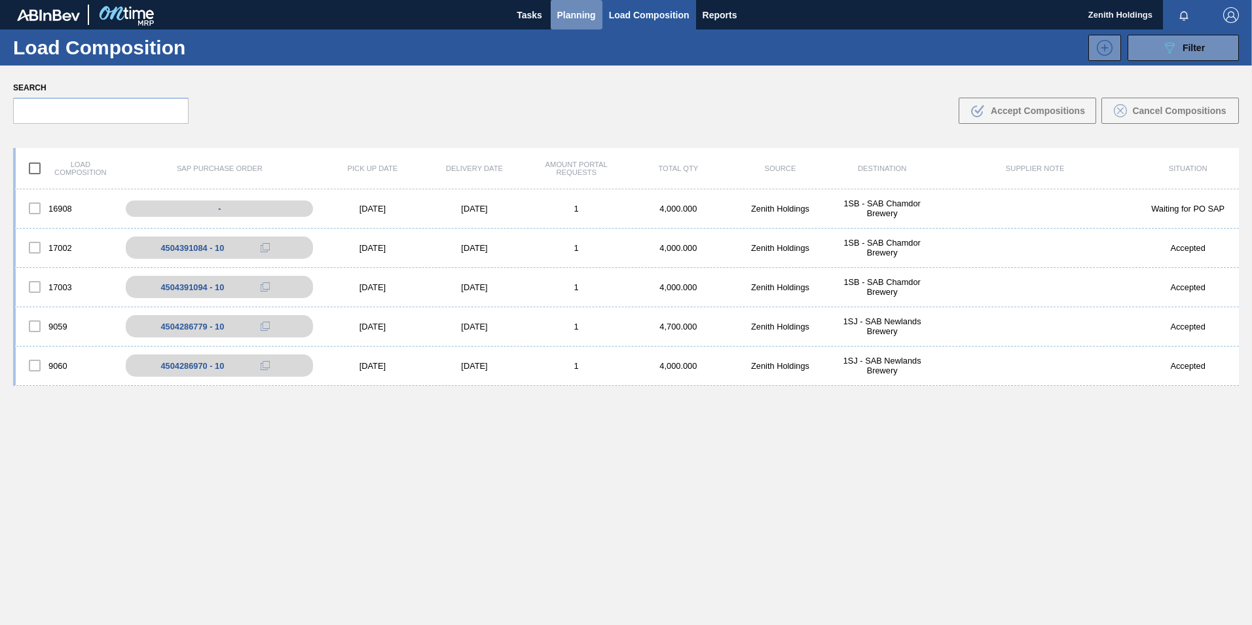
click at [592, 13] on span "Planning" at bounding box center [576, 15] width 39 height 16
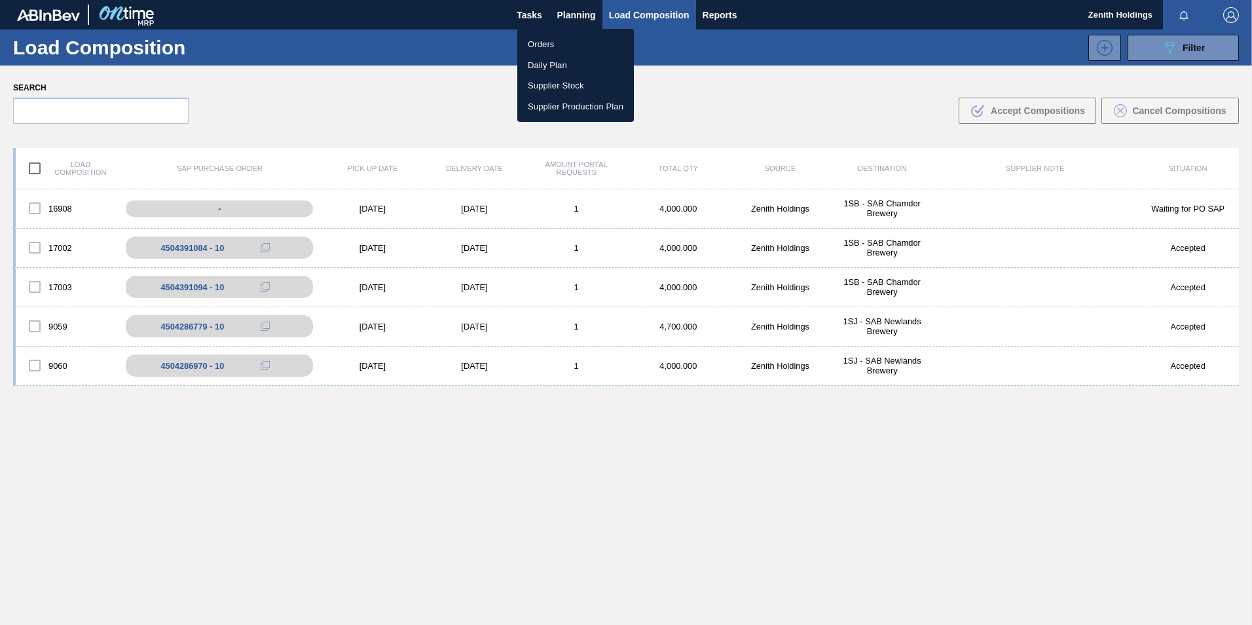
click at [553, 43] on li "Orders" at bounding box center [575, 44] width 117 height 21
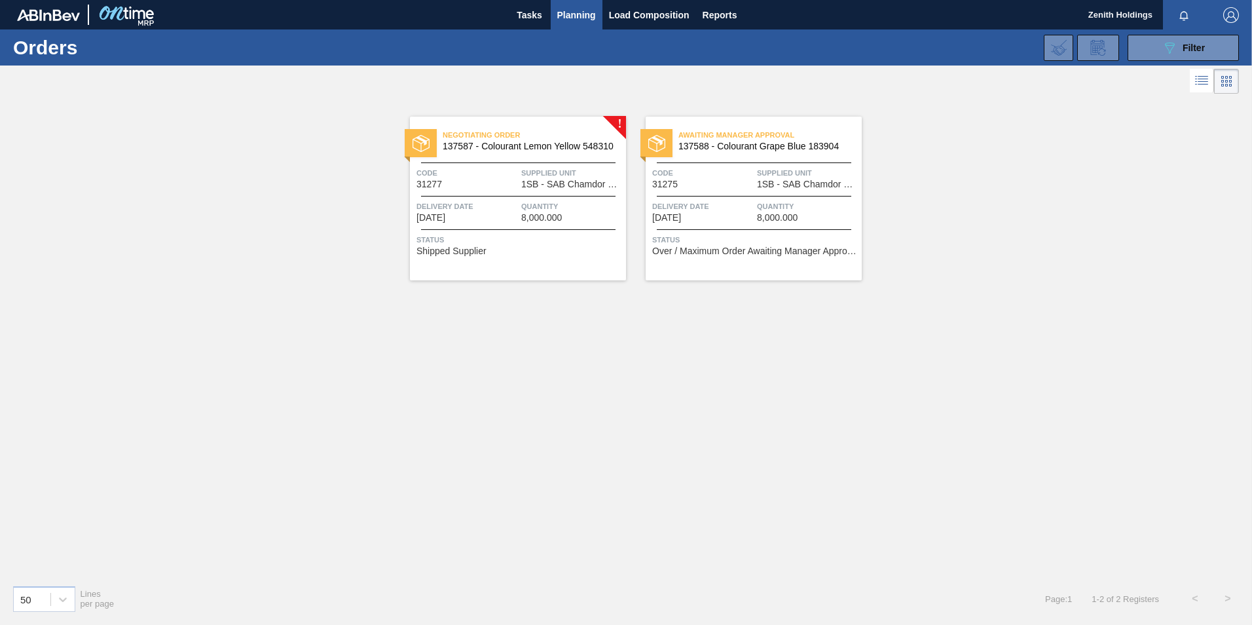
click at [585, 133] on span "Negotiating Order" at bounding box center [534, 134] width 183 height 13
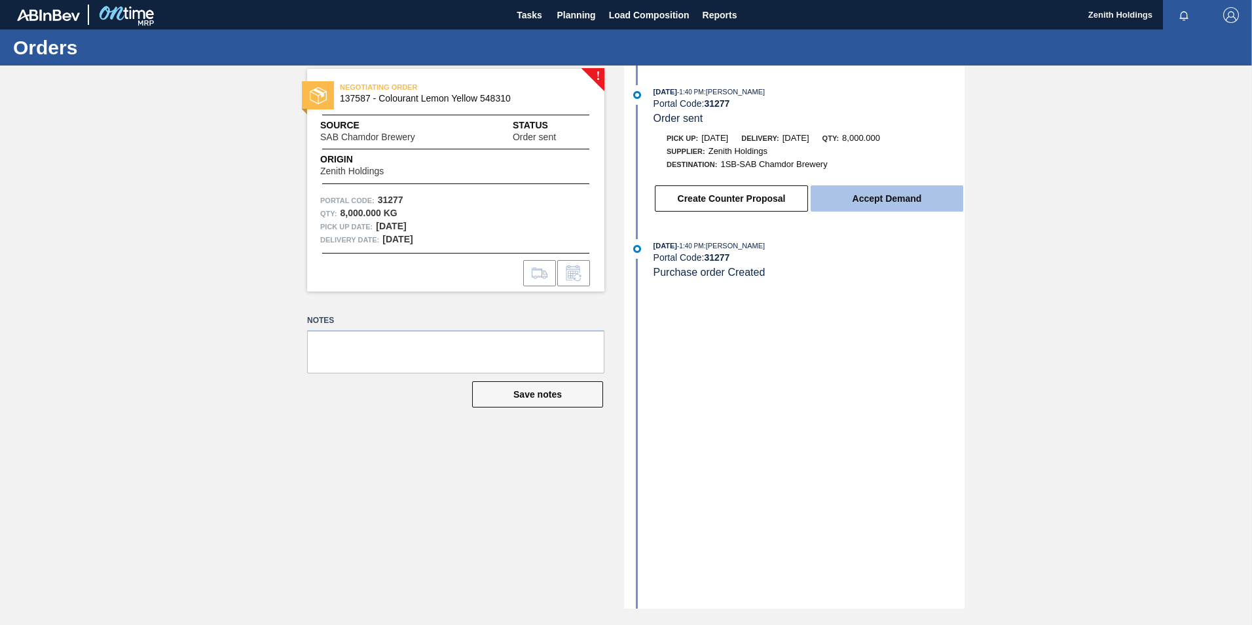
click at [875, 203] on button "Accept Demand" at bounding box center [886, 198] width 153 height 26
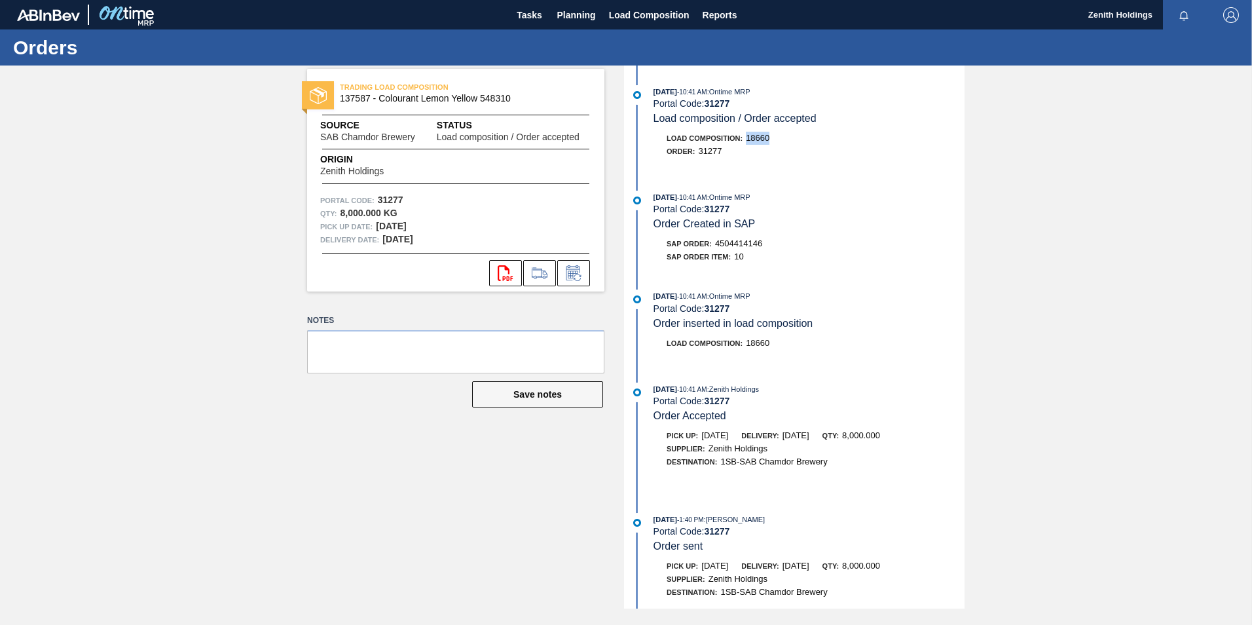
drag, startPoint x: 748, startPoint y: 138, endPoint x: 769, endPoint y: 139, distance: 21.0
click at [769, 139] on span "18660" at bounding box center [758, 138] width 24 height 10
copy span "18660"
click at [622, 14] on span "Load Composition" at bounding box center [649, 15] width 81 height 16
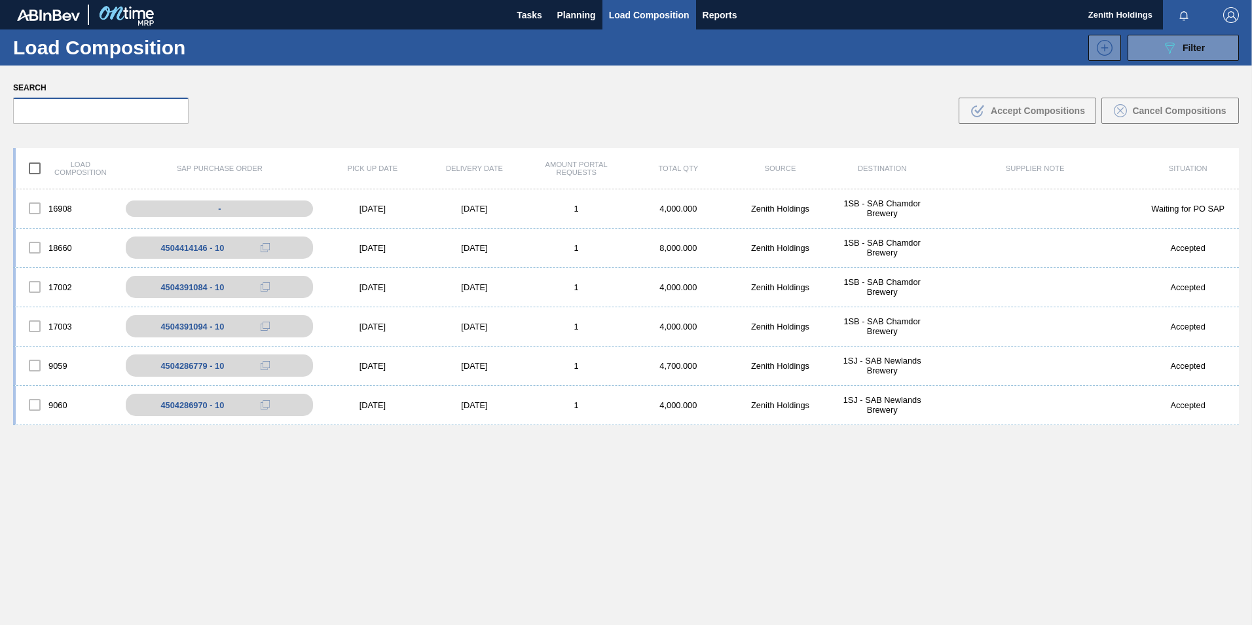
click at [69, 117] on input "text" at bounding box center [100, 111] width 175 height 26
paste input "18660"
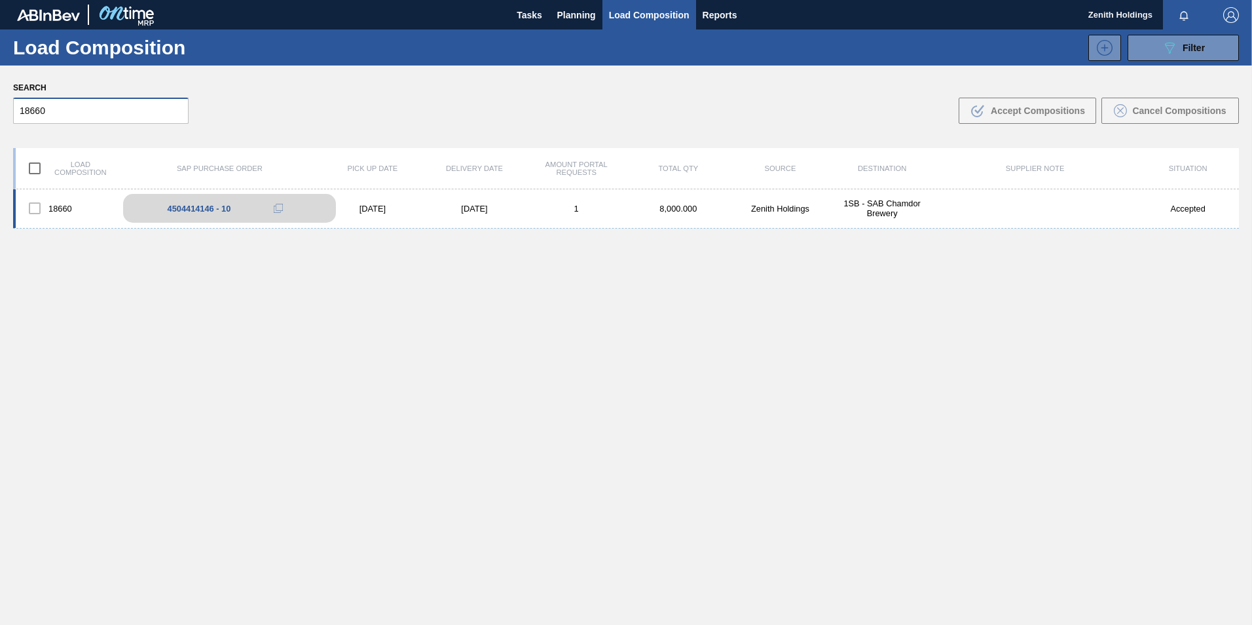
type input "18660"
click at [263, 209] on div "4504414146 - 10" at bounding box center [229, 208] width 213 height 29
click at [280, 209] on icon at bounding box center [278, 208] width 9 height 9
click at [655, 17] on span "Load Composition" at bounding box center [649, 15] width 81 height 16
click at [589, 15] on span "Planning" at bounding box center [576, 15] width 39 height 16
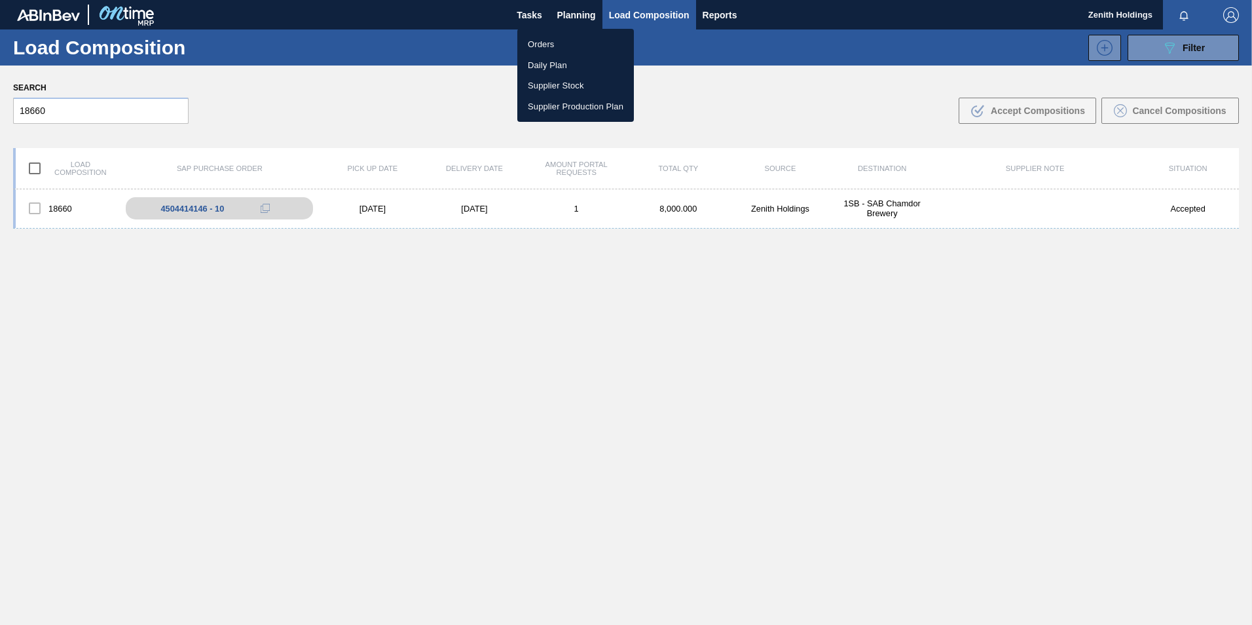
click at [543, 41] on li "Orders" at bounding box center [575, 44] width 117 height 21
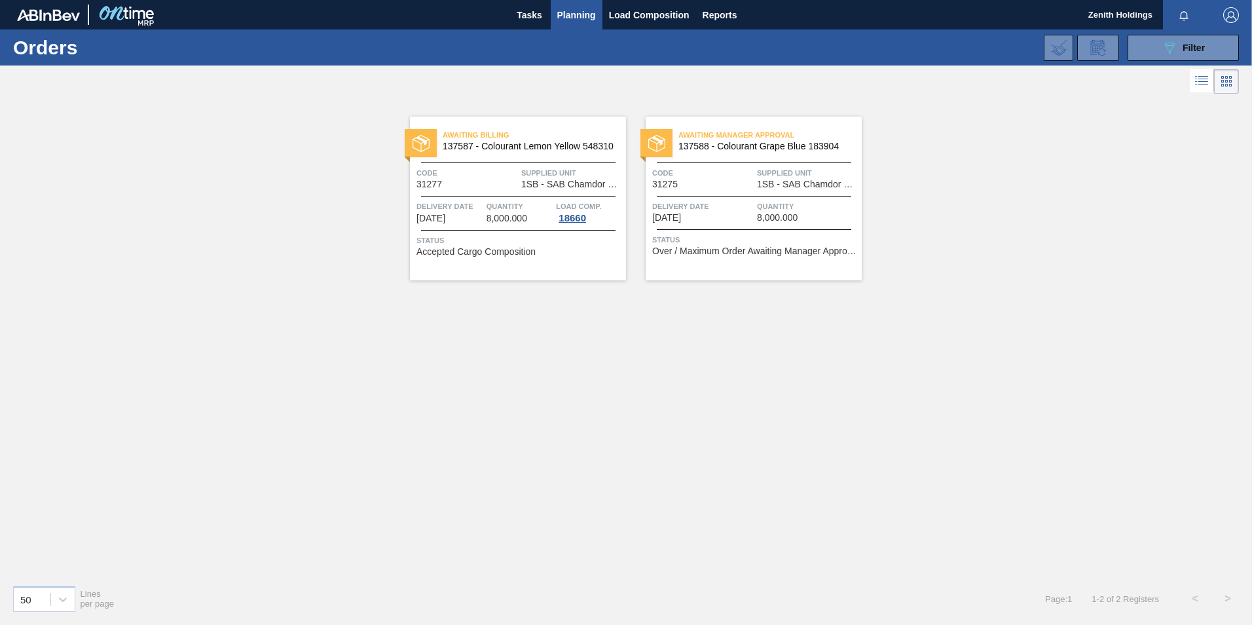
click at [697, 137] on span "Awaiting Manager Approval" at bounding box center [769, 134] width 183 height 13
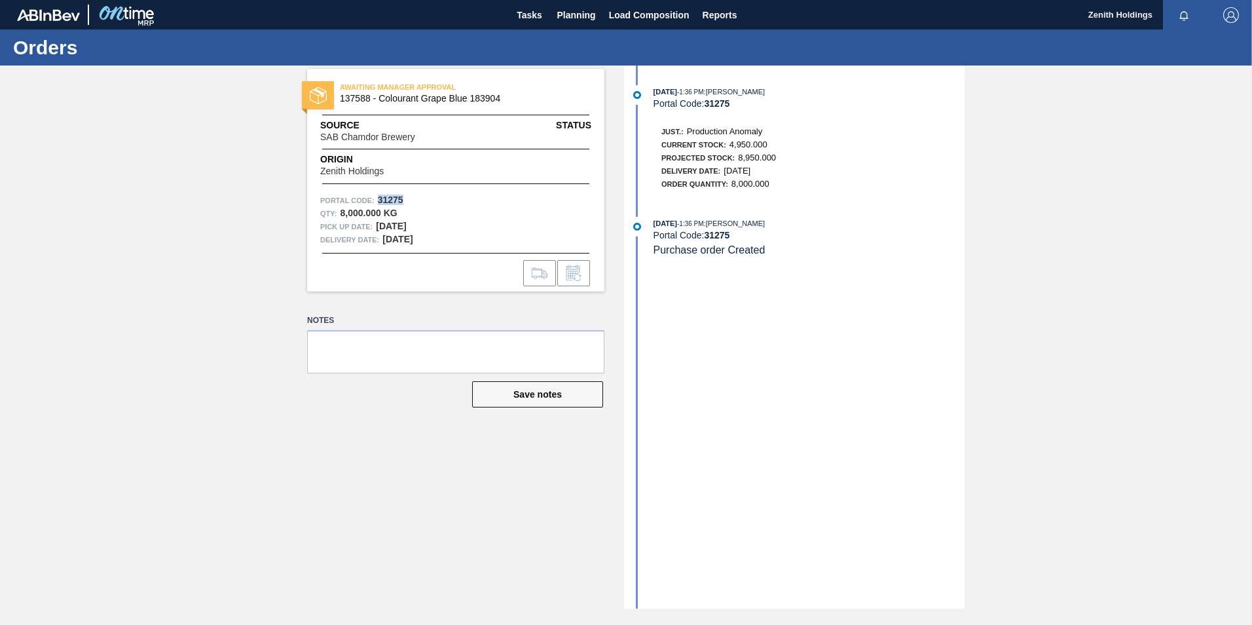
drag, startPoint x: 405, startPoint y: 200, endPoint x: 378, endPoint y: 203, distance: 26.4
click at [378, 203] on div "Portal Code: 31275" at bounding box center [455, 200] width 271 height 13
copy strong "31275"
click at [1231, 18] on img "button" at bounding box center [1231, 15] width 16 height 16
click at [1202, 117] on li "Logout" at bounding box center [1179, 117] width 124 height 24
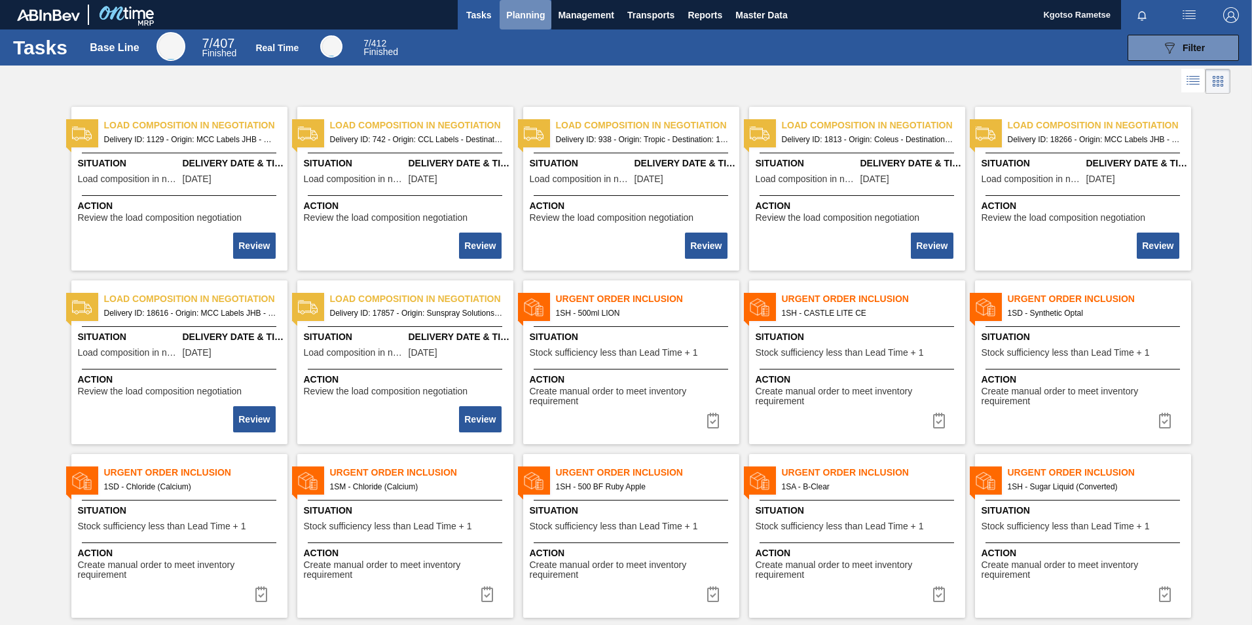
click at [538, 13] on span "Planning" at bounding box center [525, 15] width 39 height 16
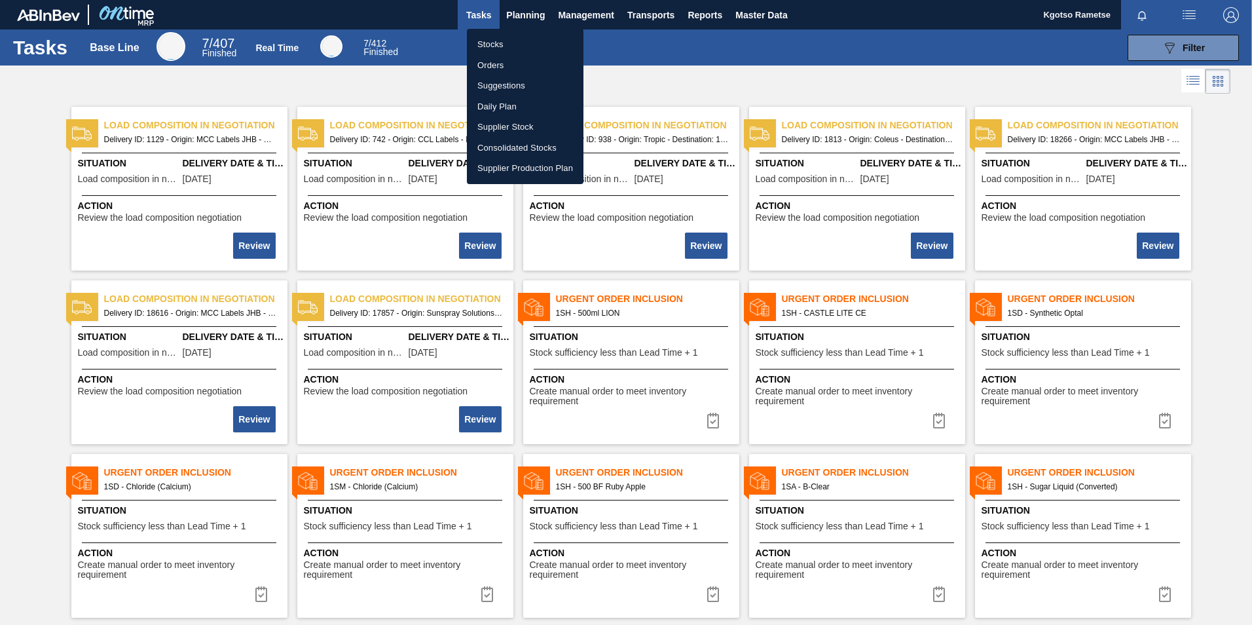
drag, startPoint x: 523, startPoint y: 39, endPoint x: 1006, endPoint y: 29, distance: 483.2
click at [523, 39] on li "Stocks" at bounding box center [525, 44] width 117 height 21
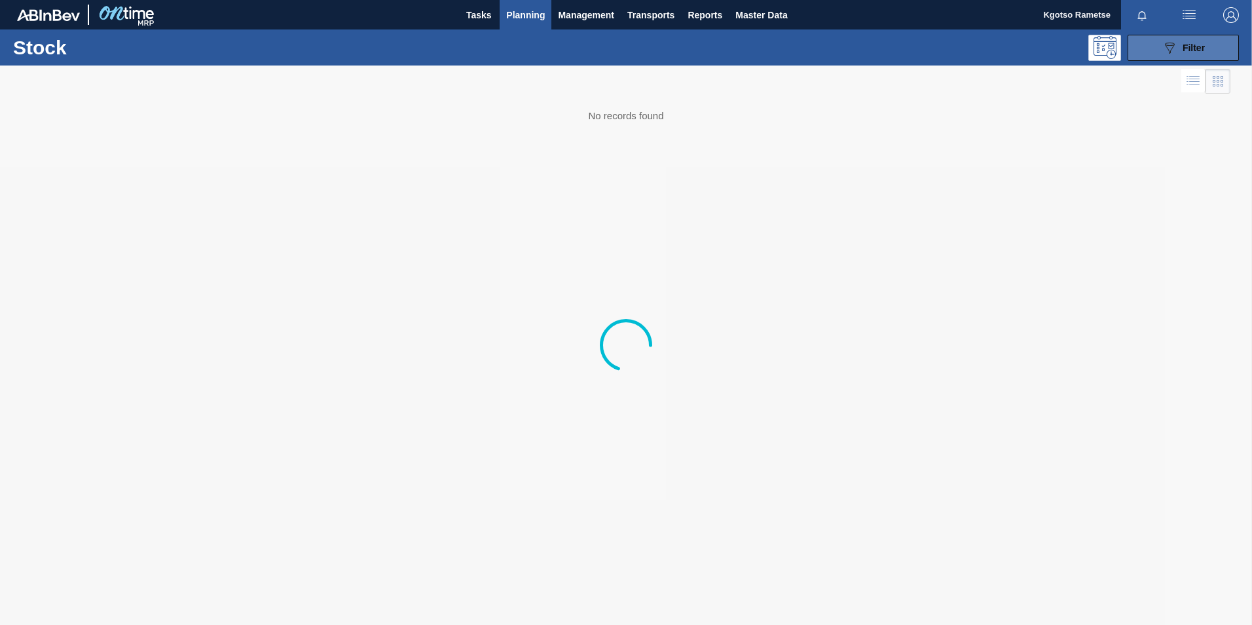
click at [1155, 41] on button "089F7B8B-B2A5-4AFE-B5C0-19BA573D28AC Filter" at bounding box center [1182, 48] width 111 height 26
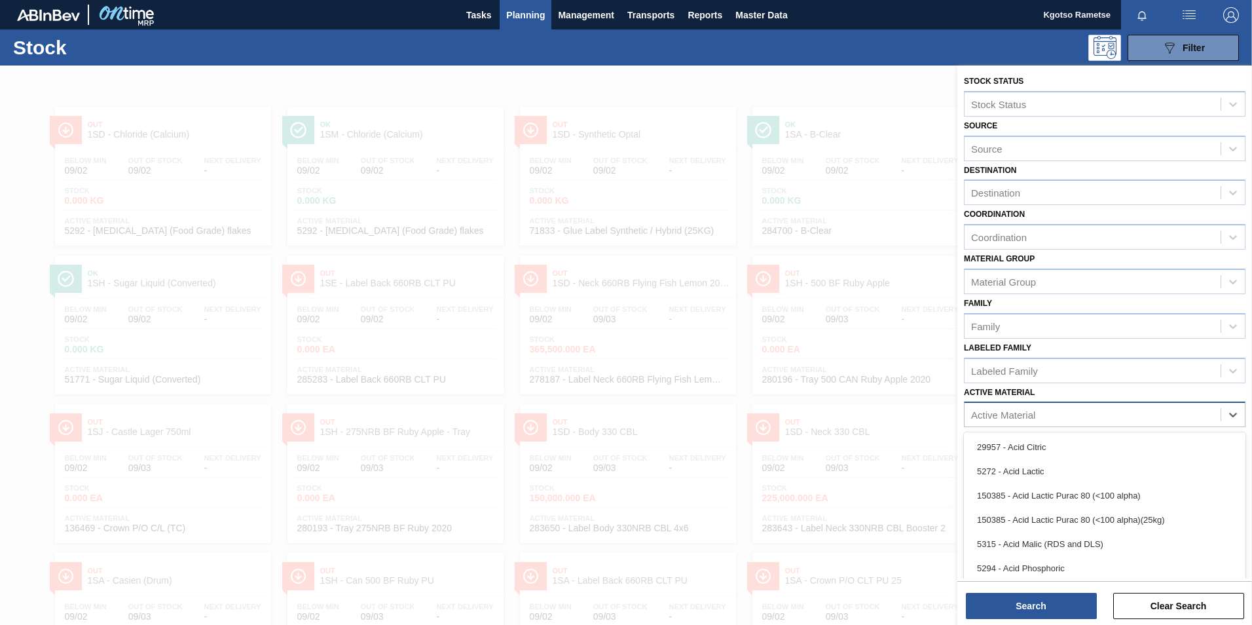
scroll to position [9, 0]
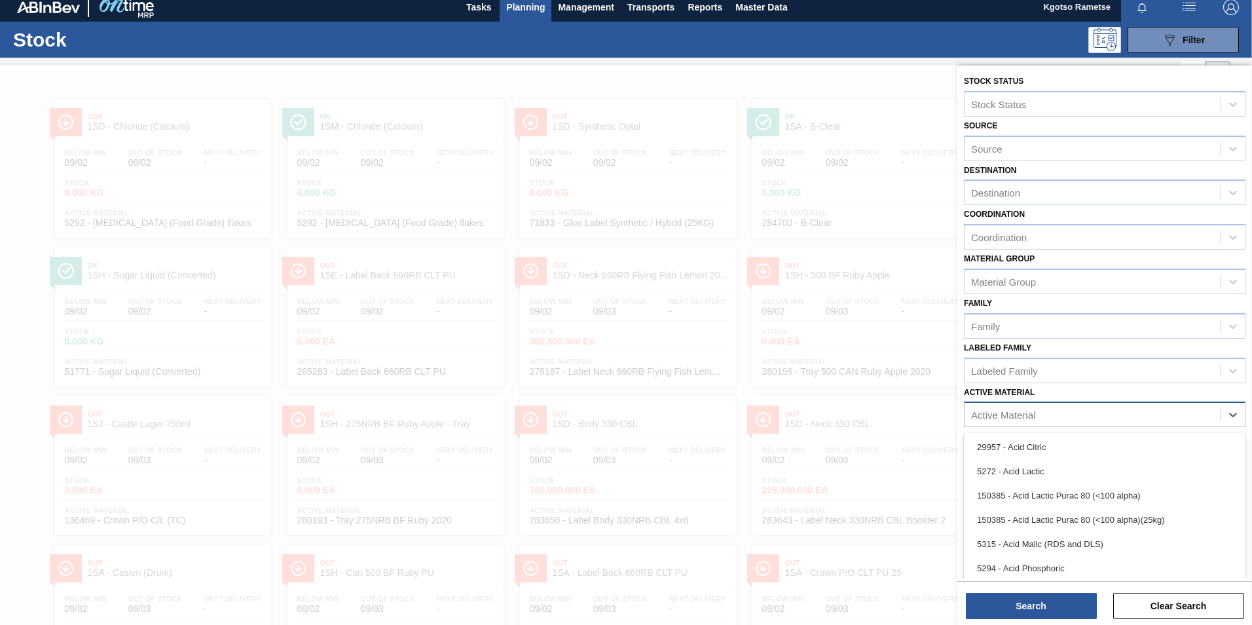
click at [1036, 414] on div "Active Material" at bounding box center [1092, 414] width 256 height 19
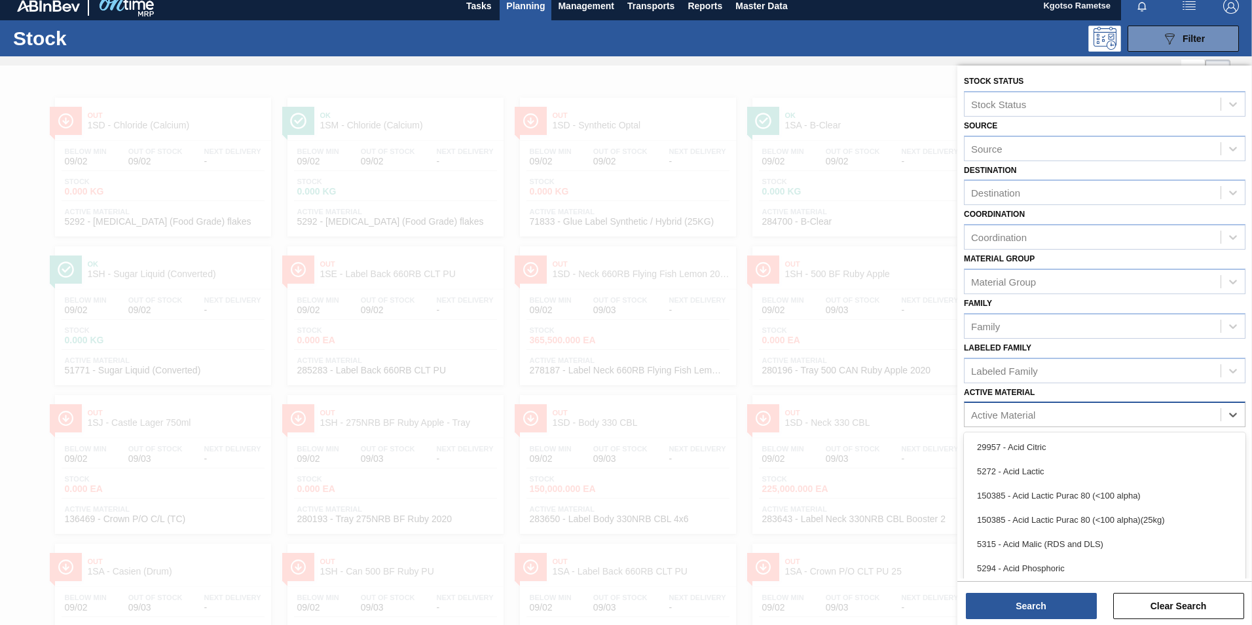
paste Material "283773"
type Material "283773"
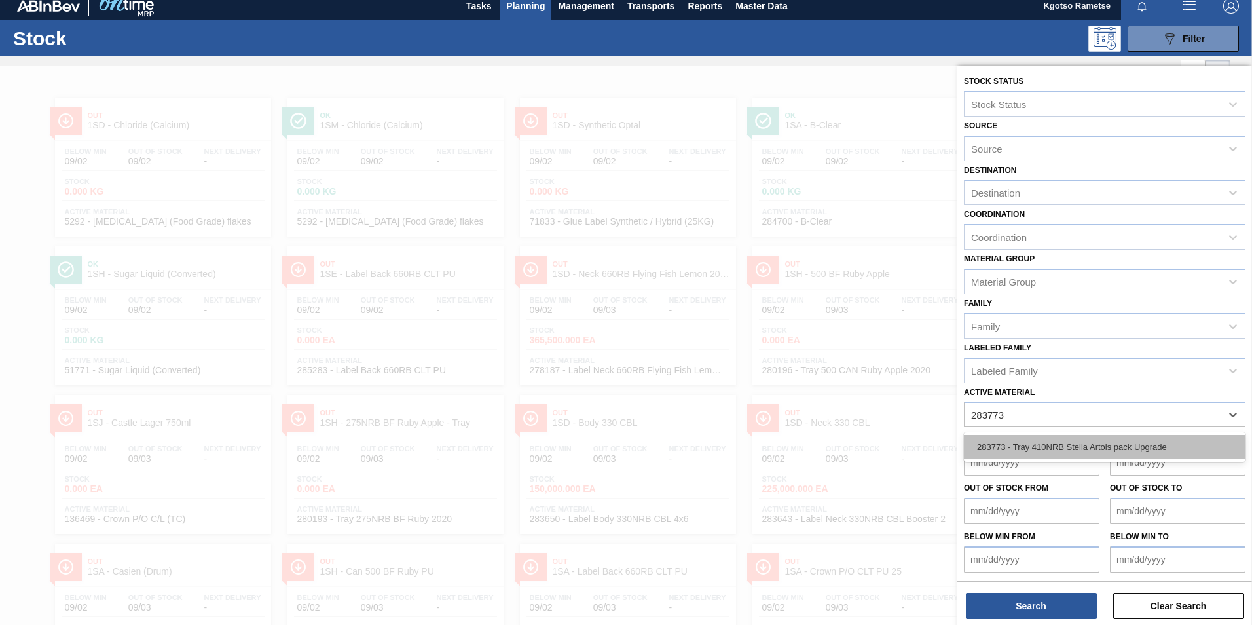
click at [1033, 449] on div "283773 - Tray 410NRB Stella Artois pack Upgrade" at bounding box center [1105, 447] width 282 height 24
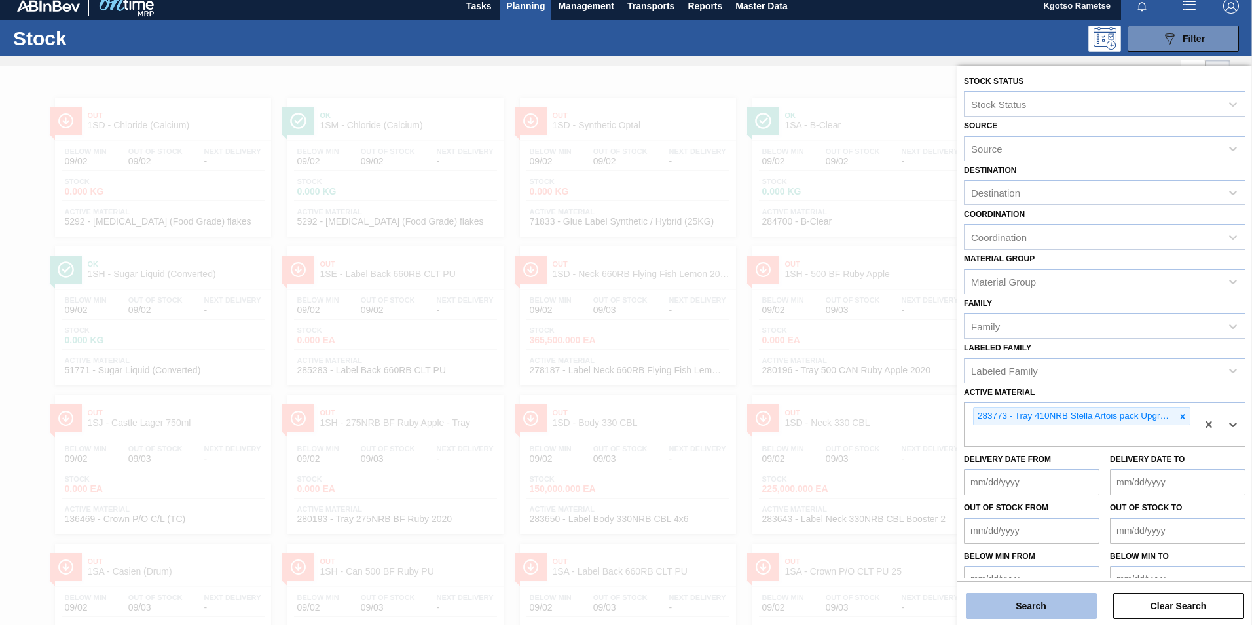
click at [1032, 600] on button "Search" at bounding box center [1031, 605] width 131 height 26
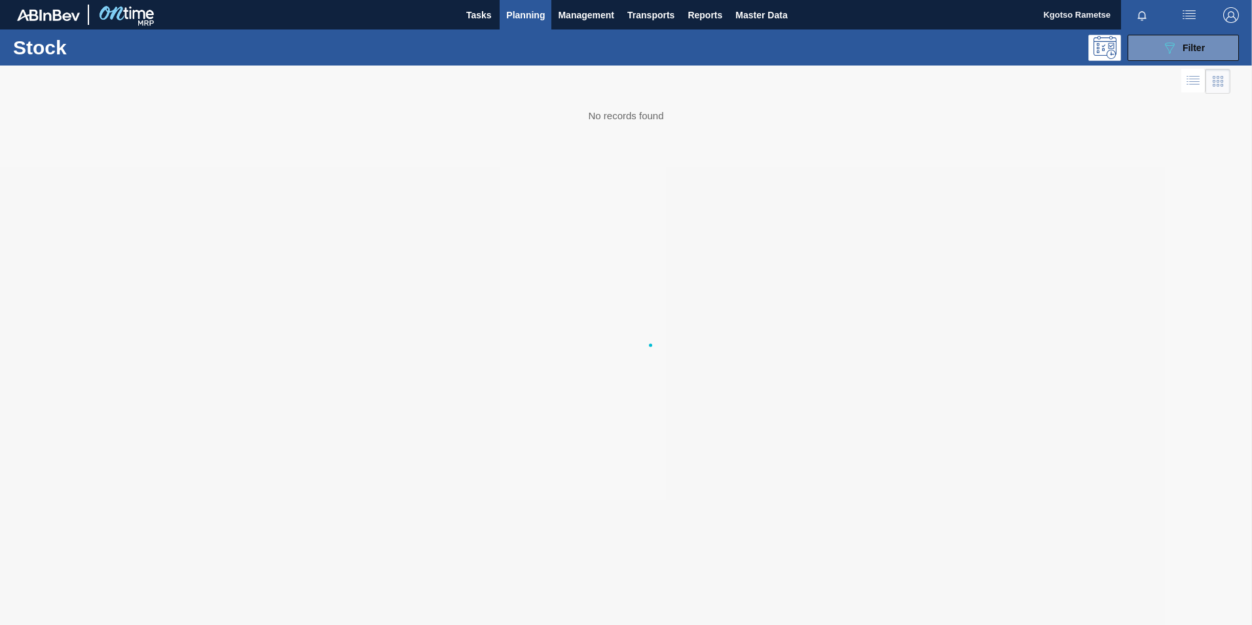
scroll to position [0, 0]
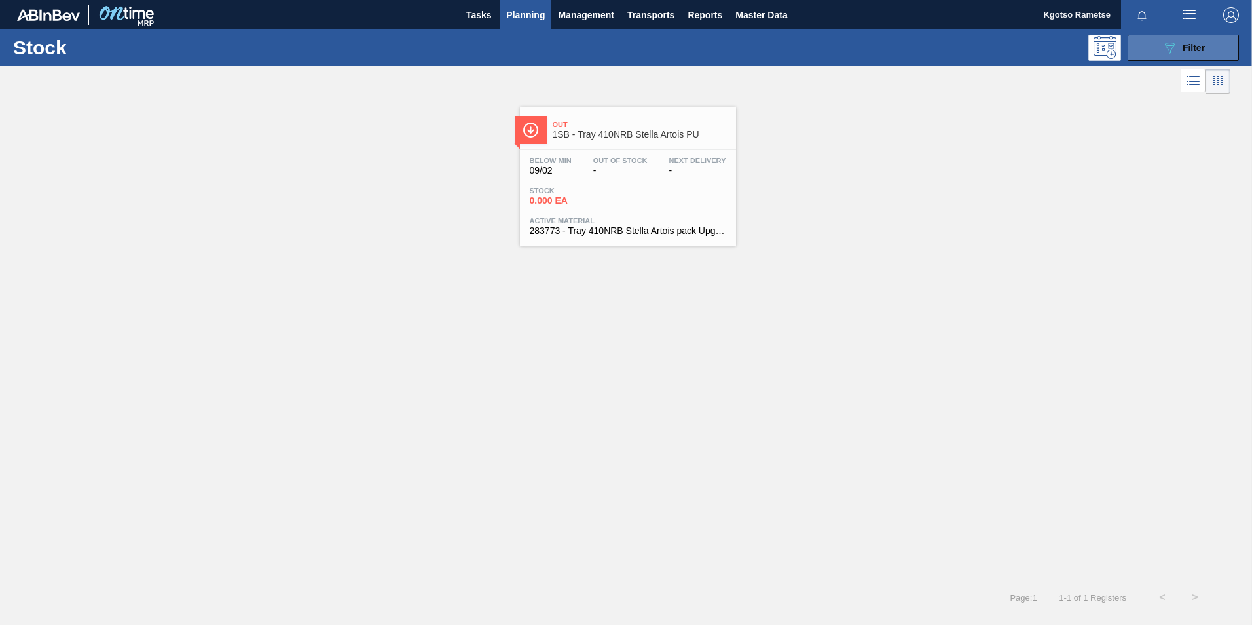
click at [1181, 56] on button "089F7B8B-B2A5-4AFE-B5C0-19BA573D28AC Filter" at bounding box center [1182, 48] width 111 height 26
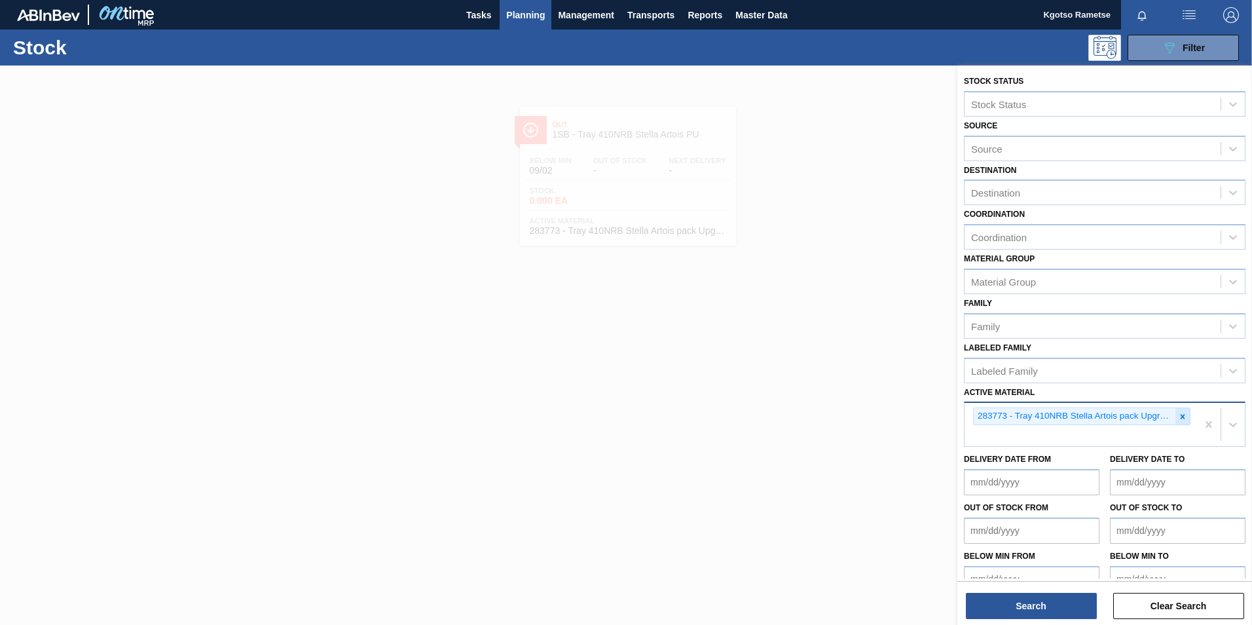
click at [1184, 410] on div at bounding box center [1182, 416] width 14 height 16
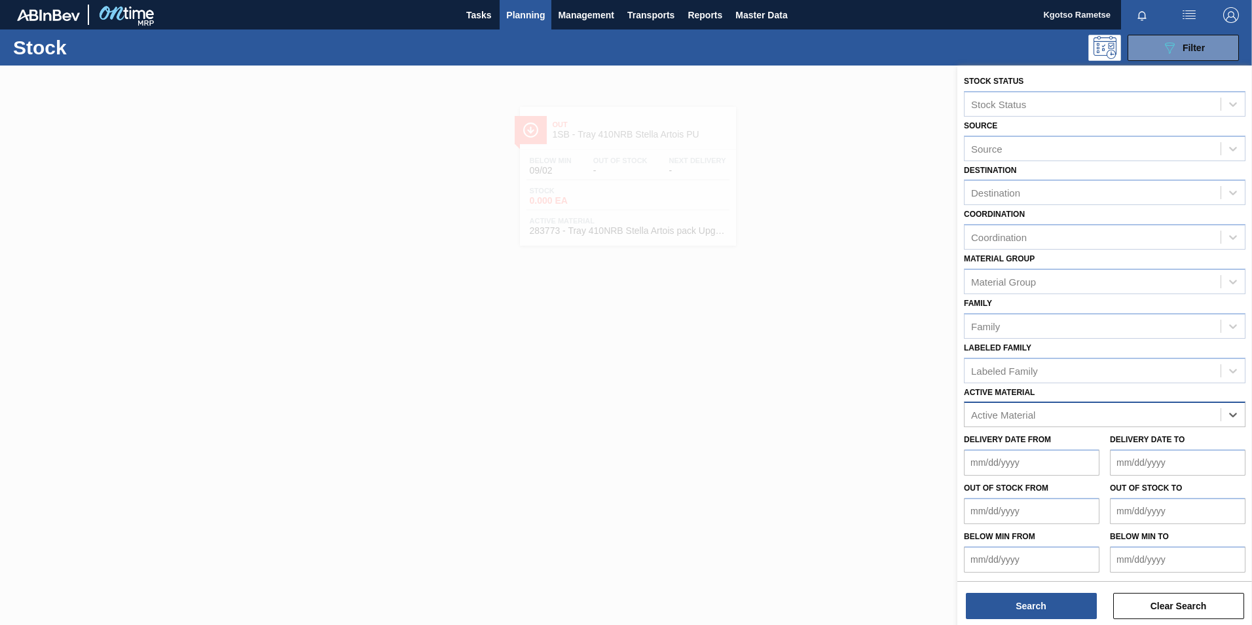
paste Material "282227"
type Material "282227"
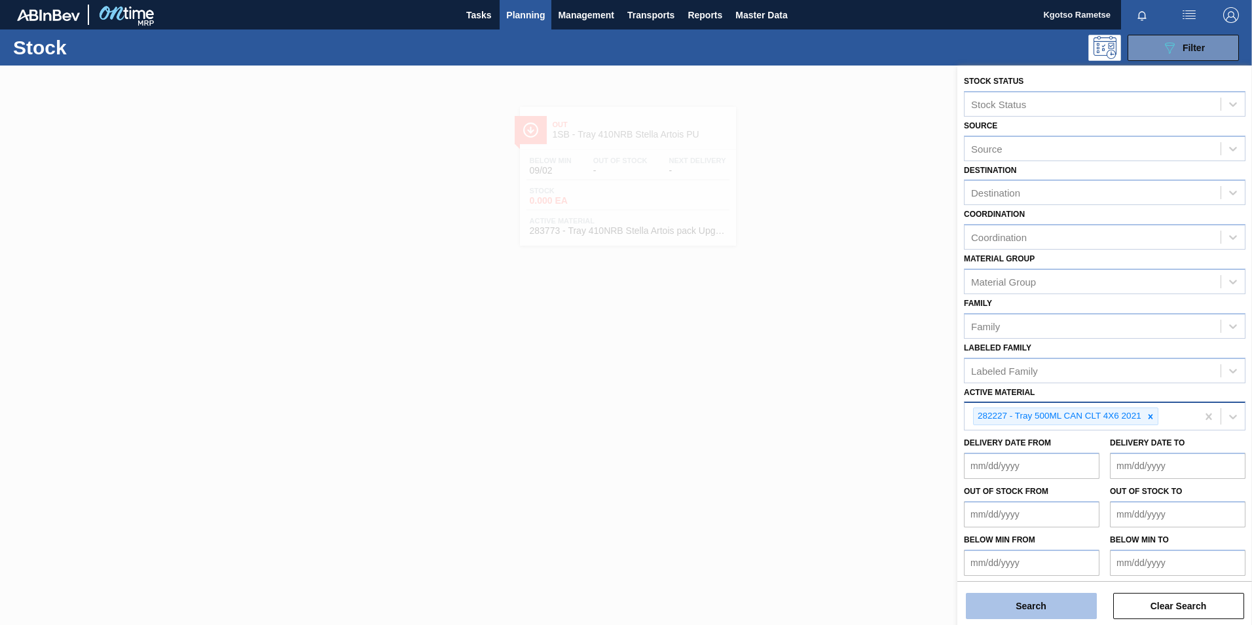
click at [1007, 599] on button "Search" at bounding box center [1031, 605] width 131 height 26
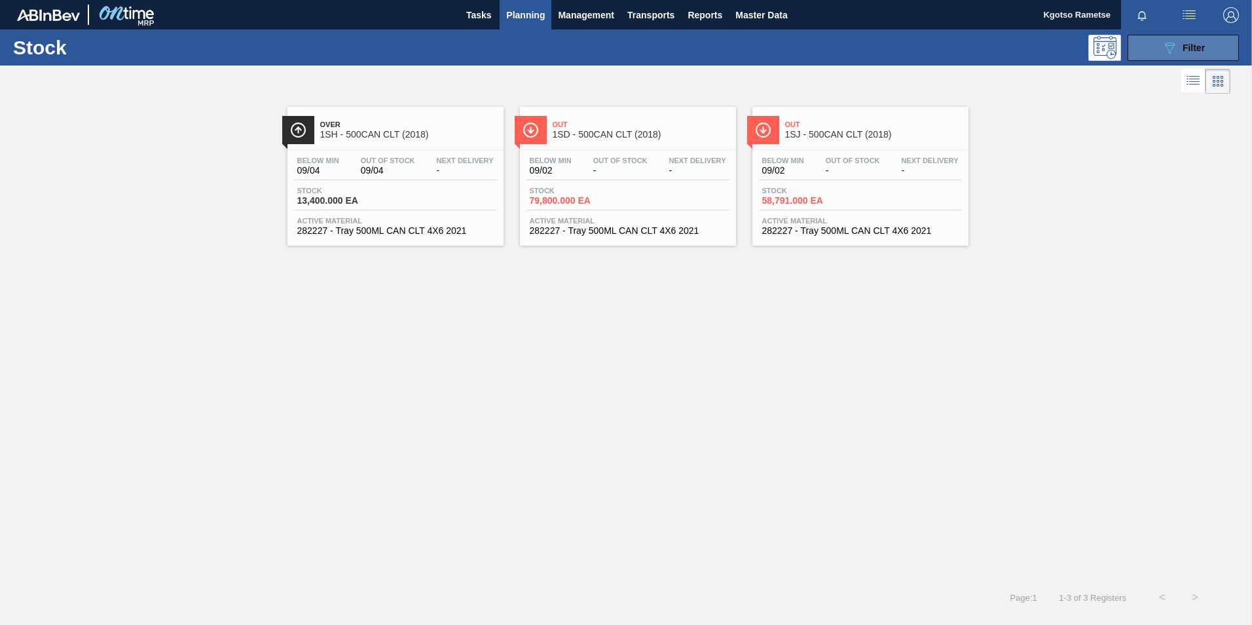
click at [1153, 53] on button "089F7B8B-B2A5-4AFE-B5C0-19BA573D28AC Filter" at bounding box center [1182, 48] width 111 height 26
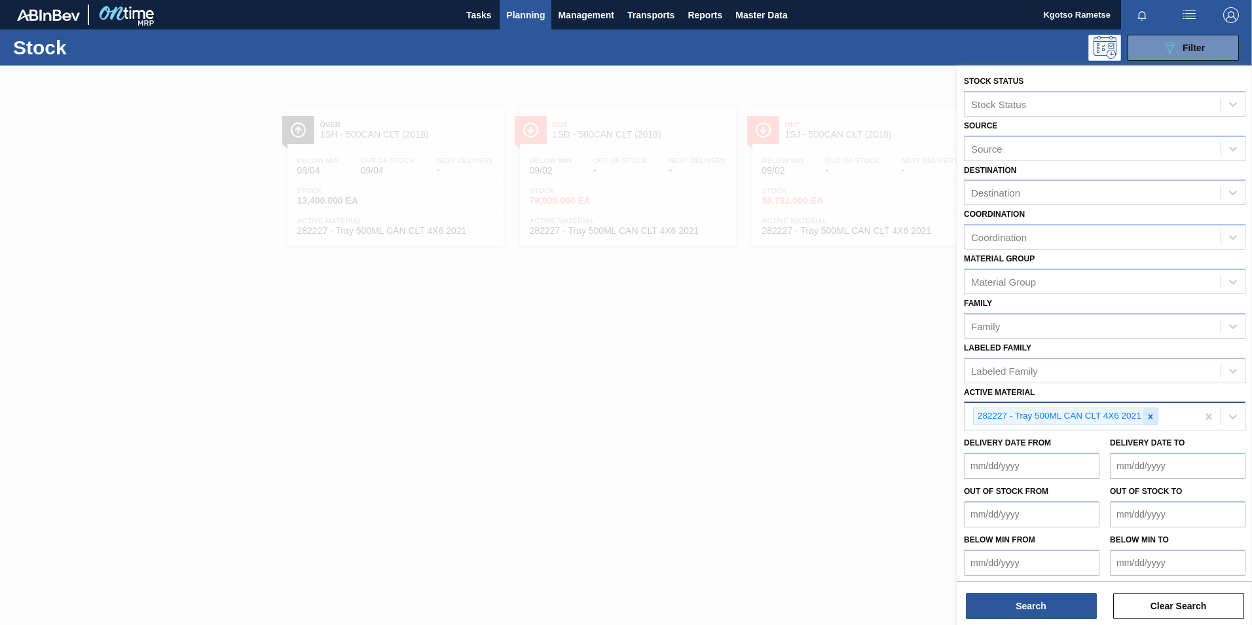
click at [1146, 412] on icon at bounding box center [1150, 416] width 9 height 9
paste Material "285067"
type Material "285067"
click at [1007, 607] on button "Search" at bounding box center [1031, 605] width 131 height 26
